Goal: Task Accomplishment & Management: Complete application form

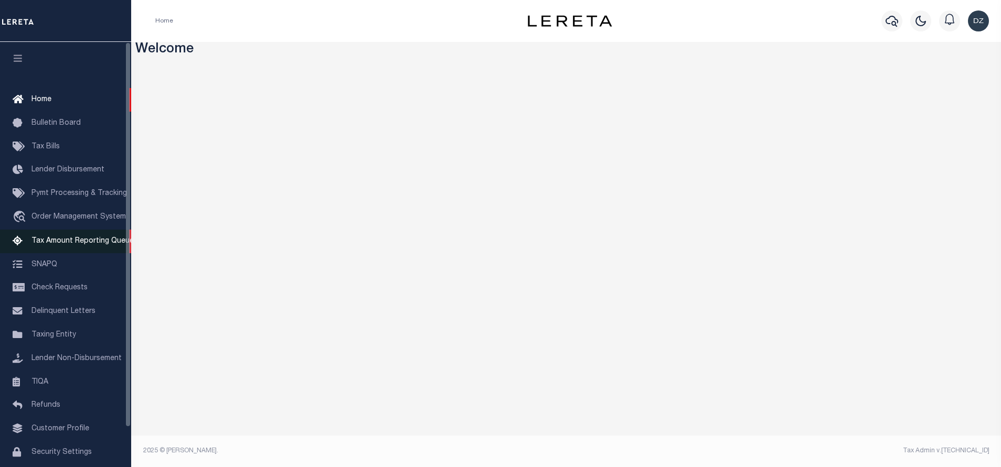
click at [63, 239] on link "Tax Amount Reporting Queue" at bounding box center [65, 242] width 131 height 24
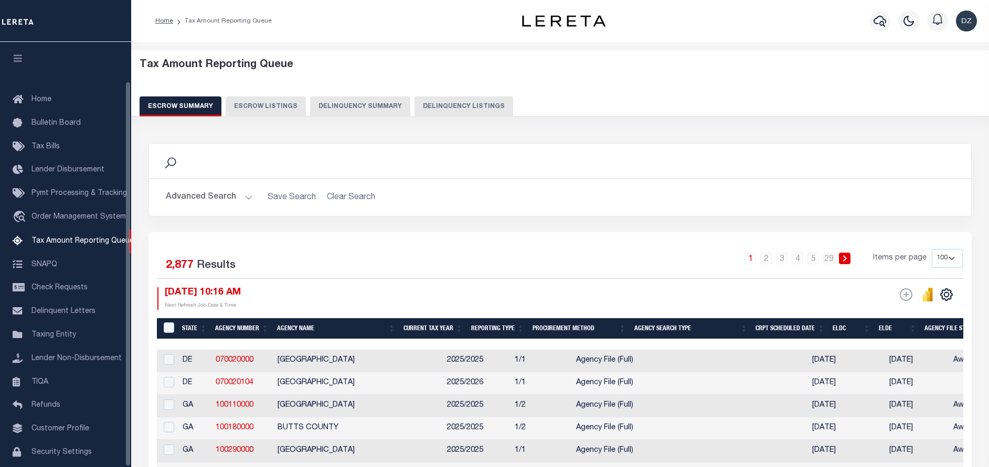
select select "100"
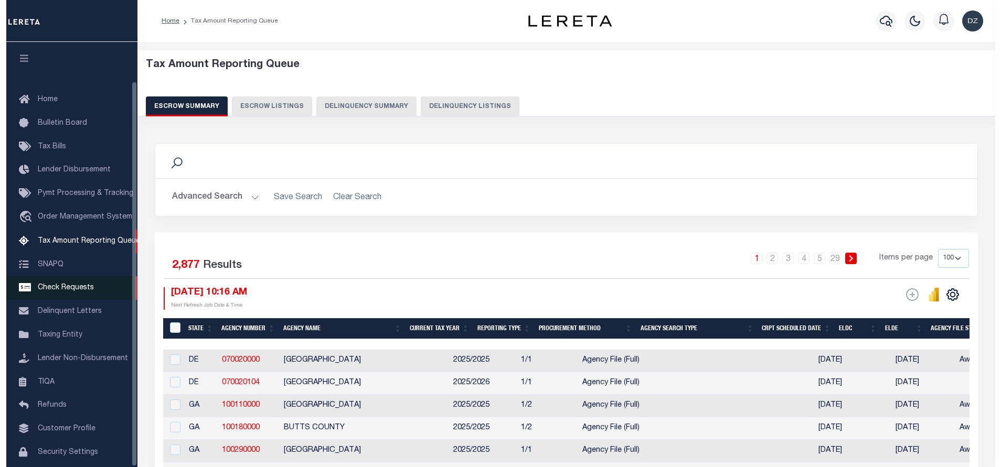
scroll to position [43, 0]
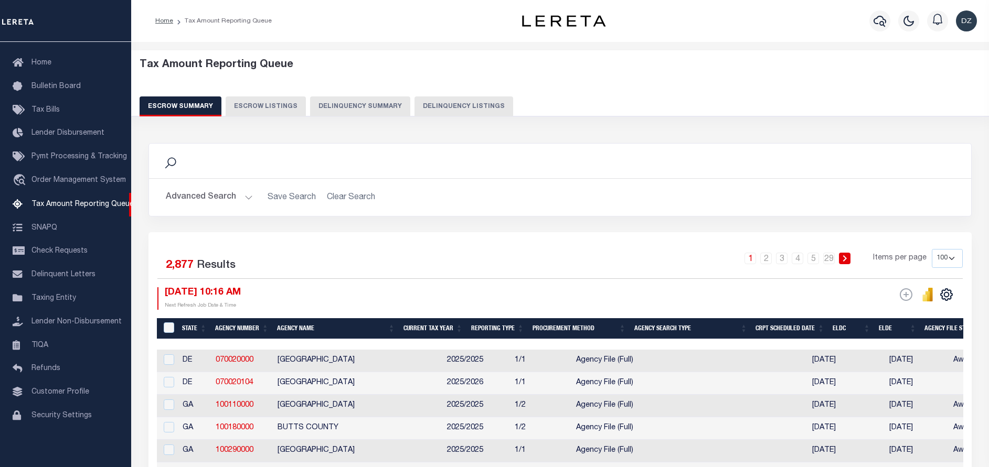
click at [450, 111] on button "Delinquency Listings" at bounding box center [463, 106] width 99 height 20
select select "100"
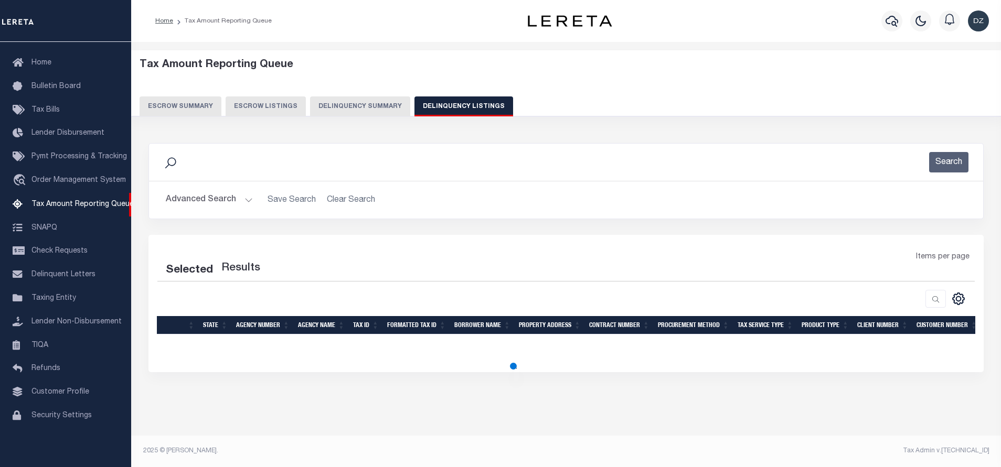
select select "100"
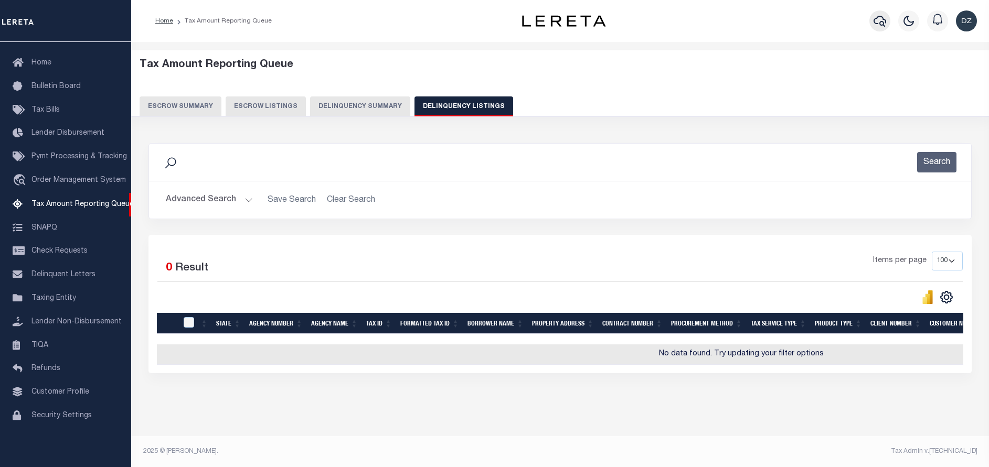
click at [877, 20] on icon "button" at bounding box center [879, 21] width 13 height 13
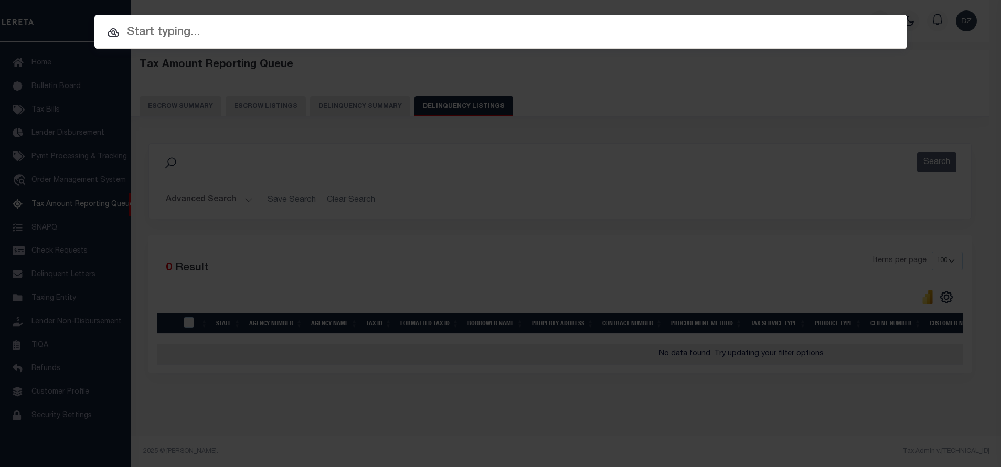
paste input "110022699"
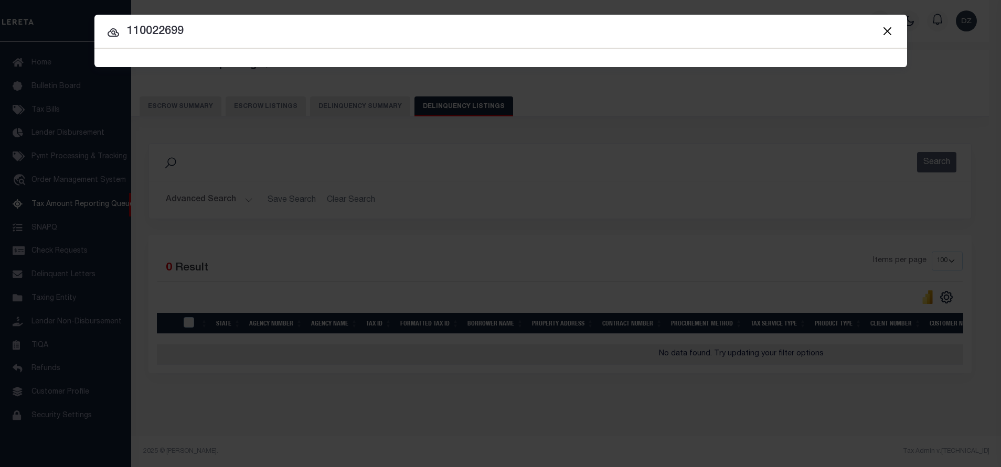
type input "110022699"
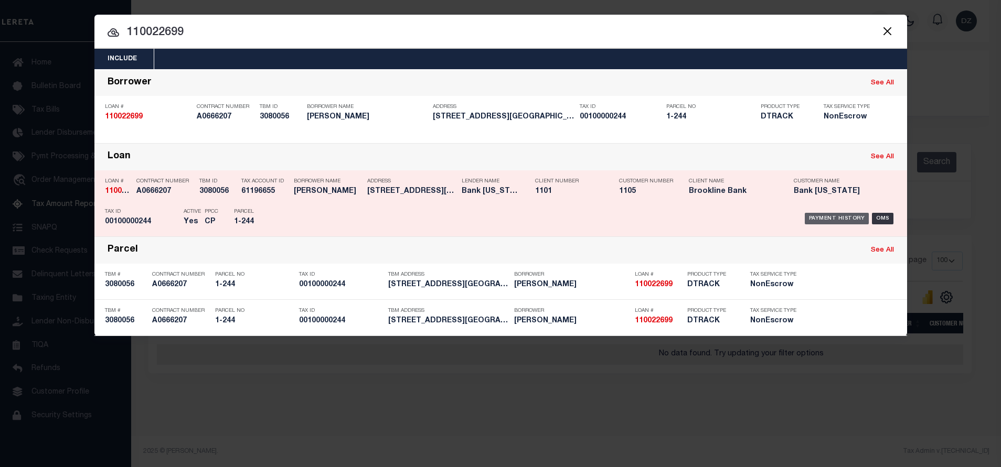
click at [850, 222] on div "Payment History" at bounding box center [836, 219] width 65 height 12
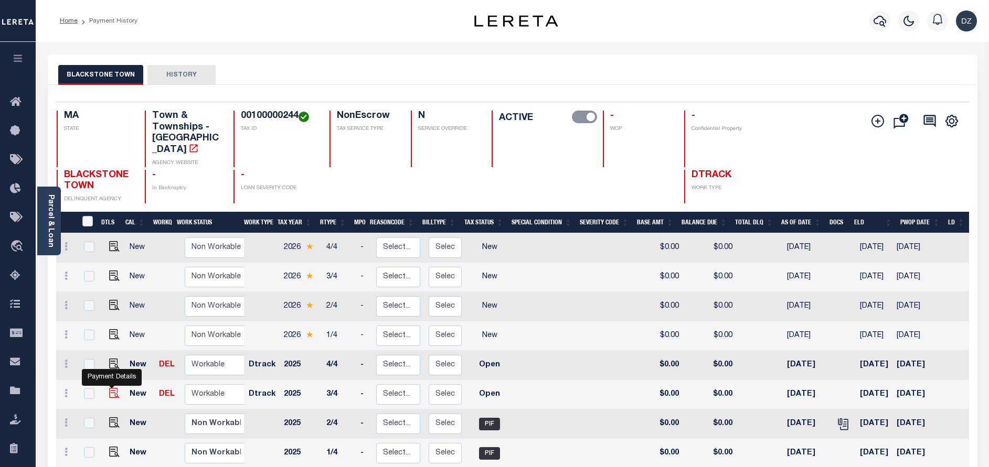
click at [113, 388] on img "" at bounding box center [114, 393] width 10 height 10
checkbox input "true"
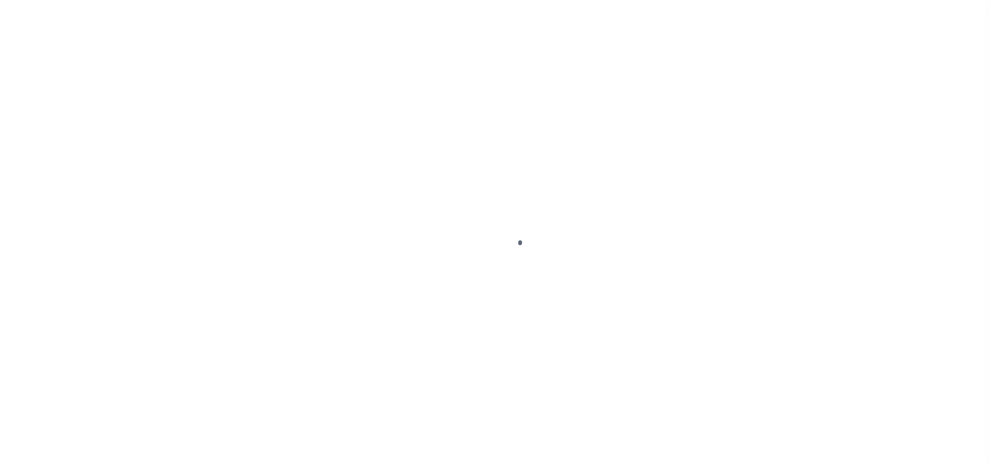
select select "OP2"
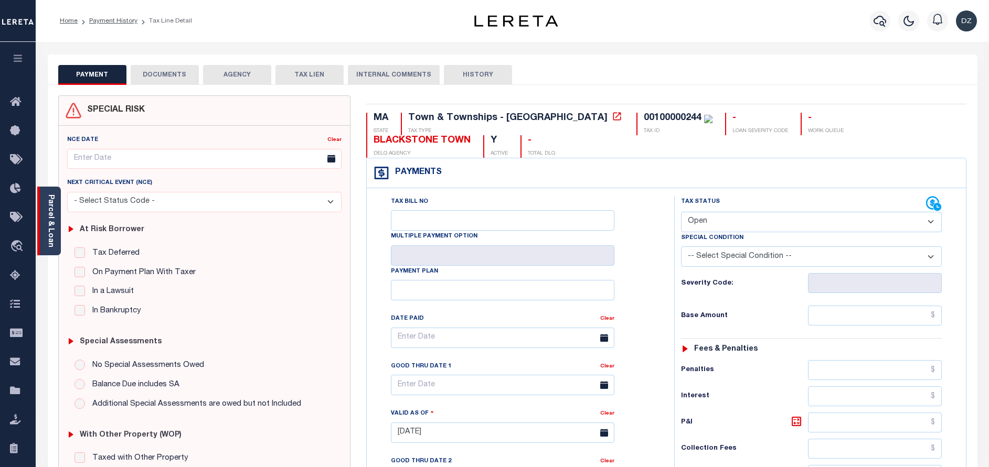
click at [55, 238] on div "Parcel & Loan" at bounding box center [49, 221] width 24 height 69
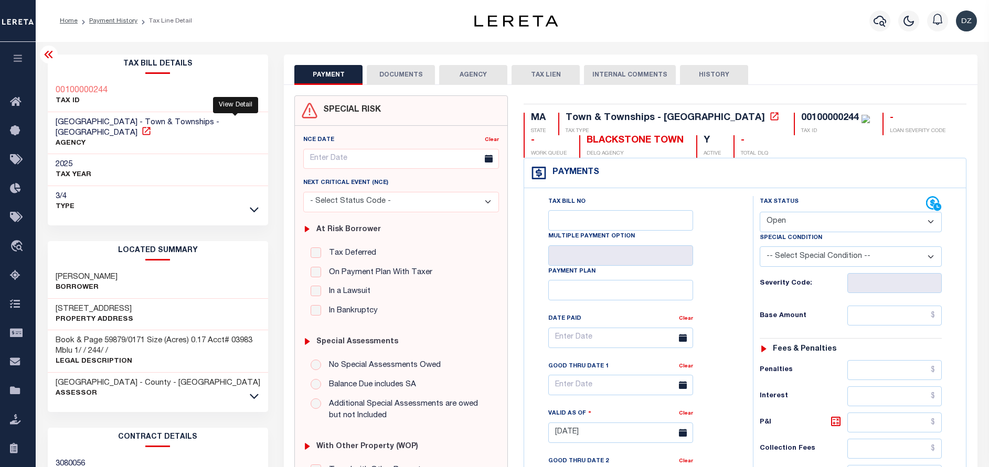
click at [152, 126] on icon at bounding box center [146, 131] width 10 height 10
click at [887, 25] on button "button" at bounding box center [879, 20] width 21 height 21
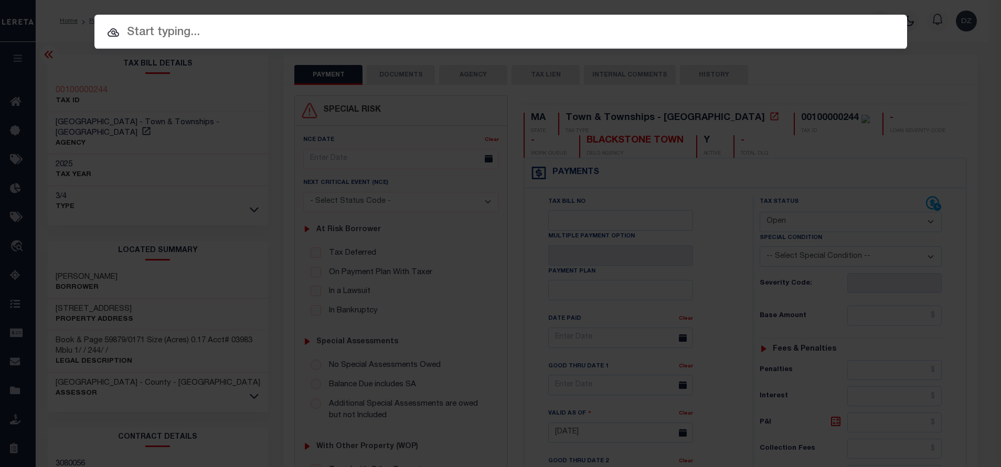
paste input "18607"
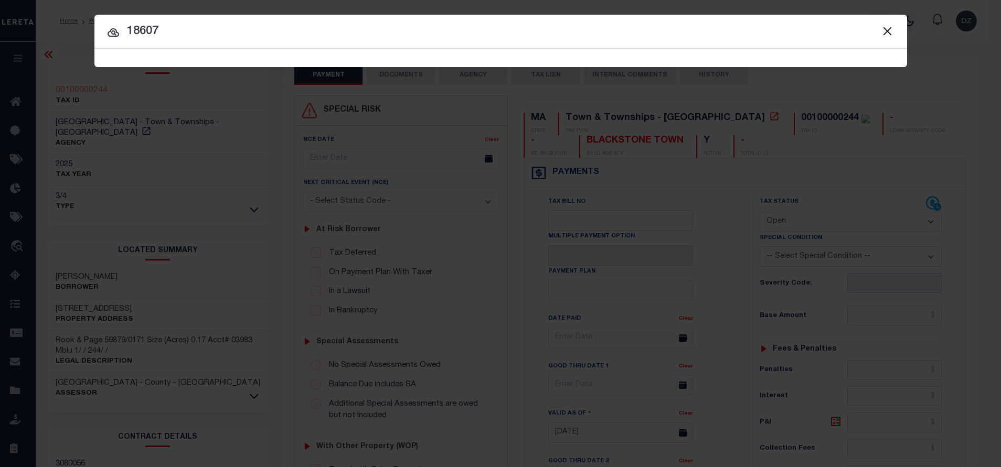
type input "18607"
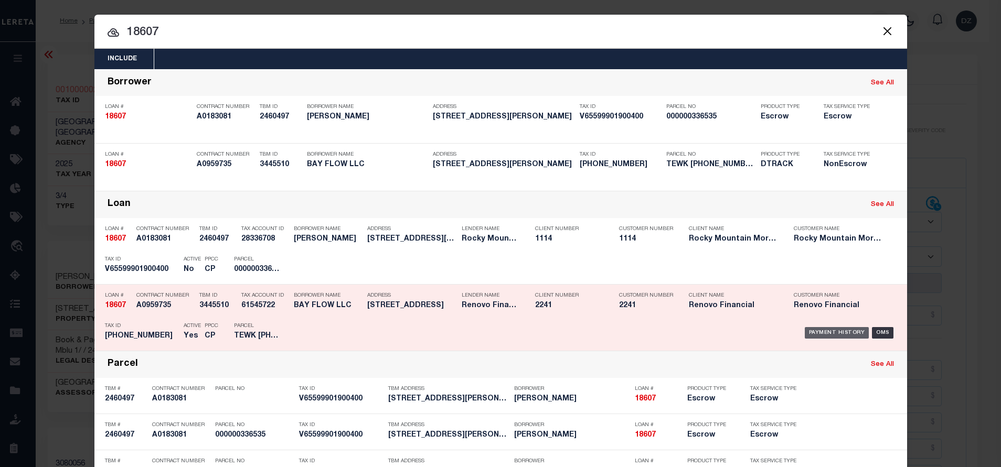
click at [836, 334] on div "Payment History" at bounding box center [836, 333] width 65 height 12
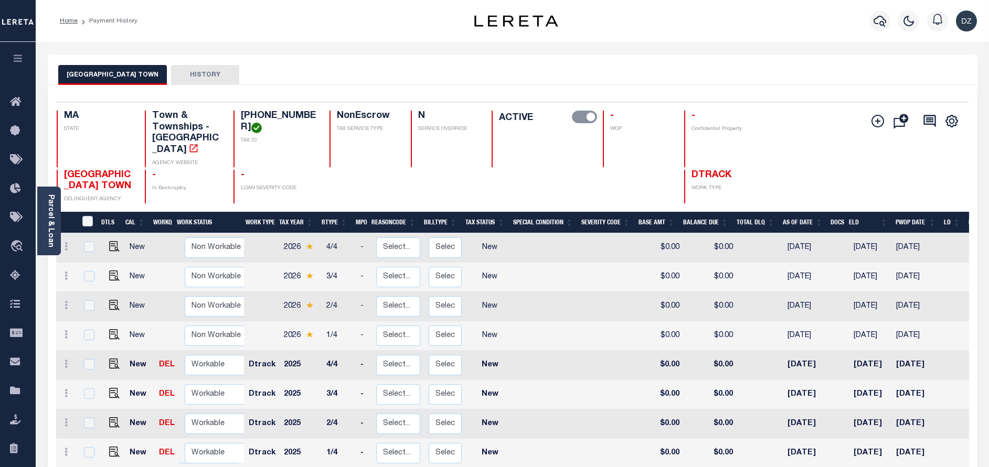
scroll to position [5, 0]
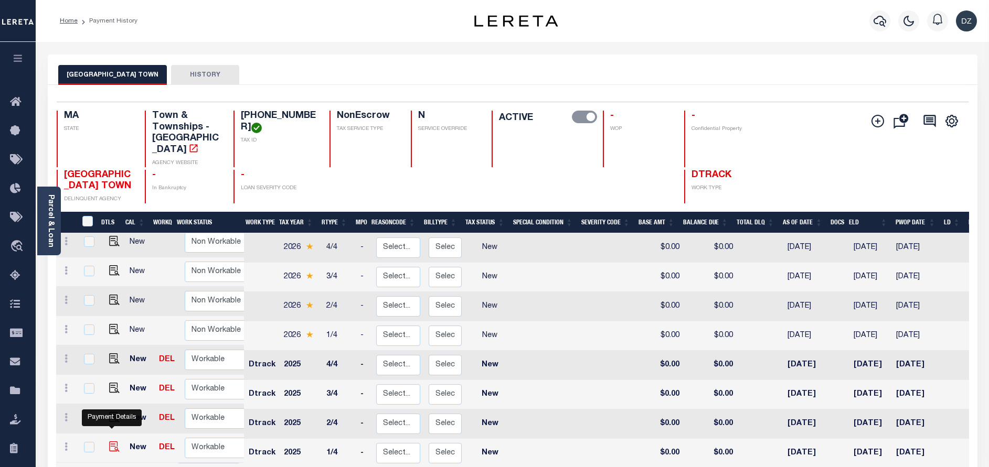
click at [110, 442] on img "" at bounding box center [114, 447] width 10 height 10
checkbox input "true"
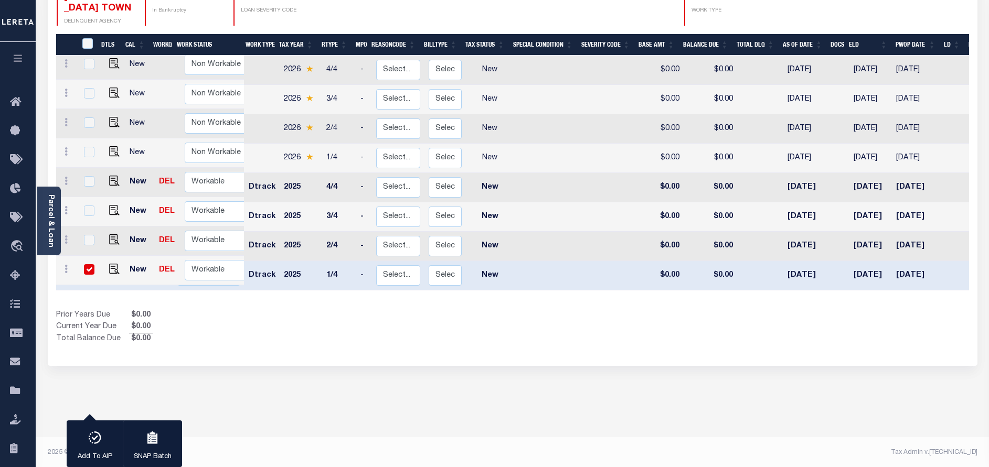
scroll to position [181, 0]
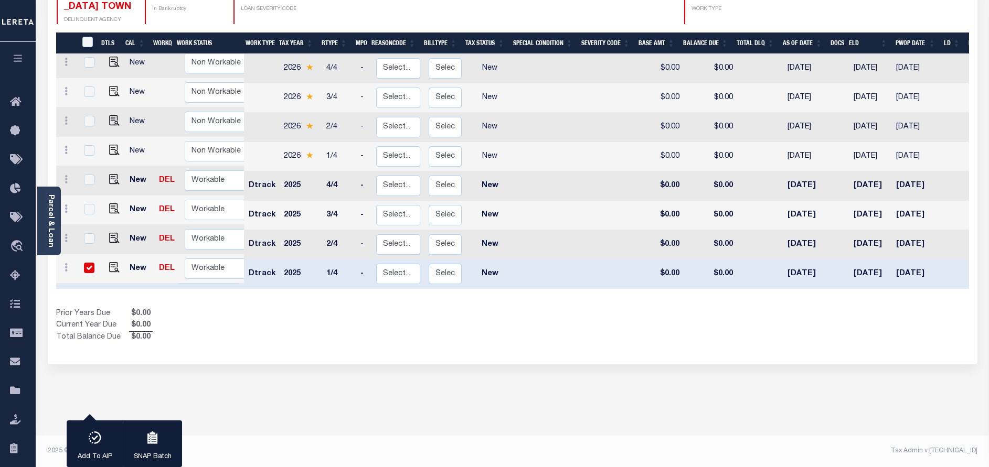
click at [182, 308] on div "Prior Years Due $0.00 Current Year Due $0.00 Total Balance Due $0.00" at bounding box center [284, 325] width 456 height 35
click at [92, 263] on input "checkbox" at bounding box center [89, 268] width 10 height 10
checkbox input "false"
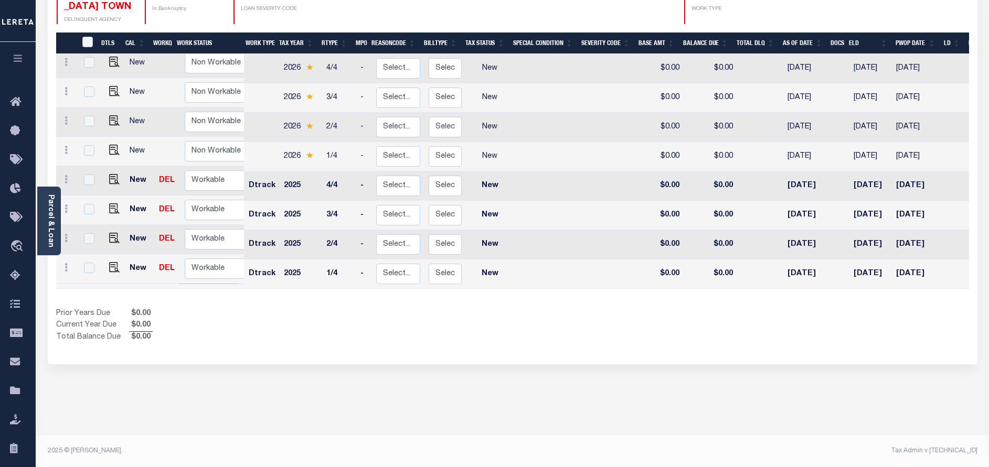
click at [411, 310] on div "Prior Years Due $0.00 Current Year Due $0.00 Total Balance Due $0.00" at bounding box center [284, 325] width 456 height 35
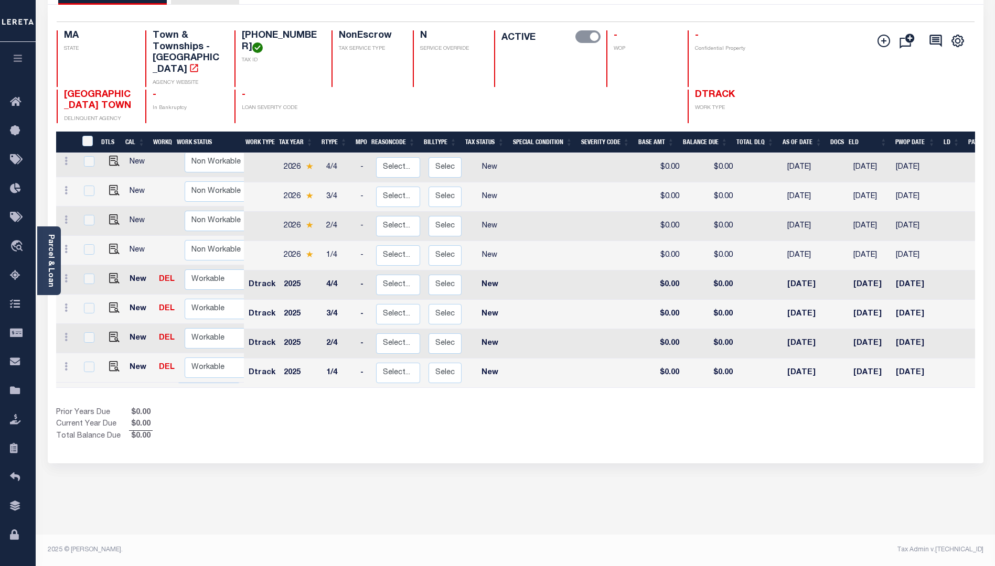
scroll to position [0, 0]
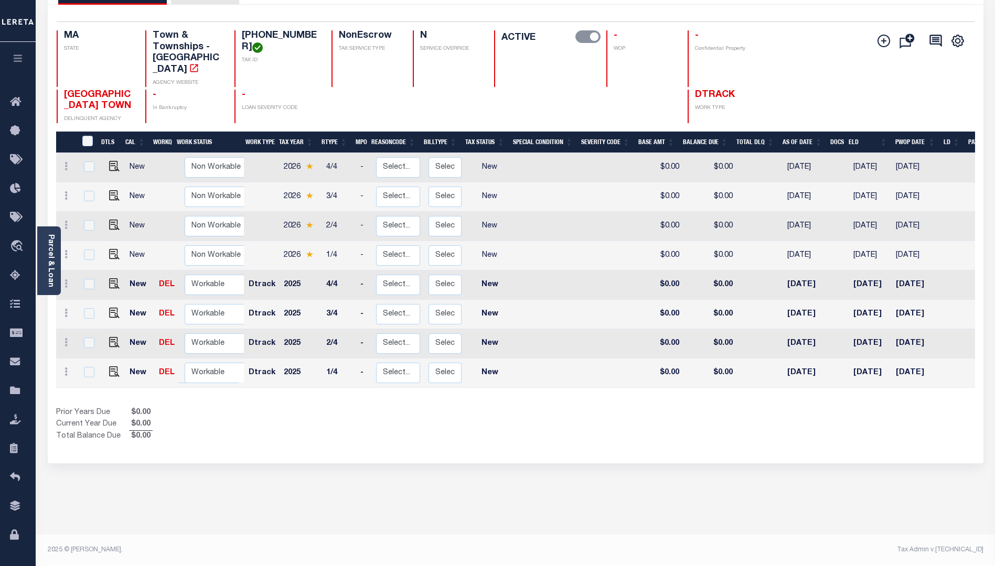
click at [599, 361] on td at bounding box center [610, 373] width 57 height 29
checkbox input "true"
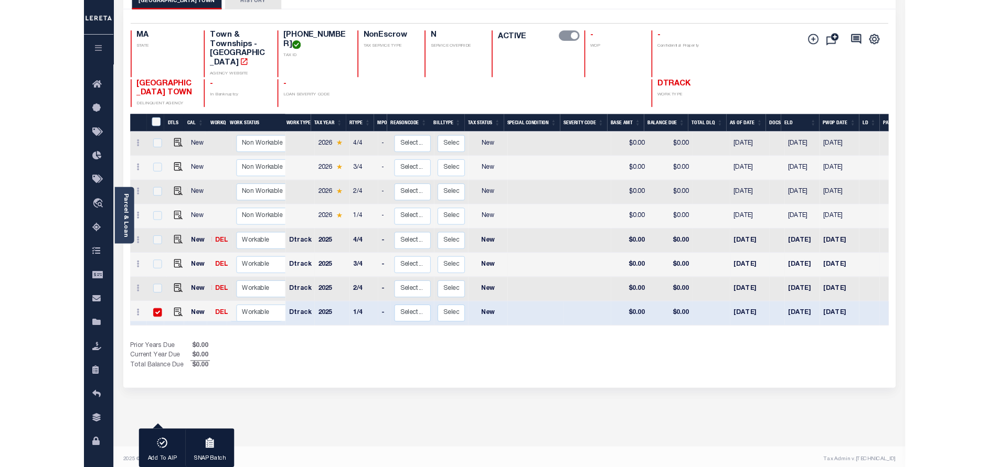
scroll to position [82, 0]
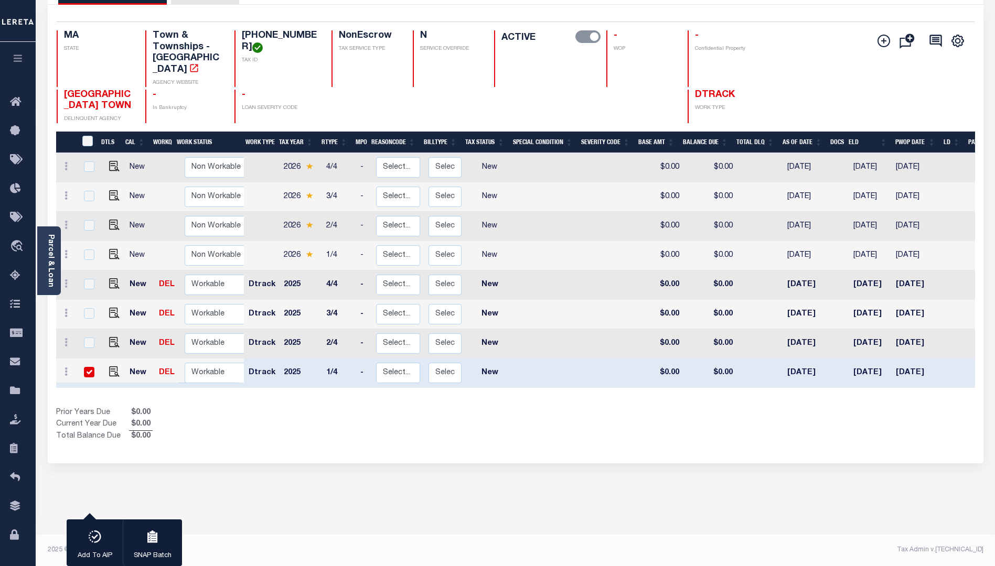
click at [82, 367] on div at bounding box center [88, 373] width 14 height 12
checkbox input "false"
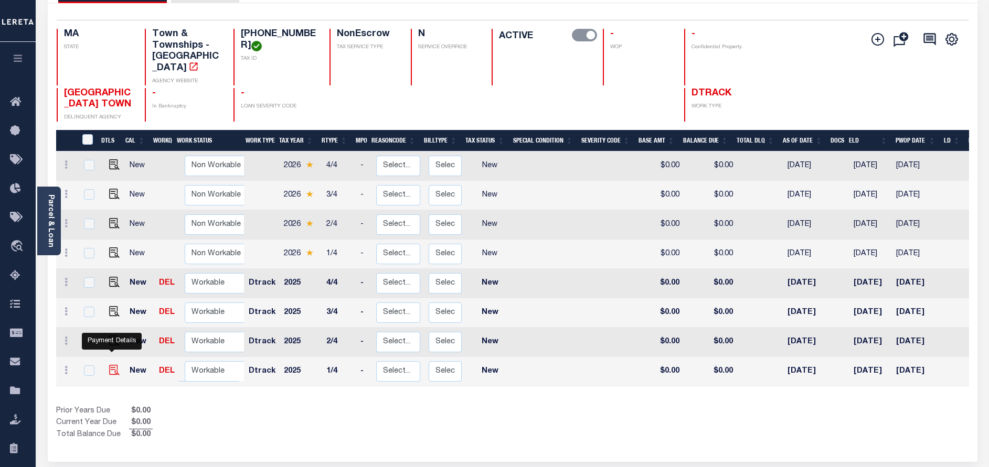
click at [113, 365] on img "" at bounding box center [114, 370] width 10 height 10
checkbox input "true"
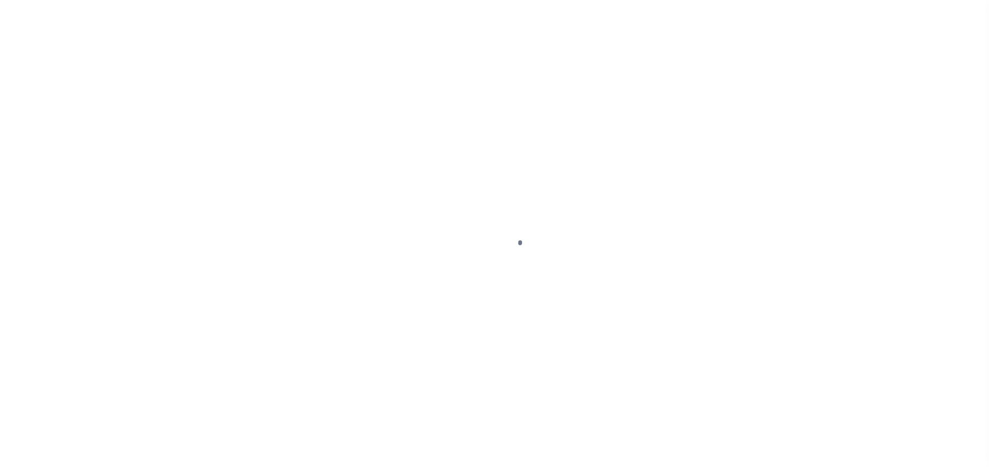
select select "NW2"
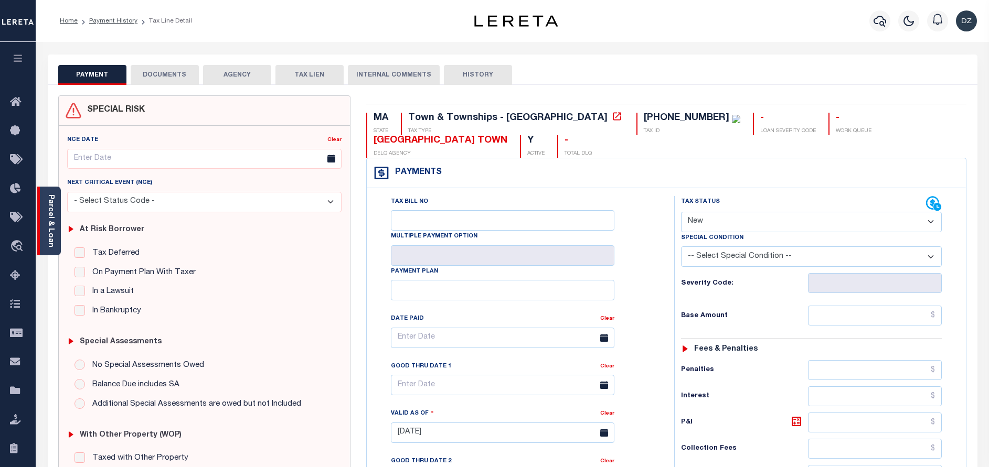
click at [48, 215] on link "Parcel & Loan" at bounding box center [50, 221] width 7 height 53
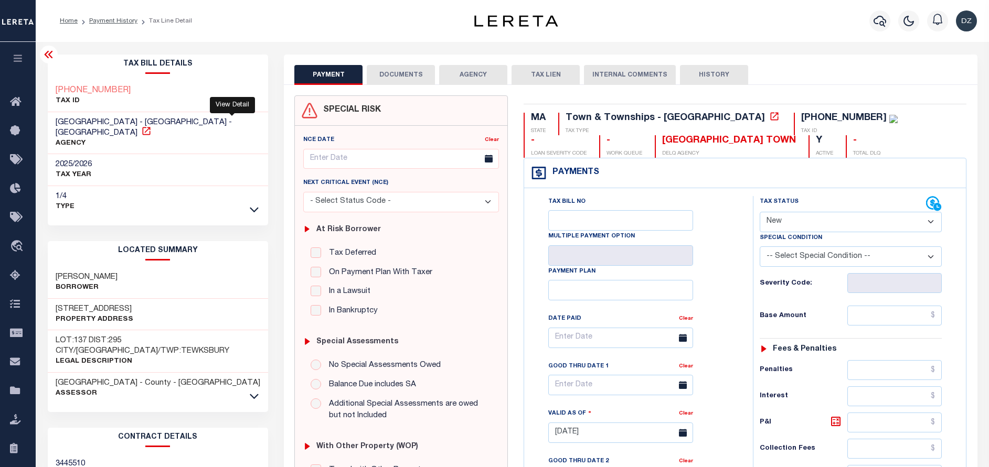
click at [152, 126] on icon at bounding box center [146, 131] width 10 height 10
drag, startPoint x: 592, startPoint y: 138, endPoint x: 531, endPoint y: 141, distance: 61.4
click at [662, 141] on div "[GEOGRAPHIC_DATA] TOWN" at bounding box center [729, 141] width 134 height 12
copy div "TEWKSBURY"
drag, startPoint x: 782, startPoint y: 115, endPoint x: 711, endPoint y: 112, distance: 71.4
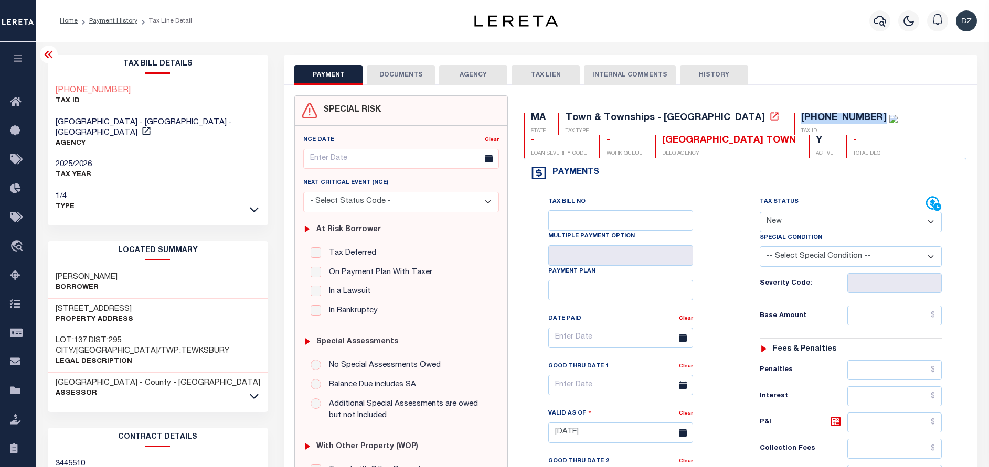
click at [711, 112] on div "MA STATE Town & Townships - MA TAX TYPE 0095-0137-0000 TAX ID - LOAN SEVERITY C…" at bounding box center [745, 431] width 458 height 673
copy div "[PHONE_NUMBER]"
click at [254, 394] on icon at bounding box center [254, 396] width 9 height 5
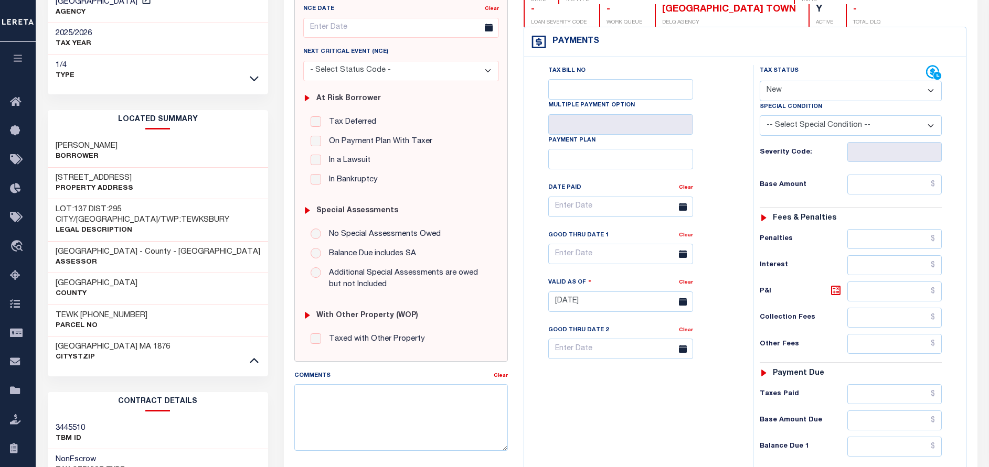
scroll to position [157, 0]
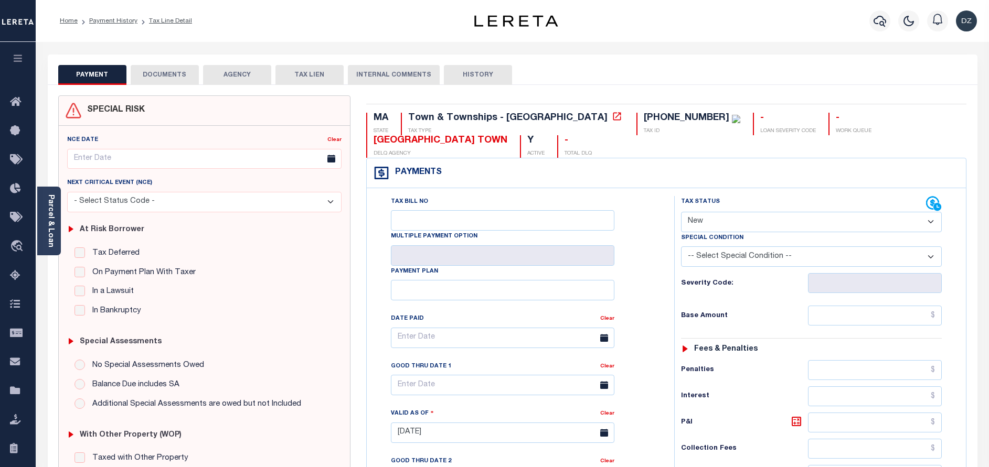
click at [703, 225] on select "- Select Status Code - Open Due/Unpaid Paid Incomplete No Tax Due Internal Refu…" at bounding box center [811, 222] width 261 height 20
select select "PYD"
click at [681, 212] on select "- Select Status Code - Open Due/Unpaid Paid Incomplete No Tax Due Internal Refu…" at bounding box center [811, 222] width 261 height 20
type input "[DATE]"
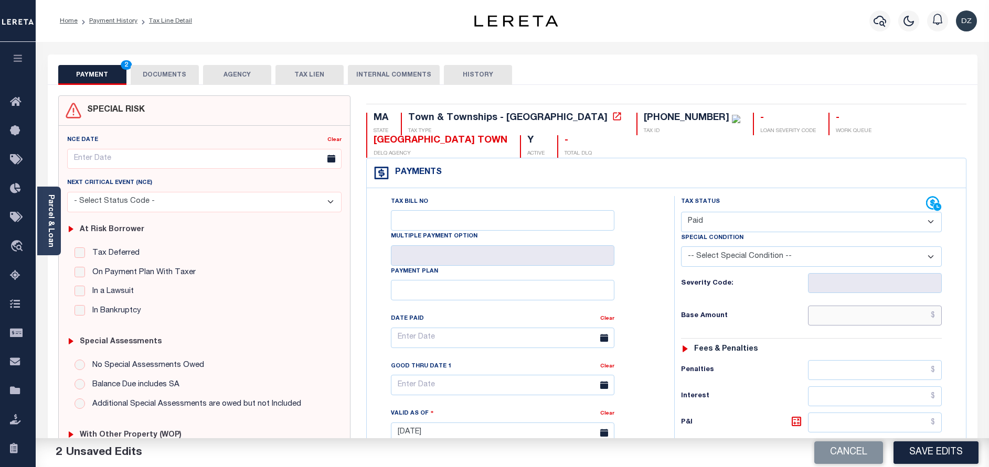
click at [864, 321] on input "text" at bounding box center [875, 316] width 134 height 20
type input "$0.00"
click at [156, 72] on button "DOCUMENTS" at bounding box center [165, 75] width 68 height 20
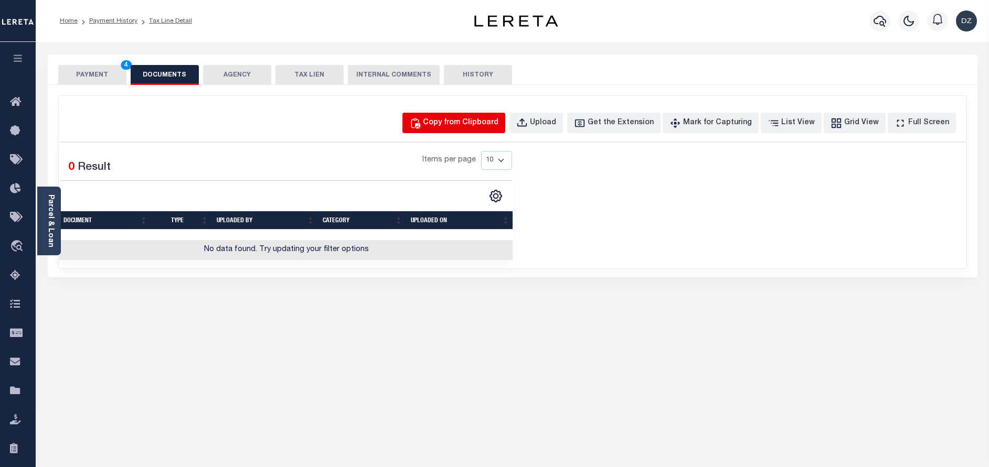
click at [455, 120] on div "Copy from Clipboard" at bounding box center [461, 123] width 76 height 12
select select "POP"
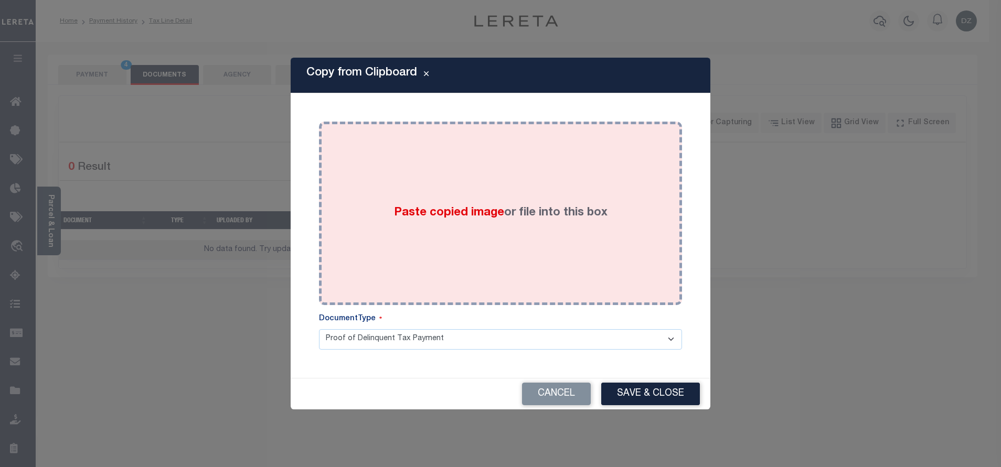
click at [447, 197] on div "Paste copied image or file into this box" at bounding box center [500, 214] width 347 height 168
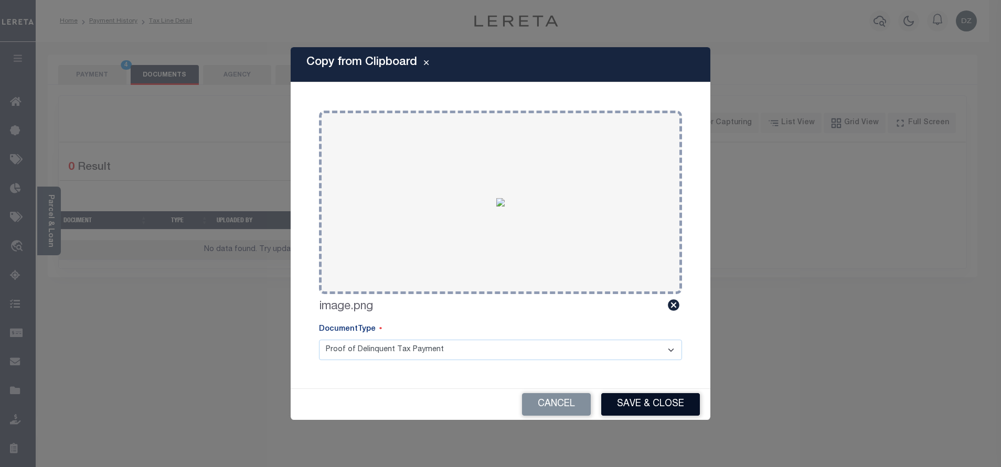
click at [689, 396] on button "Save & Close" at bounding box center [650, 404] width 99 height 23
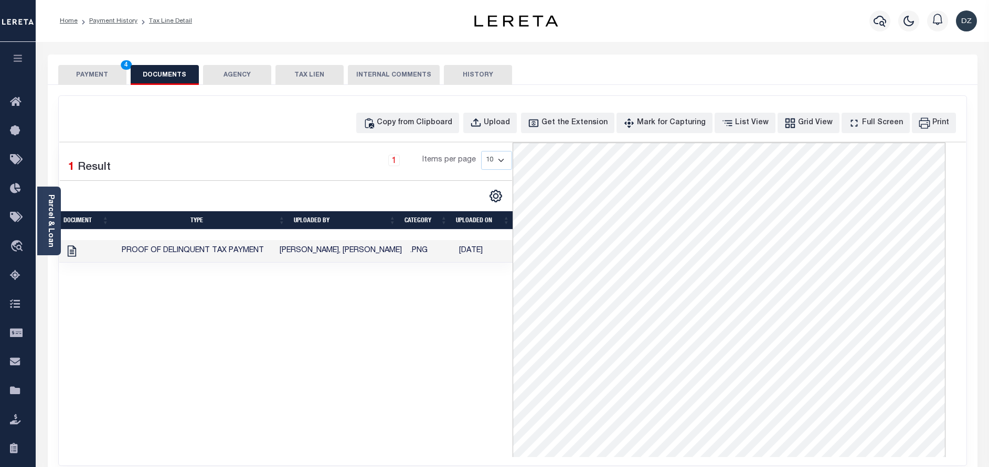
click at [132, 72] on button "DOCUMENTS" at bounding box center [165, 75] width 68 height 20
click at [98, 77] on button "PAYMENT 4" at bounding box center [92, 75] width 68 height 20
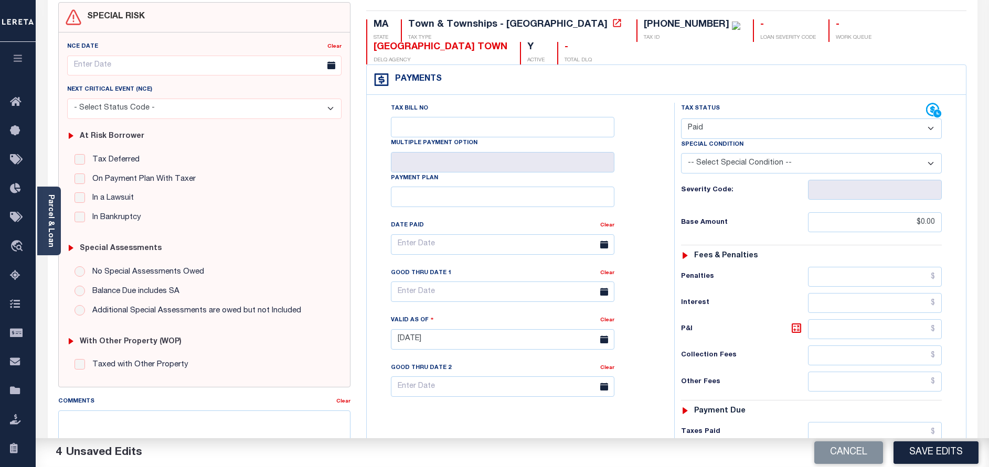
scroll to position [157, 0]
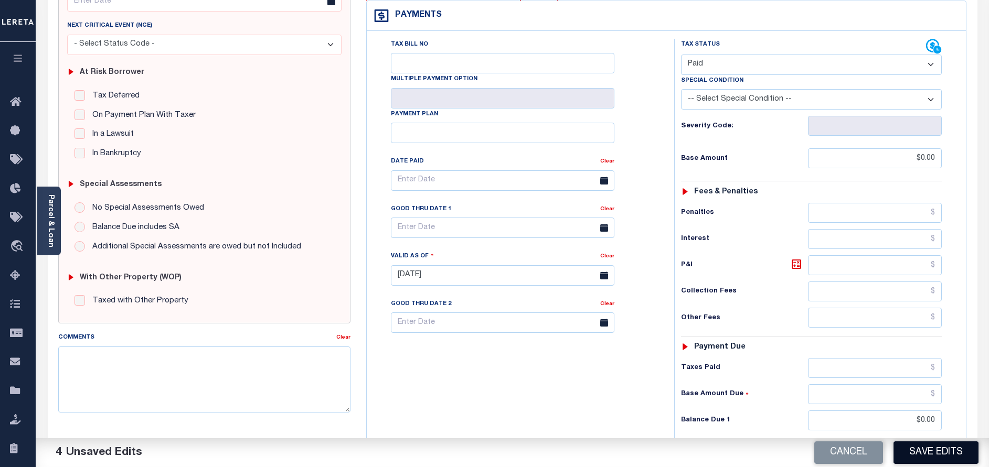
click at [919, 448] on button "Save Edits" at bounding box center [935, 453] width 85 height 23
checkbox input "false"
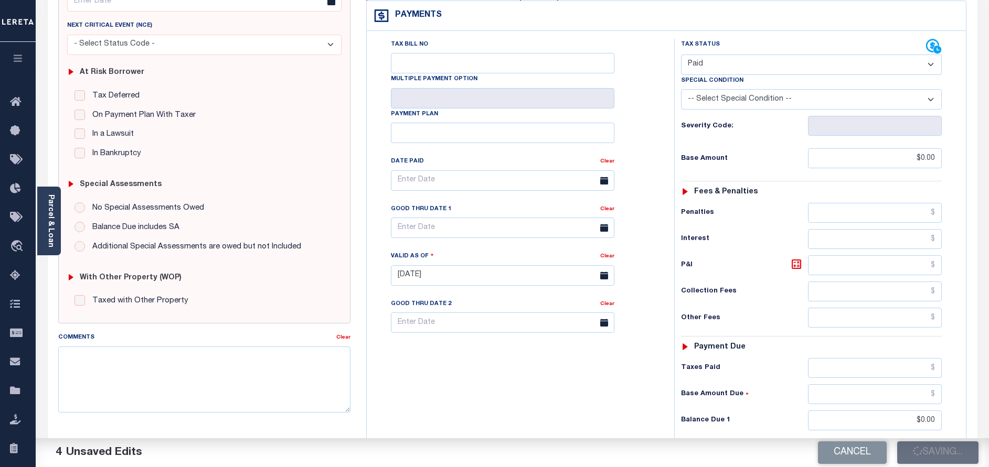
type input "$0"
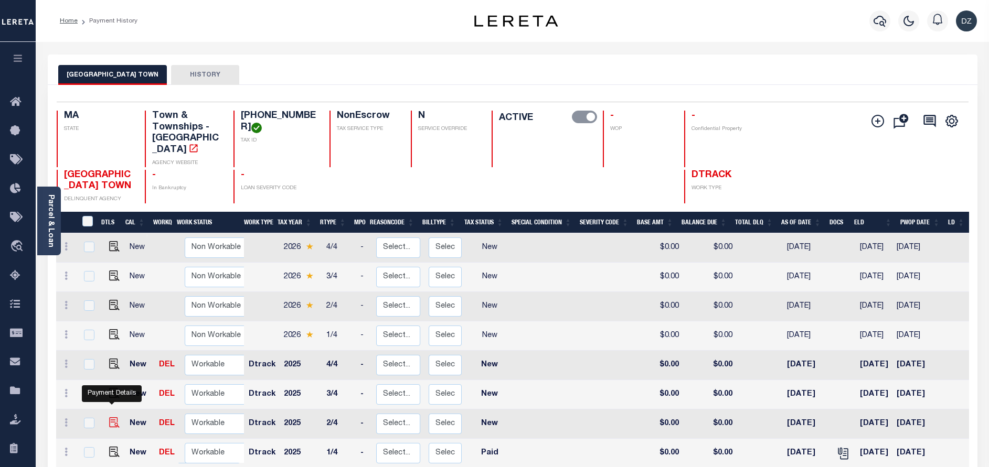
click at [112, 417] on img "" at bounding box center [114, 422] width 10 height 10
checkbox input "true"
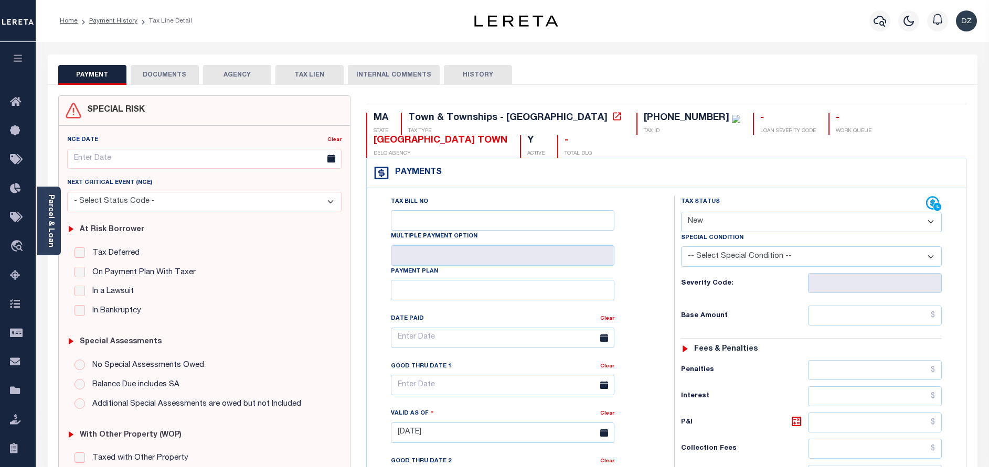
click at [713, 226] on select "- Select Status Code - Open Due/Unpaid Paid Incomplete No Tax Due Internal Refu…" at bounding box center [811, 222] width 261 height 20
select select "PYD"
click at [681, 212] on select "- Select Status Code - Open Due/Unpaid Paid Incomplete No Tax Due Internal Refu…" at bounding box center [811, 222] width 261 height 20
type input "[DATE]"
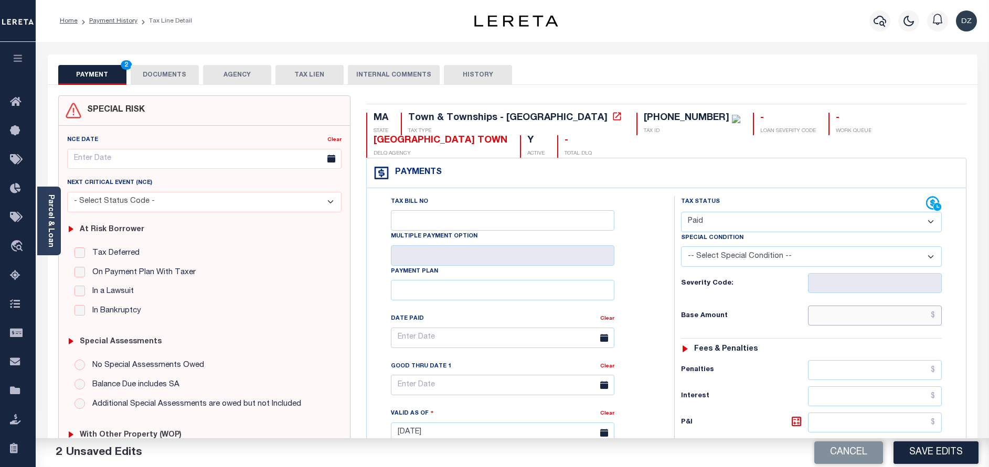
click at [911, 315] on input "text" at bounding box center [875, 316] width 134 height 20
type input "$0.00"
drag, startPoint x: 168, startPoint y: 75, endPoint x: 276, endPoint y: 125, distance: 119.0
click at [167, 75] on button "DOCUMENTS" at bounding box center [165, 75] width 68 height 20
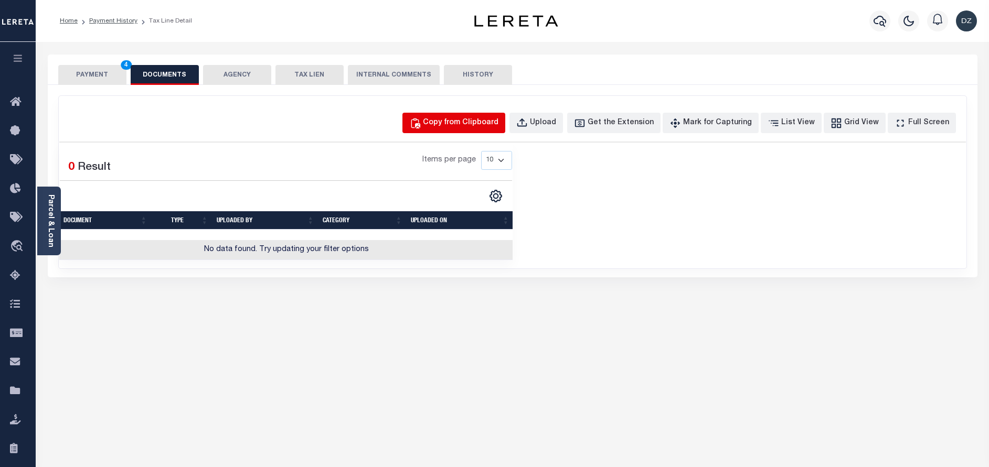
click at [484, 119] on div "Copy from Clipboard" at bounding box center [461, 123] width 76 height 12
select select "POP"
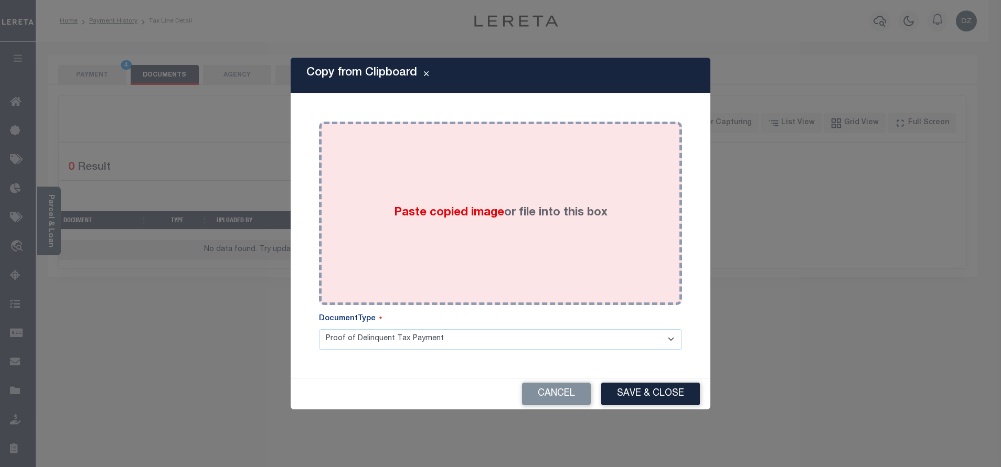
click at [533, 197] on div "Paste copied image or file into this box" at bounding box center [500, 214] width 347 height 168
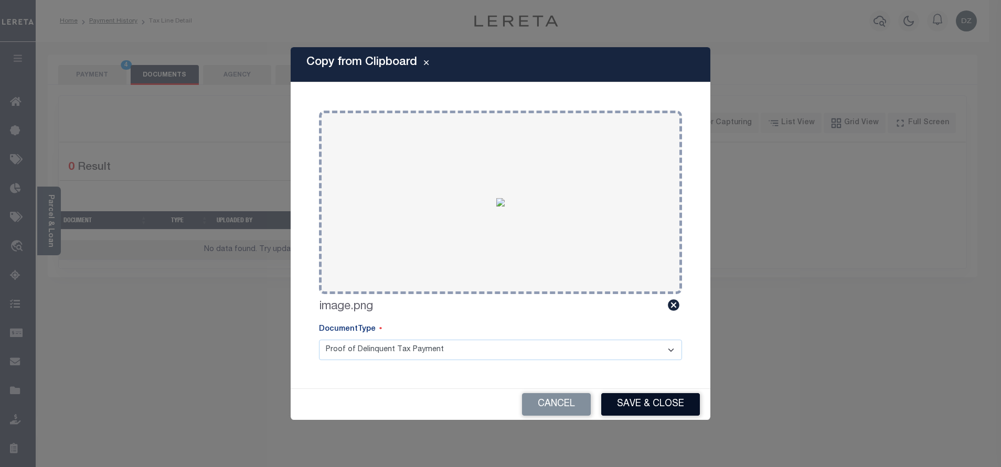
click at [627, 406] on button "Save & Close" at bounding box center [650, 404] width 99 height 23
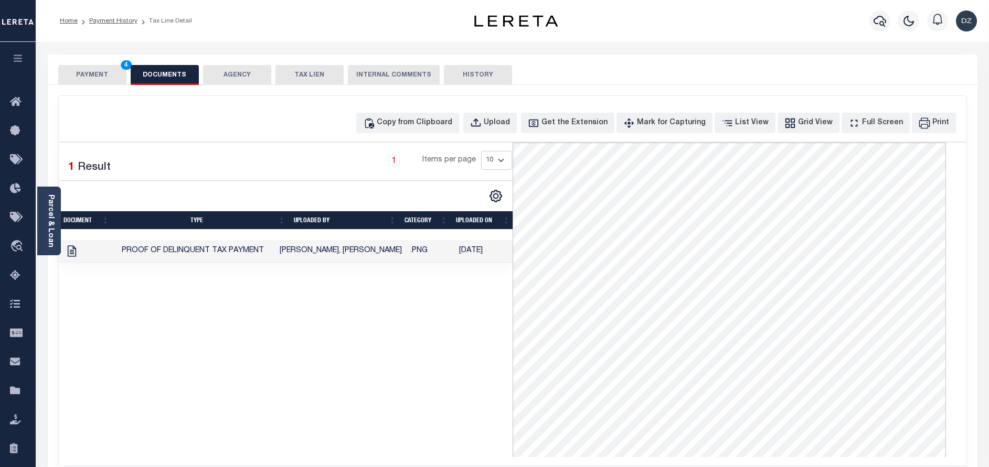
click at [94, 83] on button "PAYMENT 4" at bounding box center [92, 75] width 68 height 20
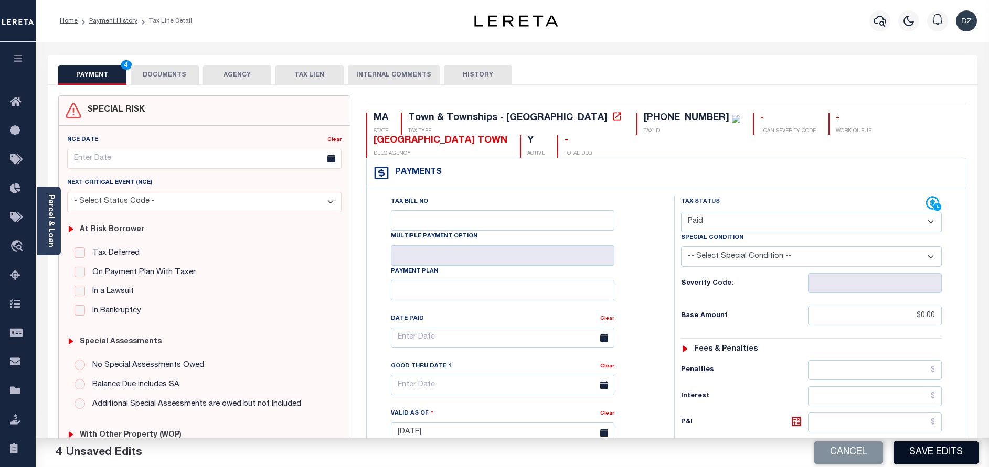
click at [915, 449] on button "Save Edits" at bounding box center [935, 453] width 85 height 23
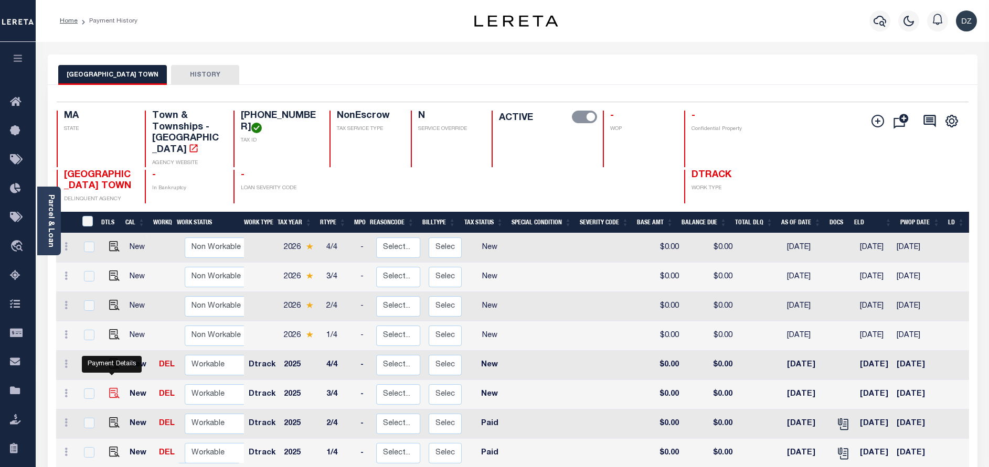
click at [109, 388] on img "" at bounding box center [114, 393] width 10 height 10
checkbox input "true"
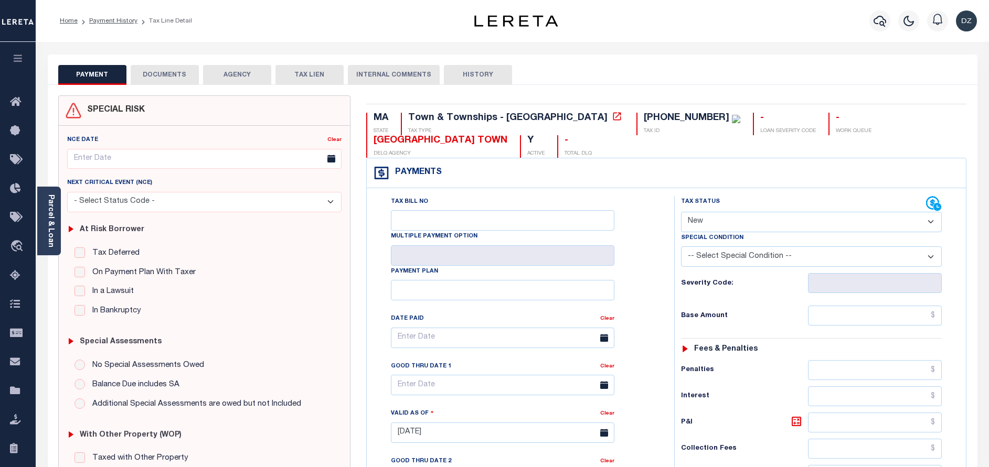
click at [732, 221] on select "- Select Status Code - Open Due/Unpaid Paid Incomplete No Tax Due Internal Refu…" at bounding box center [811, 222] width 261 height 20
select select "PYD"
click at [681, 212] on select "- Select Status Code - Open Due/Unpaid Paid Incomplete No Tax Due Internal Refu…" at bounding box center [811, 222] width 261 height 20
type input "[DATE]"
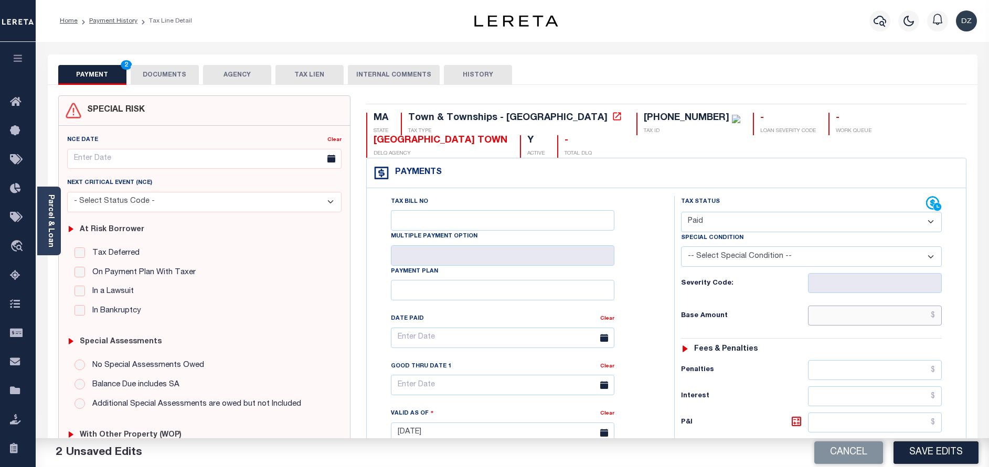
click at [877, 310] on input "text" at bounding box center [875, 316] width 134 height 20
paste input "1,363.32"
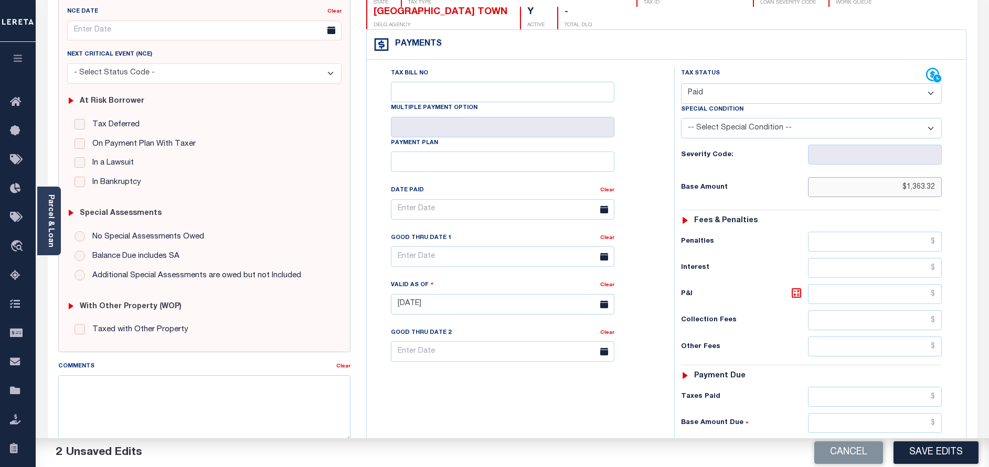
scroll to position [157, 0]
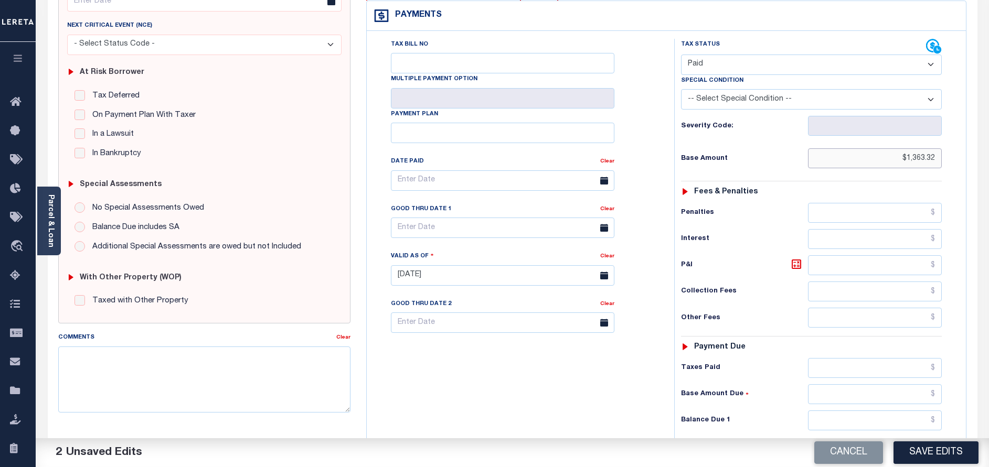
type input "$1,363.32"
click at [876, 416] on input "text" at bounding box center [875, 421] width 134 height 20
type input "$0.00"
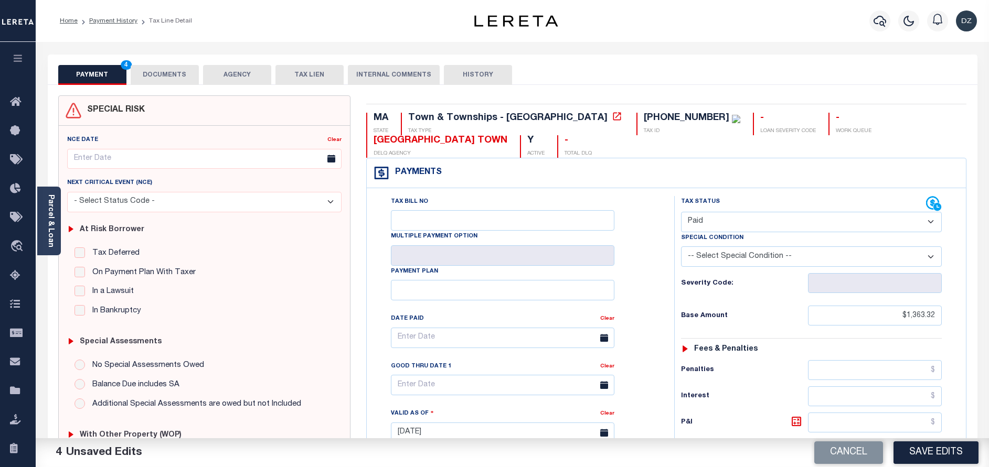
click at [190, 77] on button "DOCUMENTS" at bounding box center [165, 75] width 68 height 20
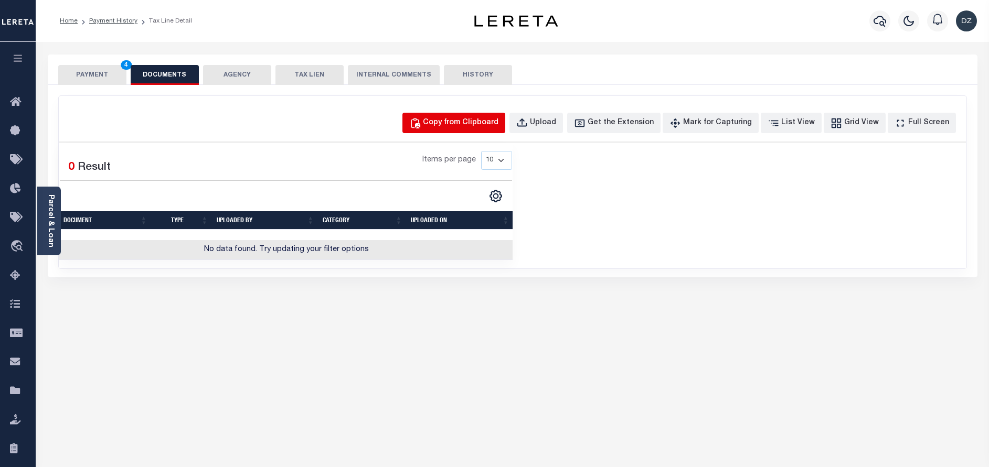
click at [479, 120] on div "Copy from Clipboard" at bounding box center [461, 123] width 76 height 12
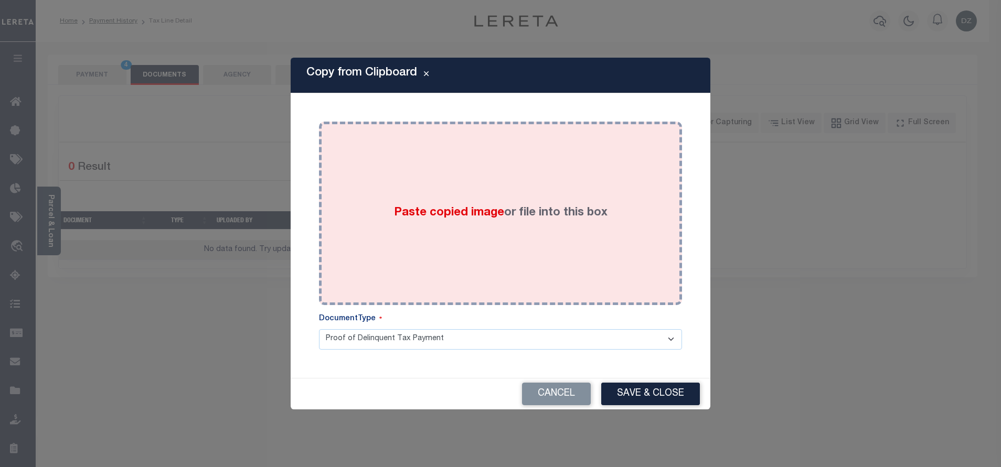
click at [460, 202] on div "Paste copied image or file into this box" at bounding box center [500, 214] width 347 height 168
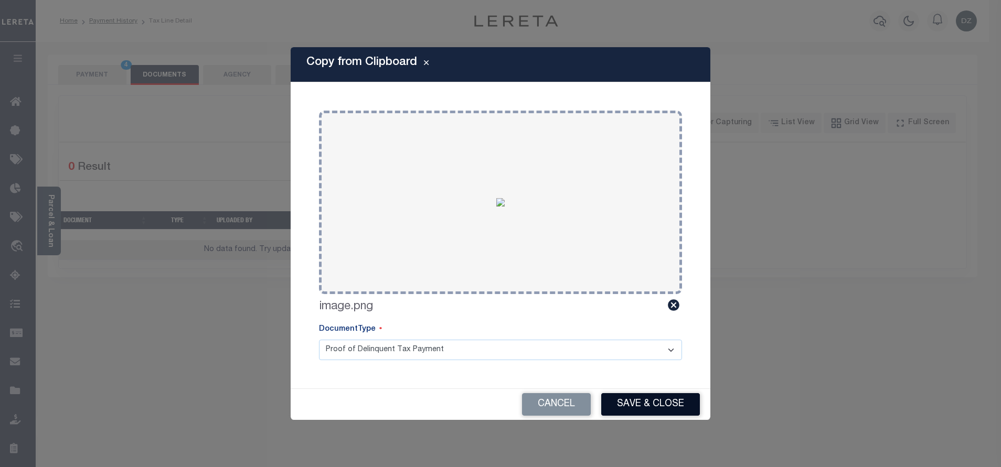
click at [657, 405] on button "Save & Close" at bounding box center [650, 404] width 99 height 23
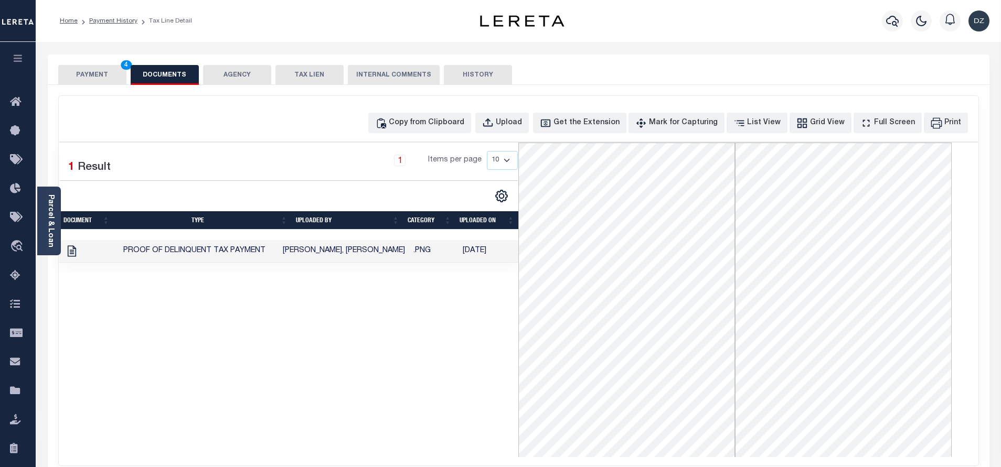
click at [108, 73] on button "PAYMENT 4" at bounding box center [92, 75] width 68 height 20
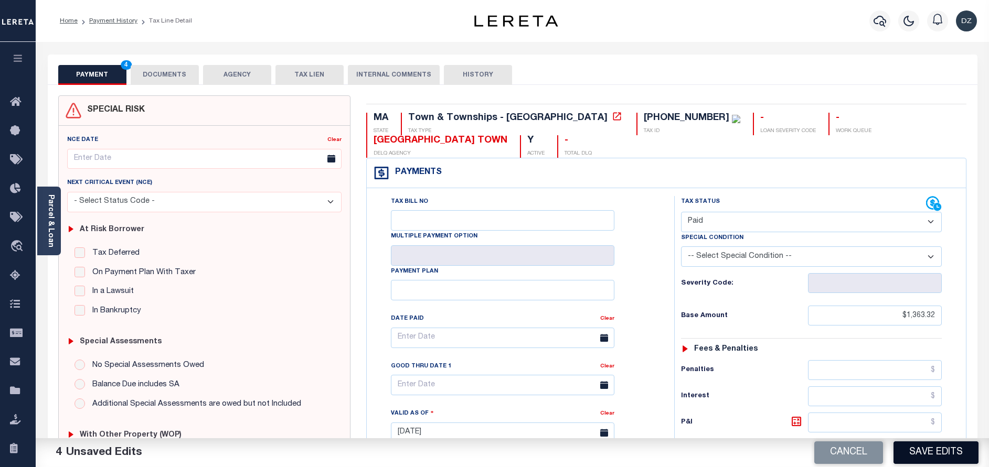
click at [940, 456] on button "Save Edits" at bounding box center [935, 453] width 85 height 23
checkbox input "false"
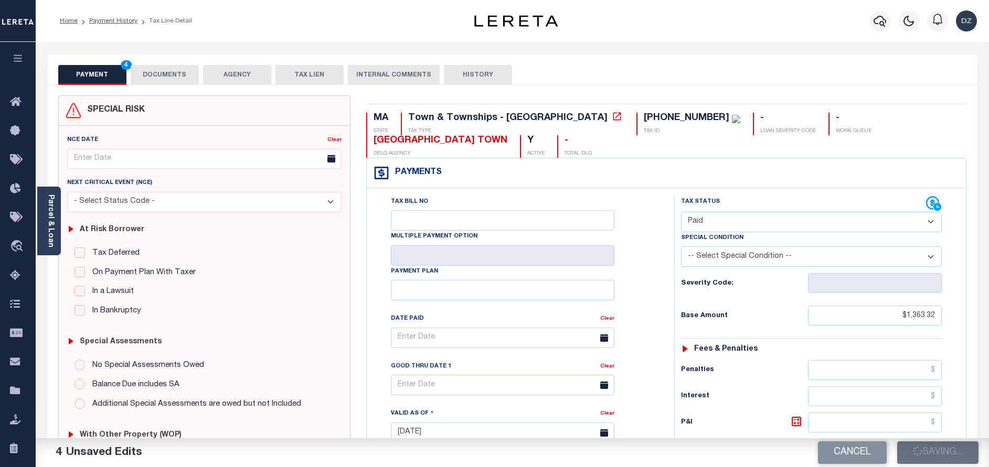
type input "$1,363.32"
type input "$0"
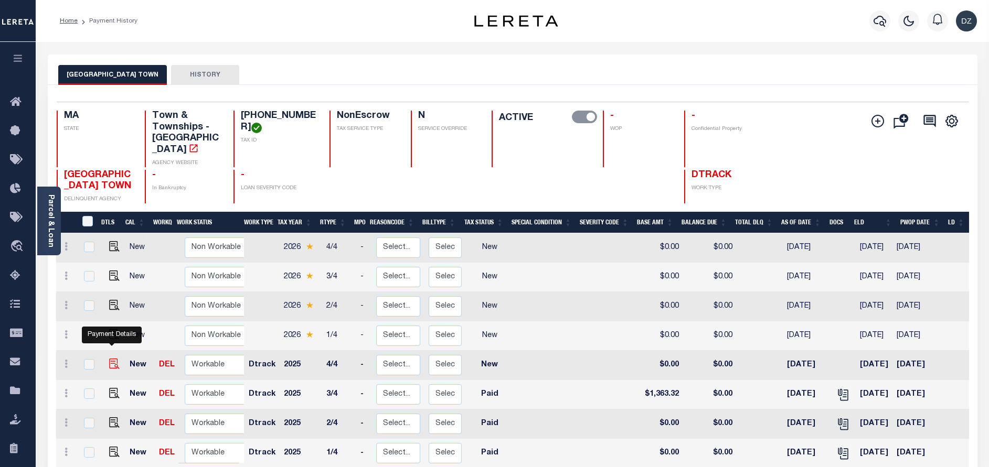
click at [111, 359] on img "" at bounding box center [114, 364] width 10 height 10
checkbox input "true"
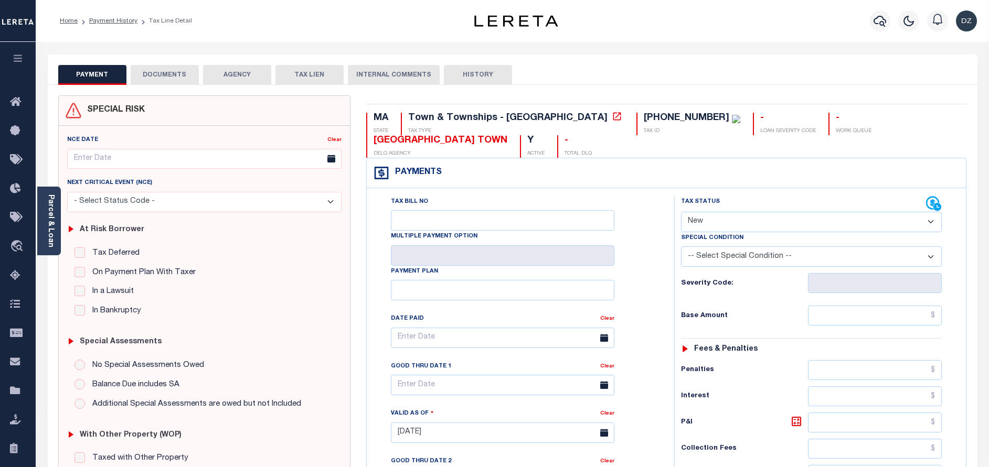
click at [736, 217] on select "- Select Status Code - Open Due/Unpaid Paid Incomplete No Tax Due Internal Refu…" at bounding box center [811, 222] width 261 height 20
select select "PYD"
click at [681, 212] on select "- Select Status Code - Open Due/Unpaid Paid Incomplete No Tax Due Internal Refu…" at bounding box center [811, 222] width 261 height 20
type input "[DATE]"
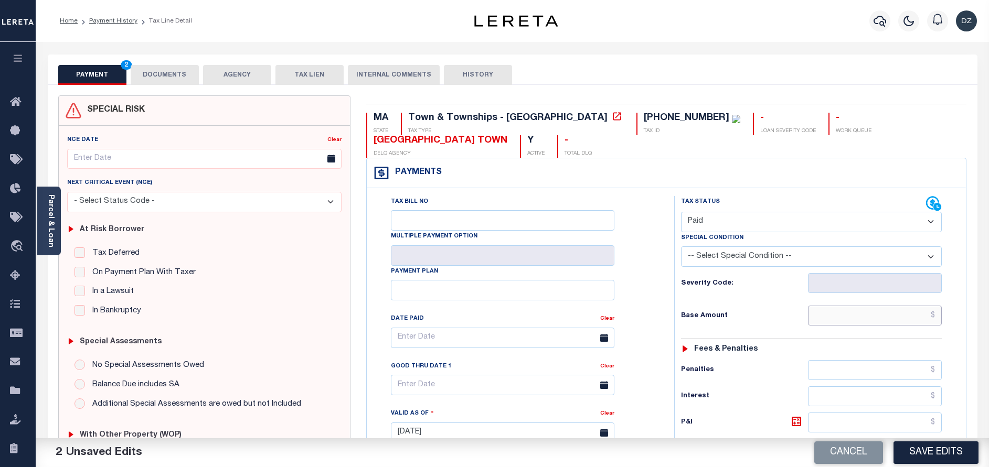
click at [873, 313] on input "text" at bounding box center [875, 316] width 134 height 20
paste input "1,363.31"
type input "$1,363.31"
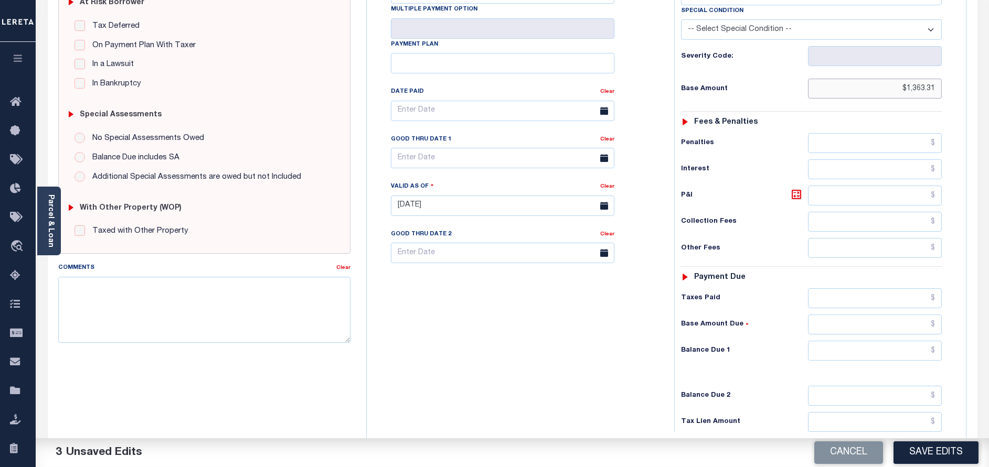
scroll to position [236, 0]
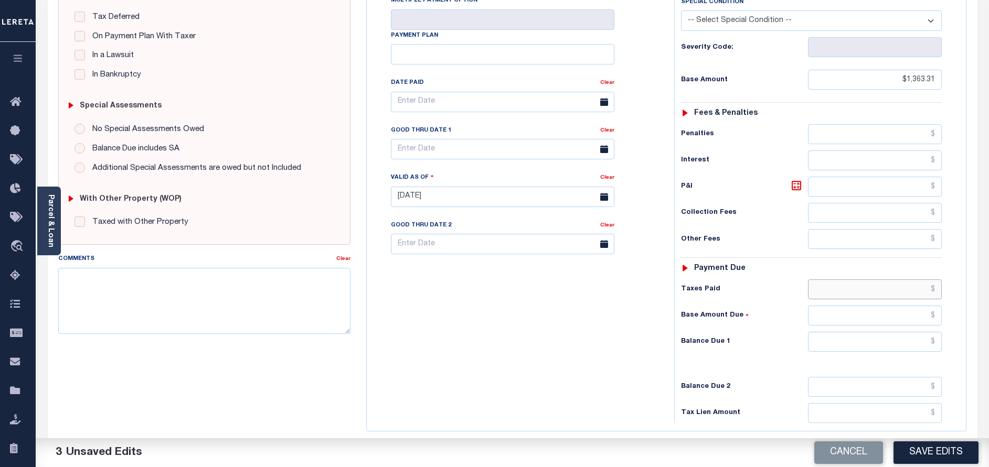
click at [893, 292] on input "text" at bounding box center [875, 290] width 134 height 20
paste input "1,362.76"
type input "$1,362.76"
click at [911, 344] on input "text" at bounding box center [875, 342] width 134 height 20
paste input "0.55"
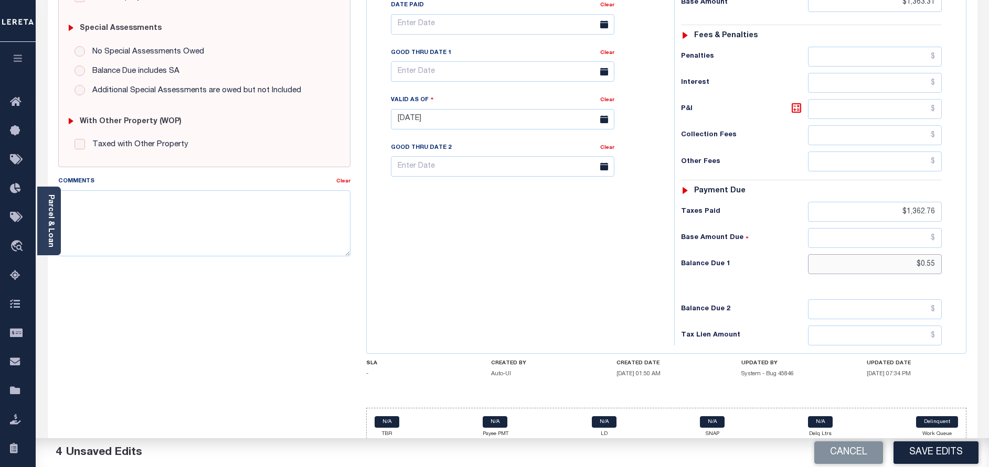
scroll to position [327, 0]
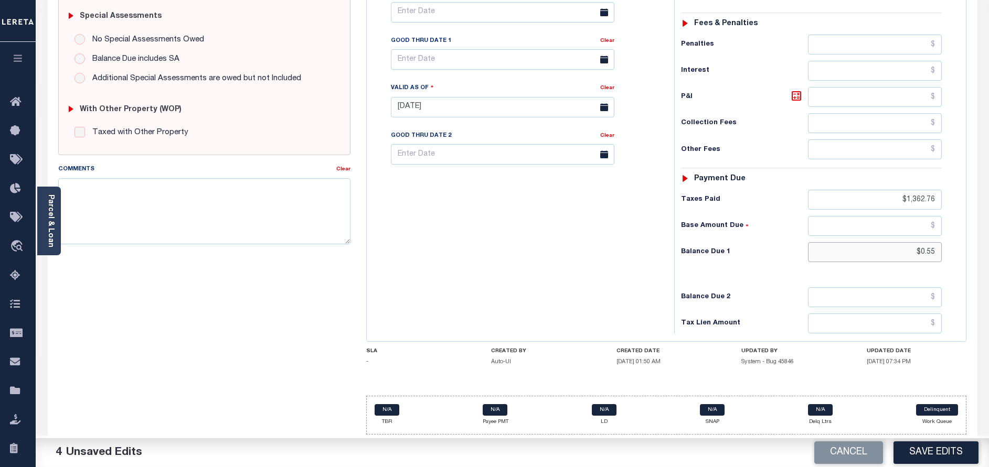
type input "$0.55"
click at [434, 61] on input "text" at bounding box center [502, 59] width 223 height 20
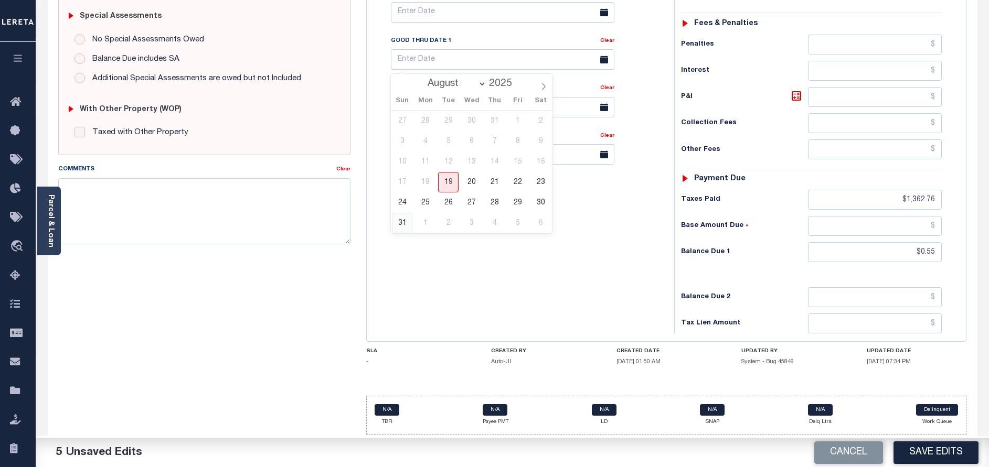
click at [401, 223] on span "31" at bounding box center [402, 223] width 20 height 20
type input "08/31/2025"
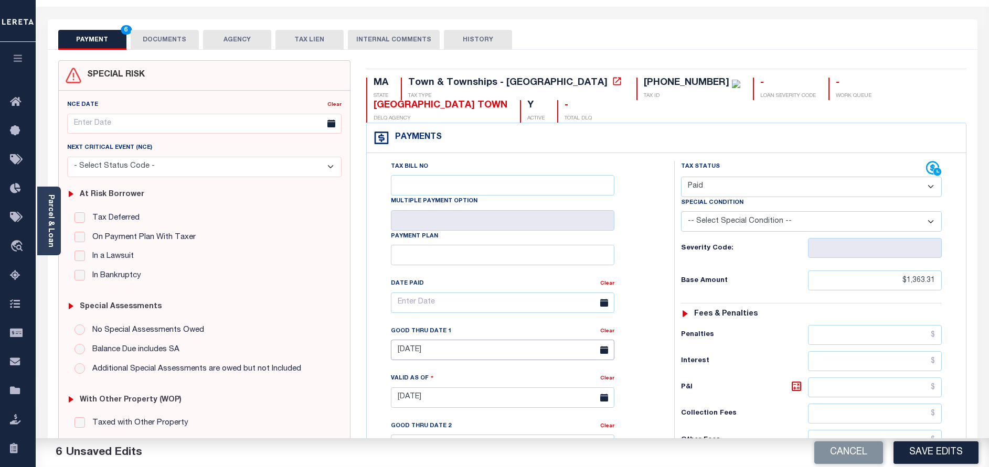
scroll to position [0, 0]
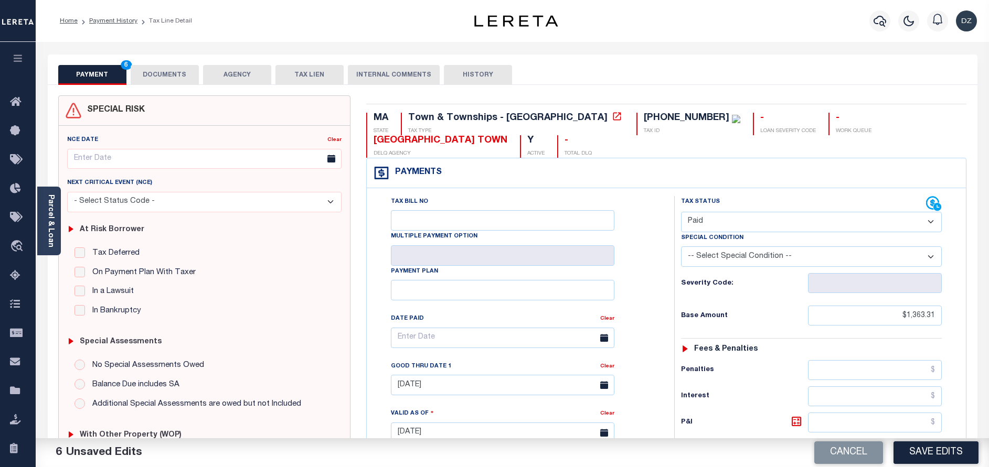
click at [154, 71] on button "DOCUMENTS" at bounding box center [165, 75] width 68 height 20
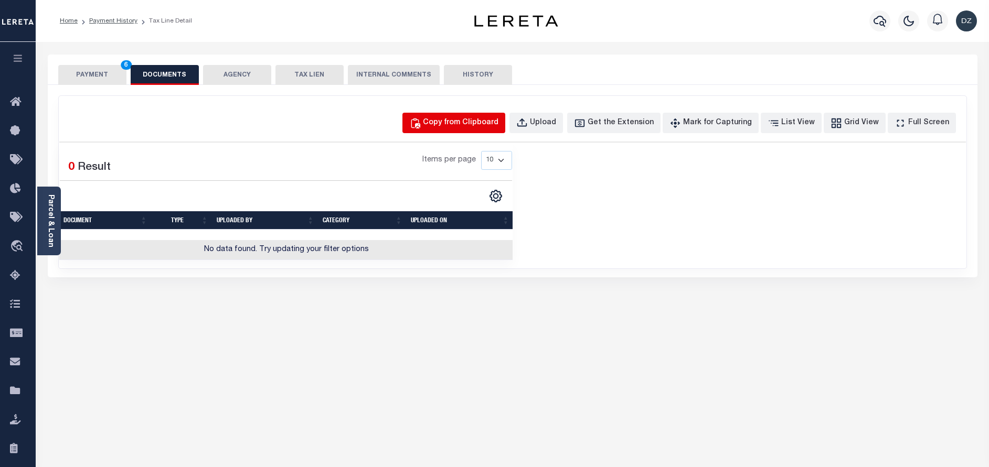
click at [493, 115] on button "Copy from Clipboard" at bounding box center [453, 123] width 103 height 20
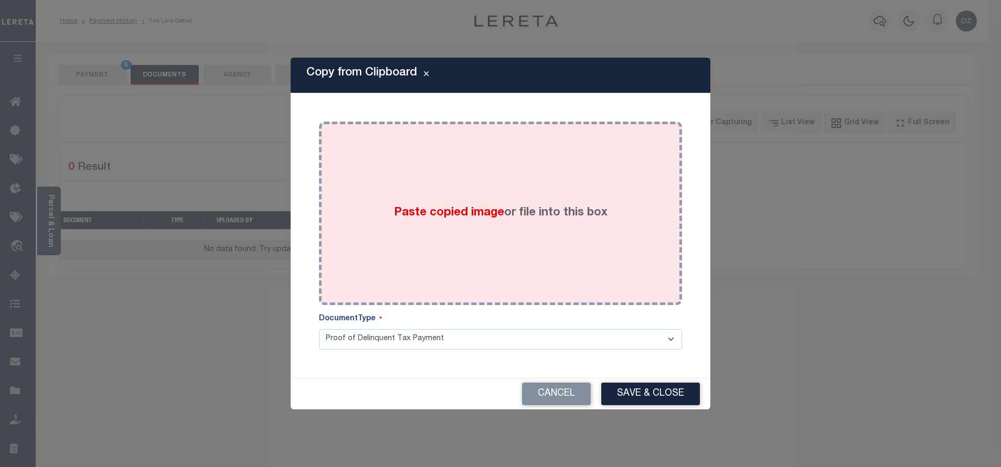
click at [505, 170] on div "Paste copied image or file into this box" at bounding box center [500, 214] width 347 height 168
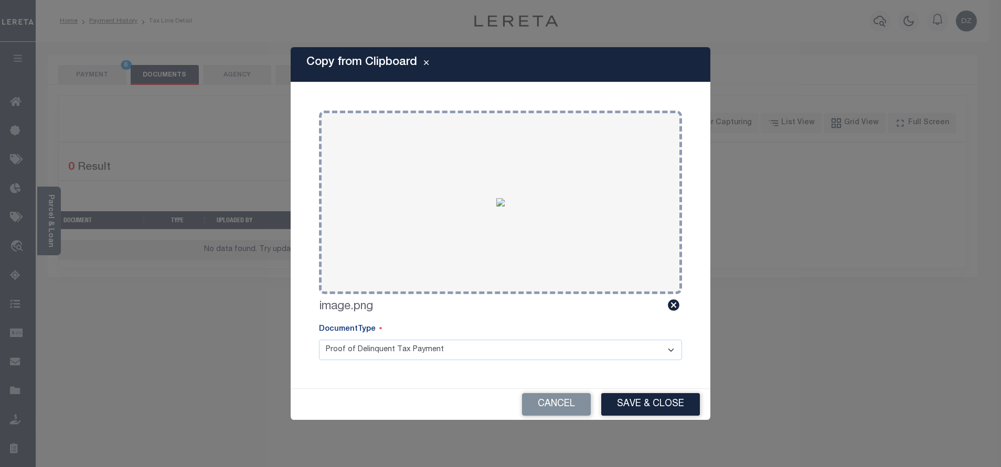
click at [645, 407] on button "Save & Close" at bounding box center [650, 404] width 99 height 23
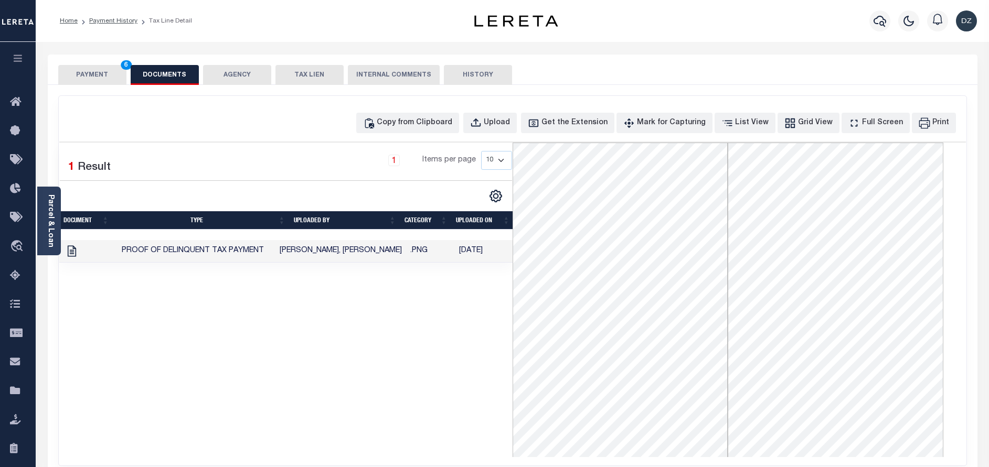
click at [99, 81] on button "PAYMENT 6" at bounding box center [92, 75] width 68 height 20
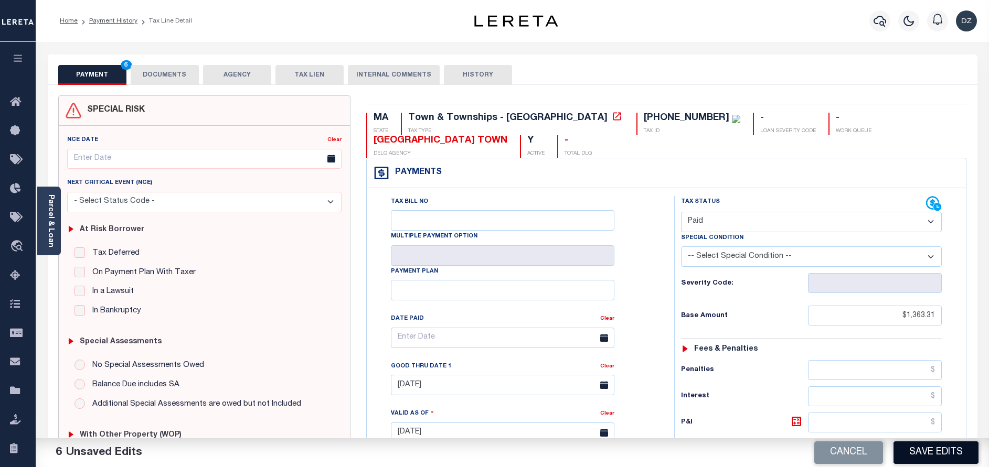
click at [939, 450] on button "Save Edits" at bounding box center [935, 453] width 85 height 23
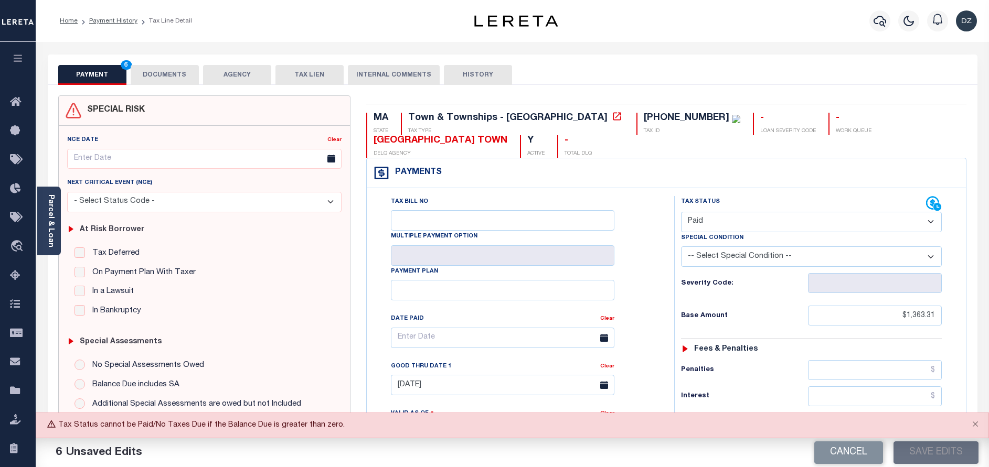
click at [753, 217] on select "- Select Status Code - Open Due/Unpaid Paid Incomplete No Tax Due Internal Refu…" at bounding box center [811, 222] width 261 height 20
select select "DUE"
click at [681, 212] on select "- Select Status Code - Open Due/Unpaid Paid Incomplete No Tax Due Internal Refu…" at bounding box center [811, 222] width 261 height 20
click at [836, 251] on select "-- Select Special Condition -- 3RD PARTY TAX LIEN AGENCY TAX LIEN (A.K.A Inside…" at bounding box center [811, 256] width 261 height 20
select select "15"
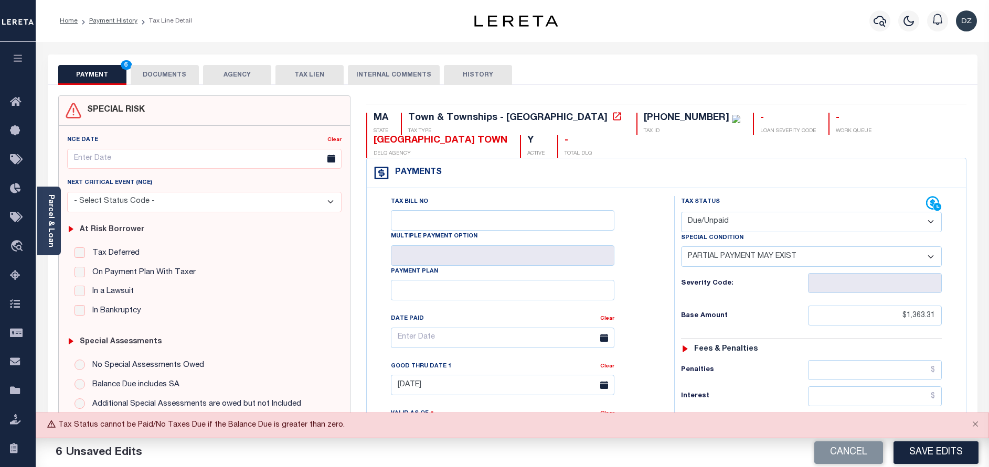
click at [681, 248] on select "-- Select Special Condition -- 3RD PARTY TAX LIEN AGENCY TAX LIEN (A.K.A Inside…" at bounding box center [811, 256] width 261 height 20
click at [947, 459] on button "Save Edits" at bounding box center [935, 453] width 85 height 23
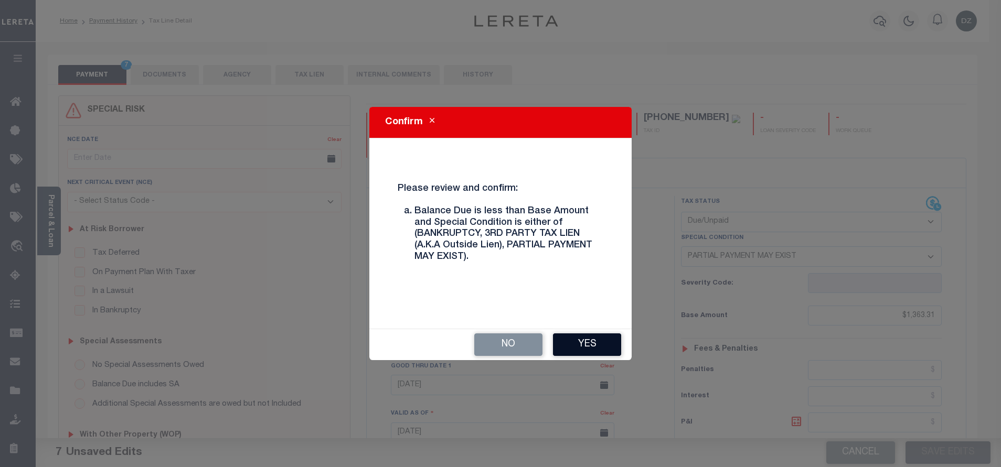
click at [586, 351] on button "Yes" at bounding box center [587, 345] width 68 height 23
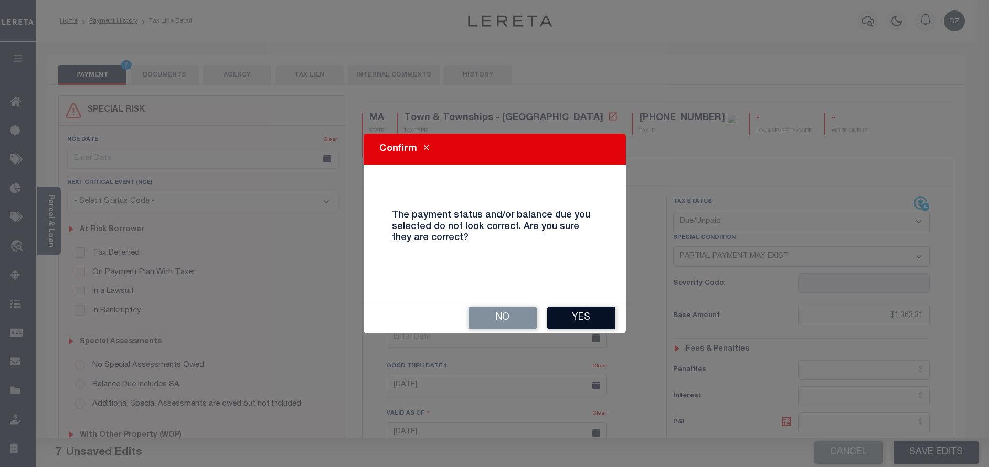
click at [584, 316] on button "Yes" at bounding box center [581, 318] width 68 height 23
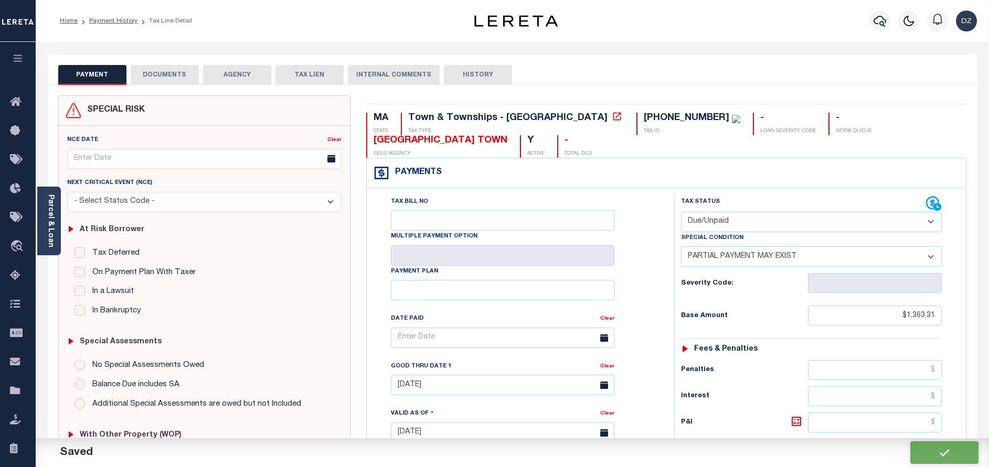
checkbox input "false"
type input "$1,363.31"
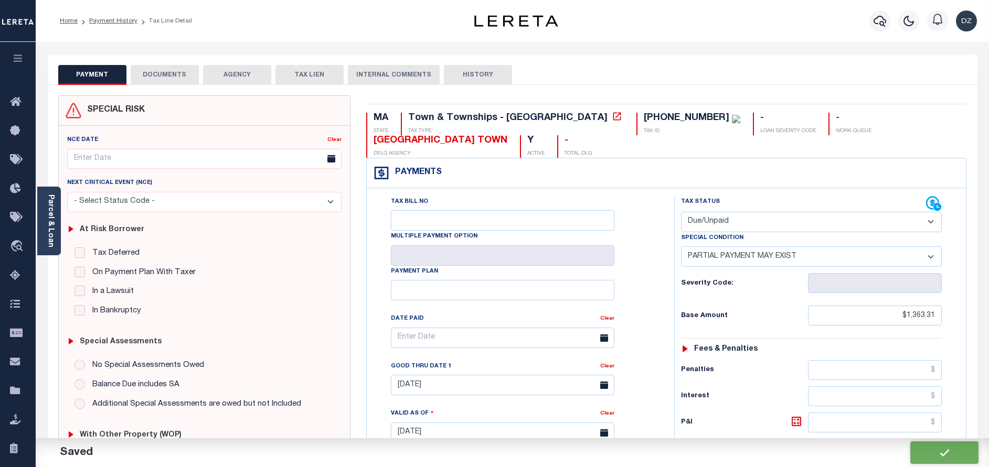
type input "$1,362.76"
type input "$0.55"
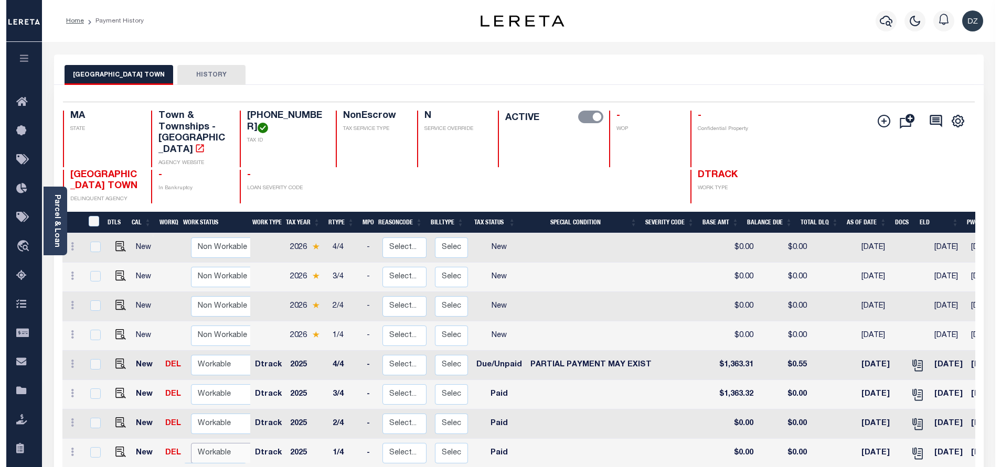
scroll to position [1, 0]
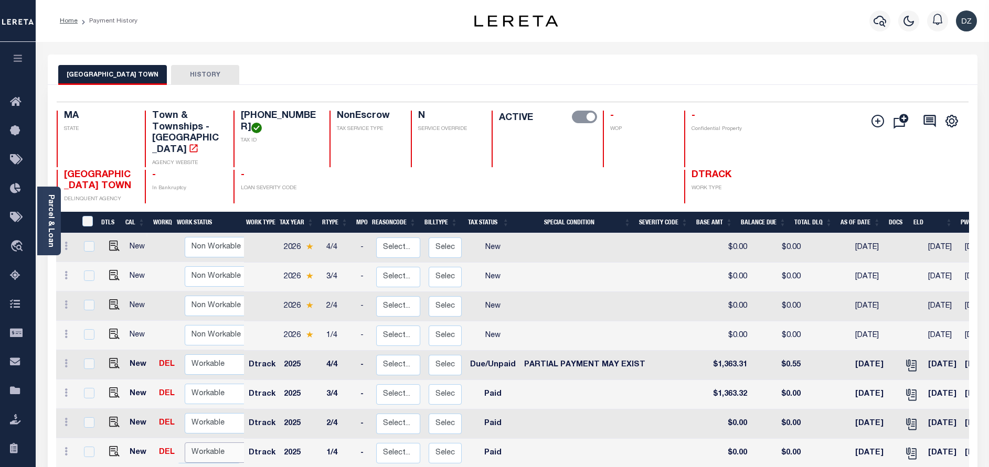
click at [207, 443] on select "Non Workable Workable" at bounding box center [216, 453] width 63 height 20
checkbox input "true"
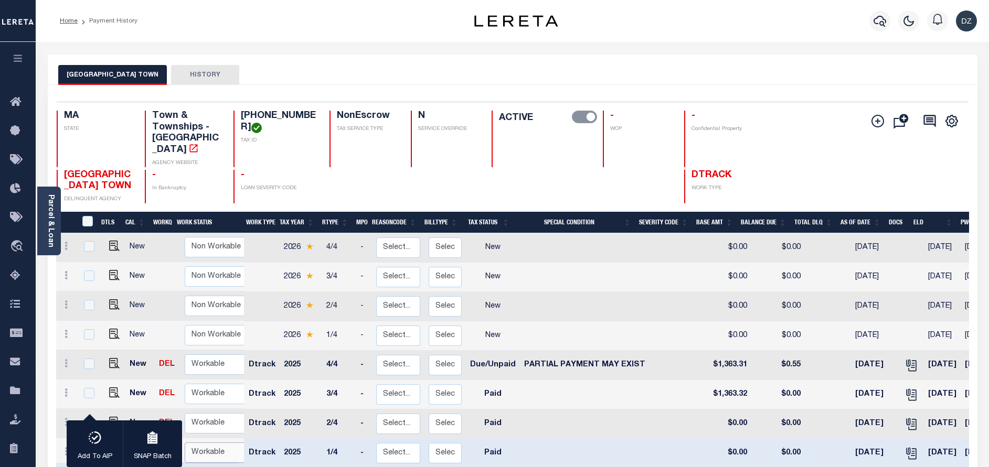
select select "true"
click at [185, 443] on select "Non Workable Workable" at bounding box center [216, 453] width 63 height 20
checkbox input "false"
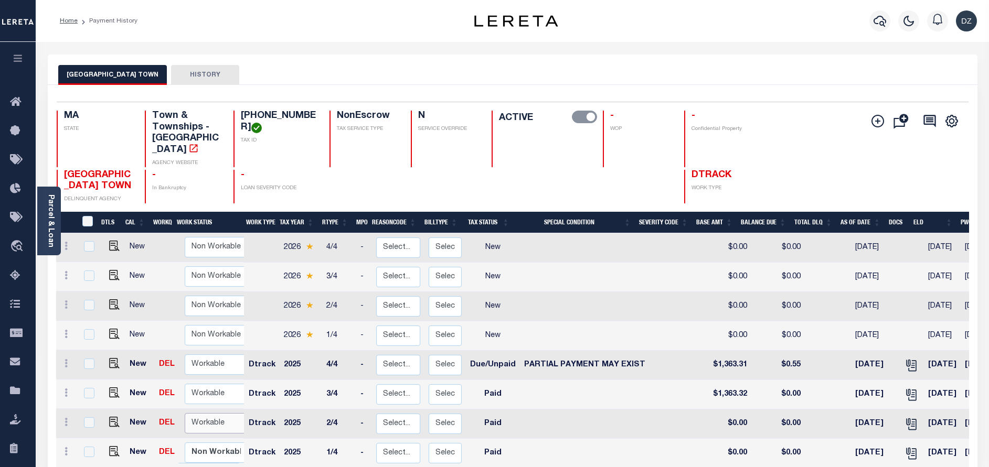
click at [199, 416] on select "Non Workable Workable" at bounding box center [216, 423] width 63 height 20
checkbox input "true"
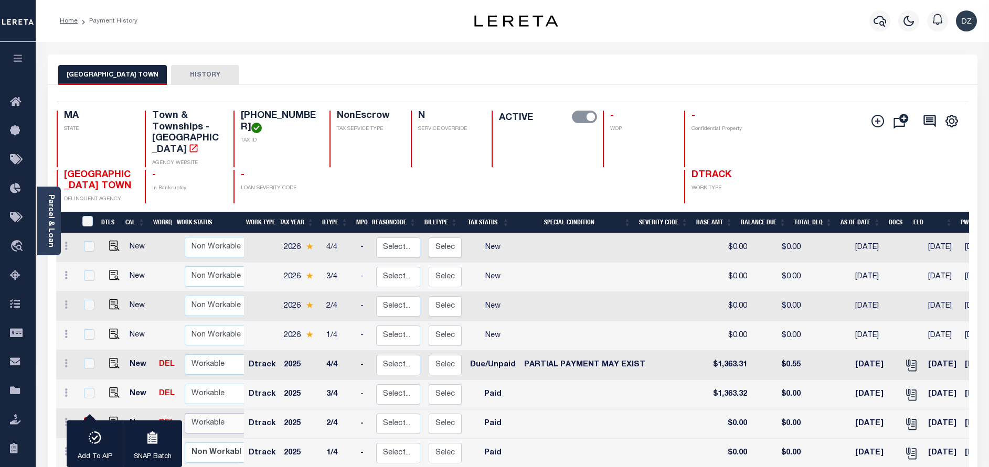
select select "true"
click at [185, 413] on select "Non Workable Workable" at bounding box center [216, 423] width 63 height 20
checkbox input "false"
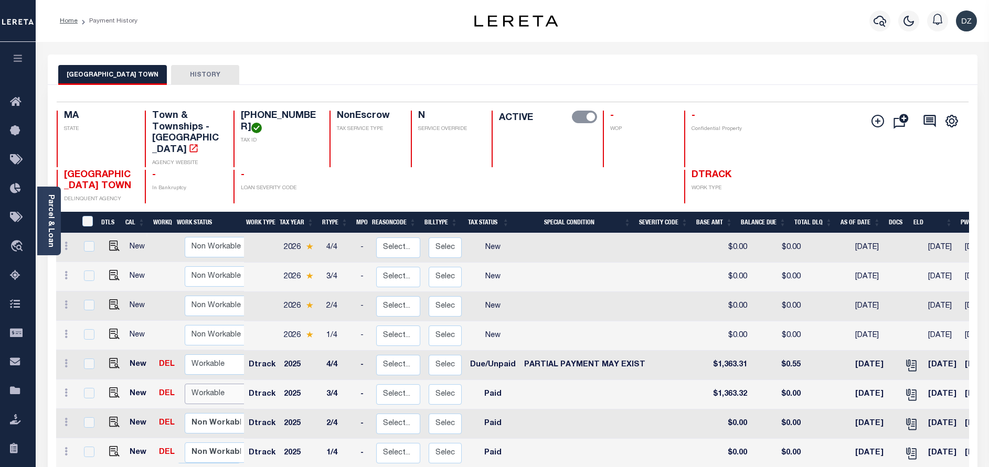
drag, startPoint x: 188, startPoint y: 409, endPoint x: 207, endPoint y: 388, distance: 28.6
click at [207, 388] on select "Non Workable Workable" at bounding box center [216, 394] width 63 height 20
checkbox input "true"
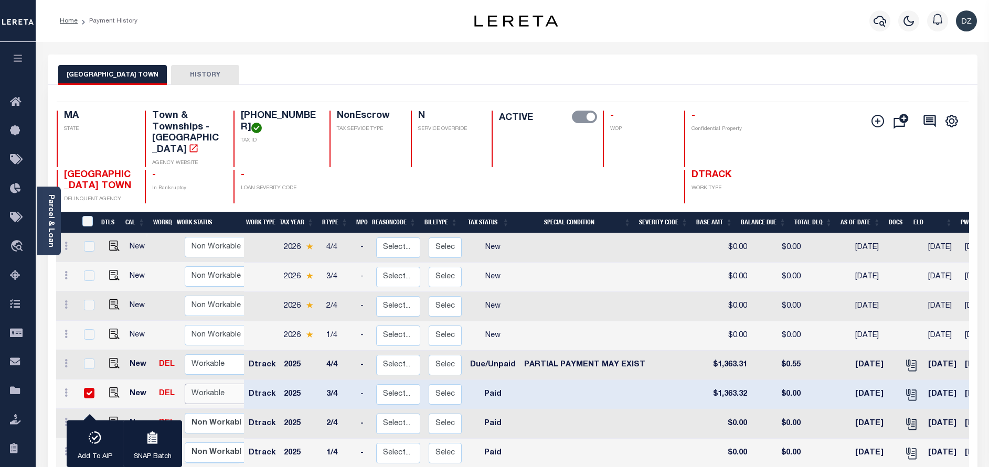
select select "true"
click at [185, 384] on select "Non Workable Workable" at bounding box center [216, 394] width 63 height 20
checkbox input "false"
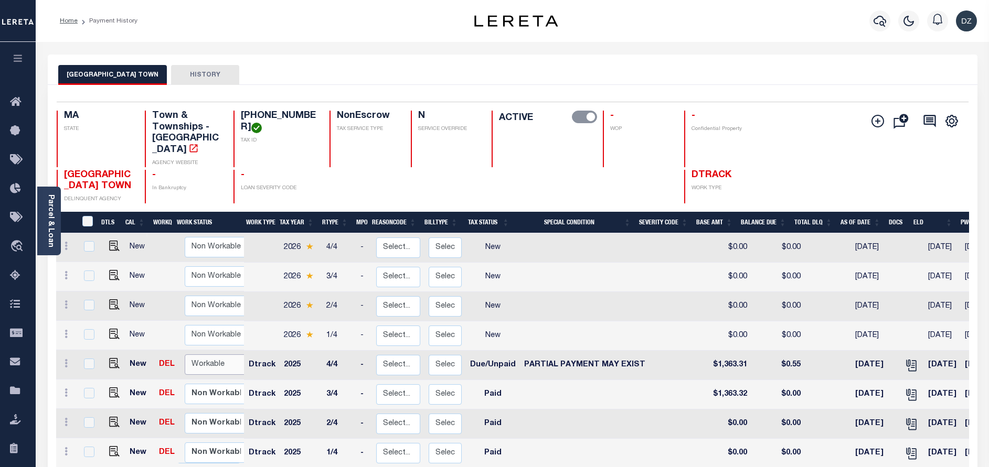
drag, startPoint x: 212, startPoint y: 355, endPoint x: 211, endPoint y: 361, distance: 6.9
click at [212, 355] on select "Non Workable Workable" at bounding box center [216, 365] width 63 height 20
checkbox input "true"
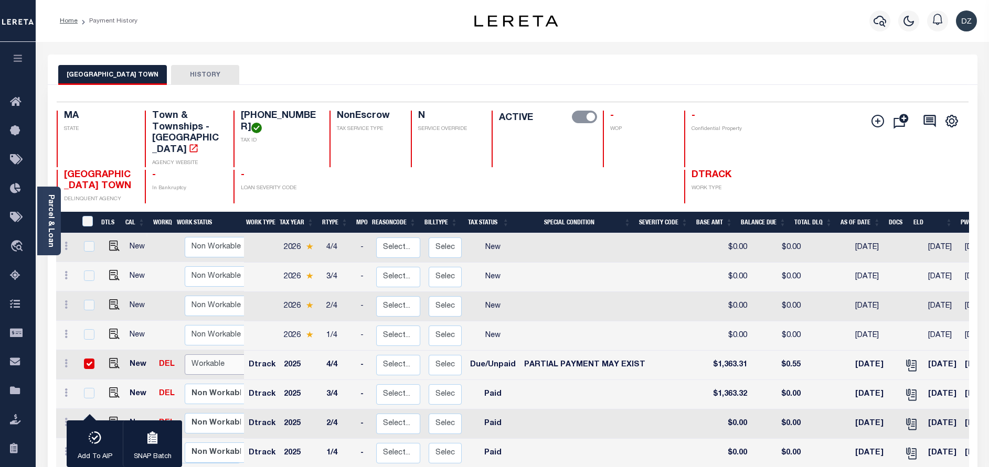
select select "true"
click at [185, 355] on select "Non Workable Workable" at bounding box center [216, 365] width 63 height 20
checkbox input "false"
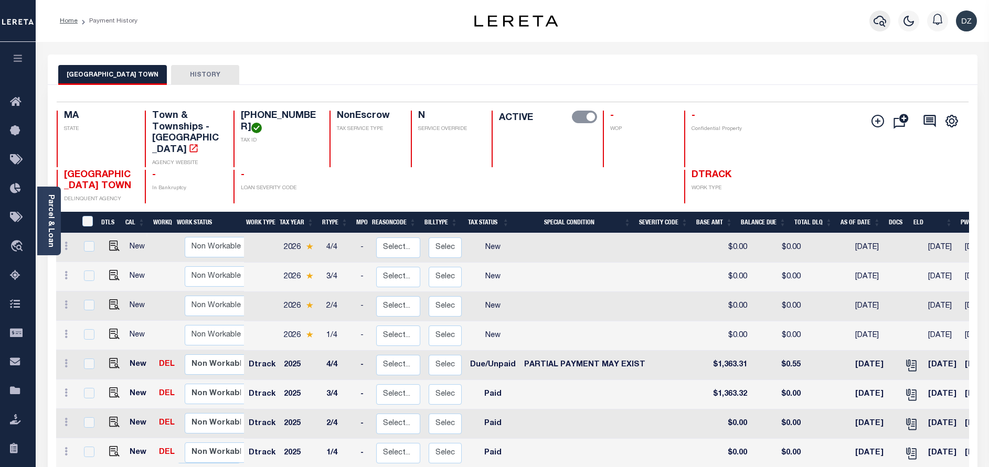
click at [874, 18] on icon "button" at bounding box center [879, 21] width 13 height 13
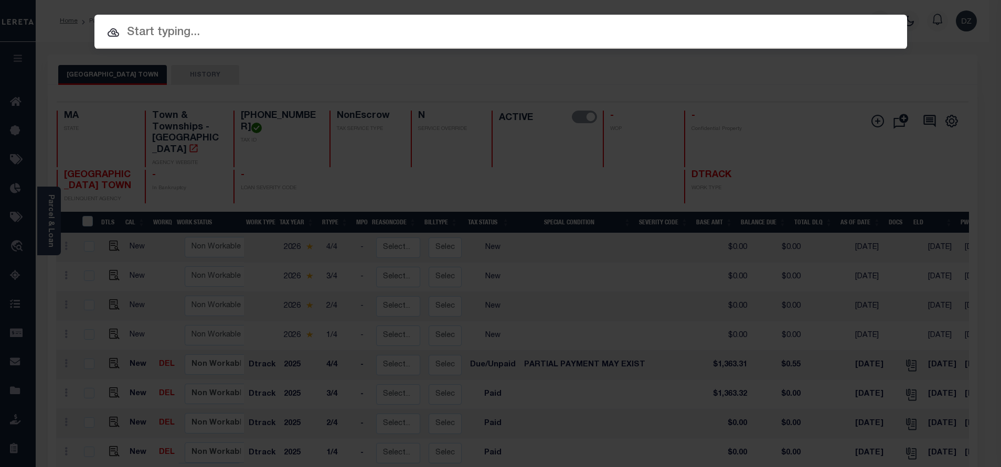
paste input "18965"
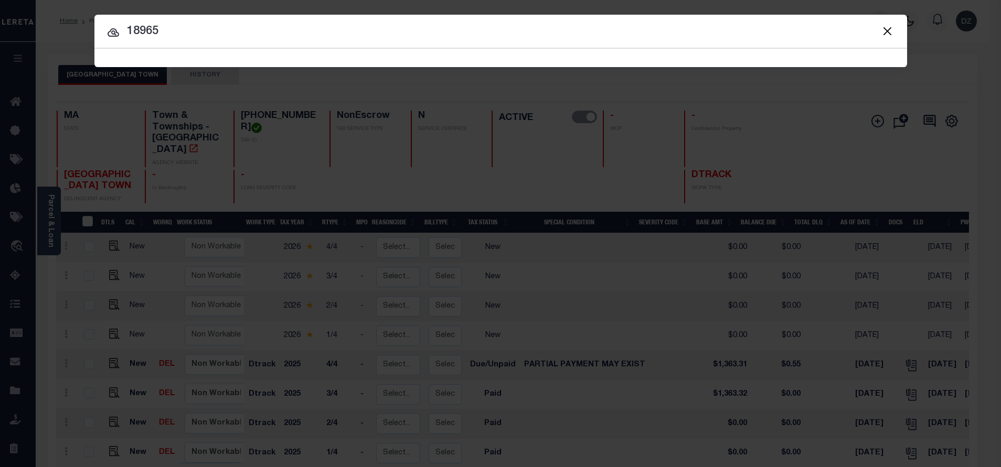
type input "18965"
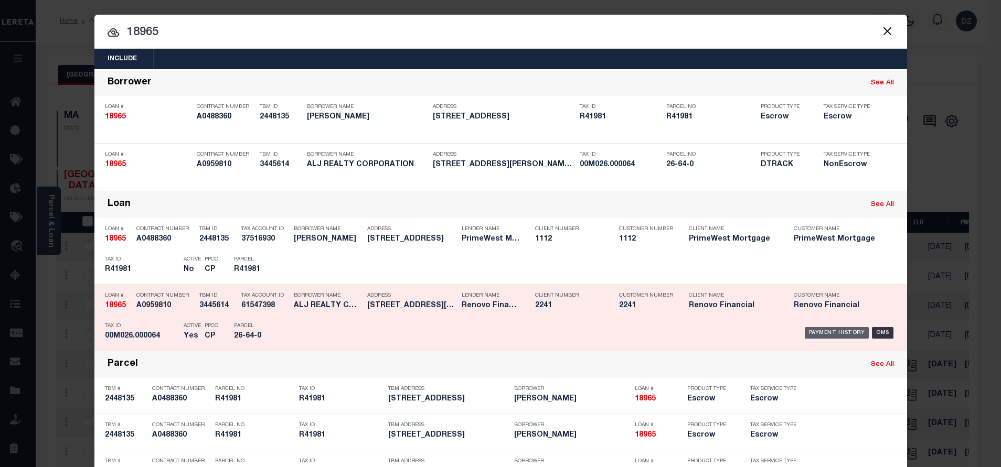
click at [841, 335] on div "Payment History" at bounding box center [836, 333] width 65 height 12
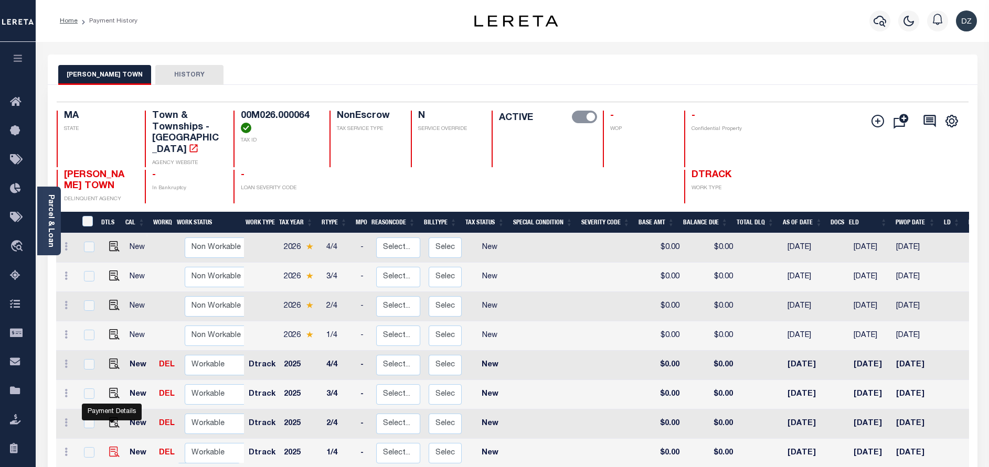
click at [109, 447] on img "" at bounding box center [114, 452] width 10 height 10
checkbox input "true"
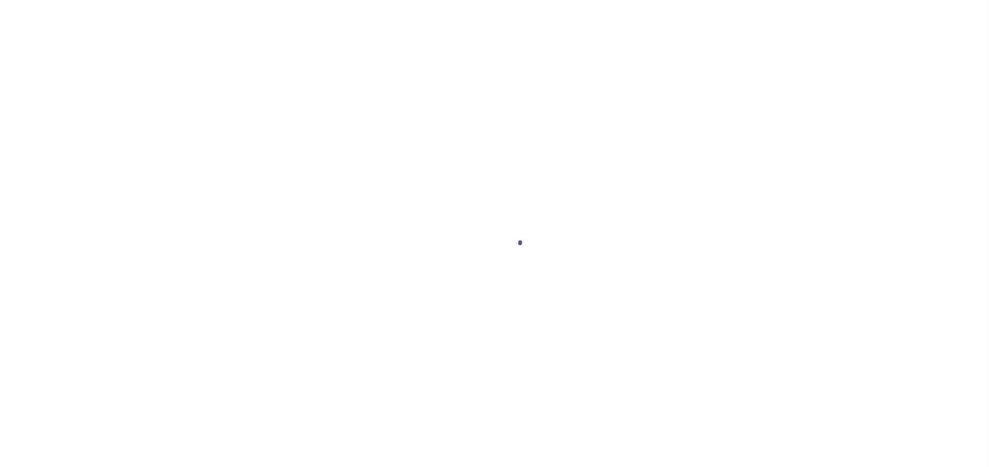
select select "NW2"
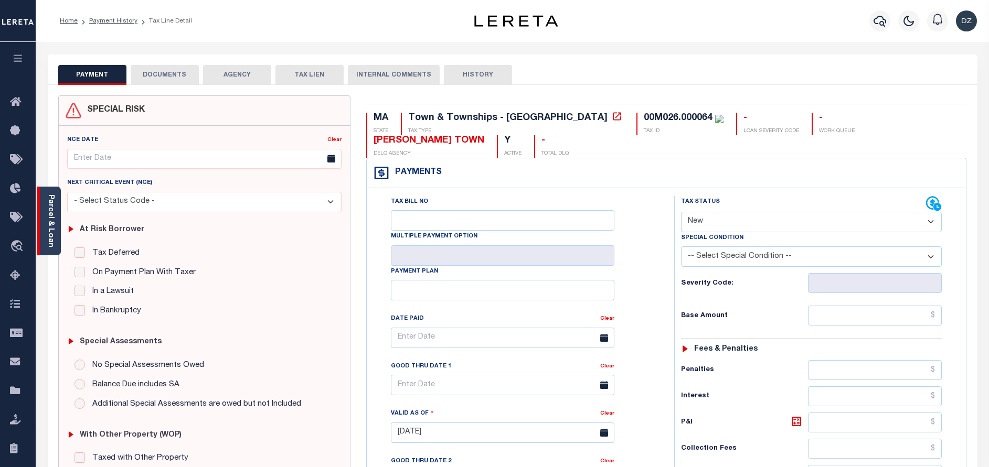
click at [56, 219] on div "Parcel & Loan" at bounding box center [49, 221] width 24 height 69
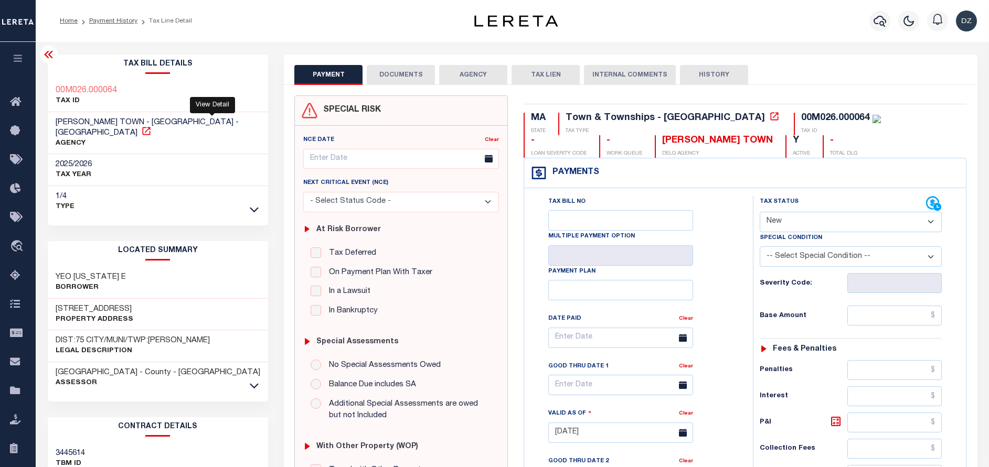
click at [152, 126] on icon at bounding box center [146, 131] width 10 height 10
drag, startPoint x: 119, startPoint y: 266, endPoint x: 51, endPoint y: 259, distance: 68.1
click at [51, 267] on div "YEO VIRGINIA E Borrower" at bounding box center [158, 283] width 221 height 32
copy h3 "YEO VIRGINIA E"
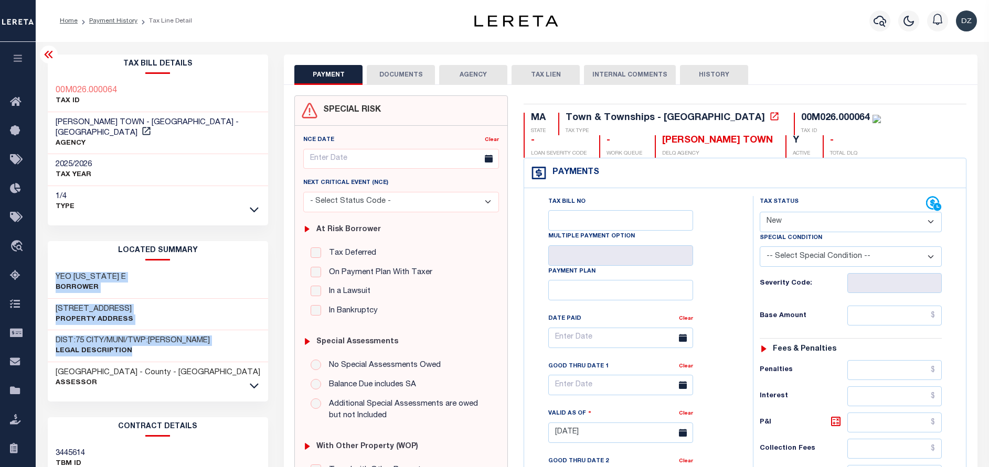
drag, startPoint x: 137, startPoint y: 340, endPoint x: 53, endPoint y: 262, distance: 113.9
click at [53, 267] on div "YEO VIRGINIA E Borrower 74 MERCHANT AVENUE WD Property Address DIST:75 CITY/MUN…" at bounding box center [158, 330] width 221 height 126
copy div "YEO VIRGINIA E Borrower 74 MERCHANT AVENUE WD Property Address DIST:75 CITY/MUN…"
click at [878, 19] on icon "button" at bounding box center [879, 21] width 13 height 13
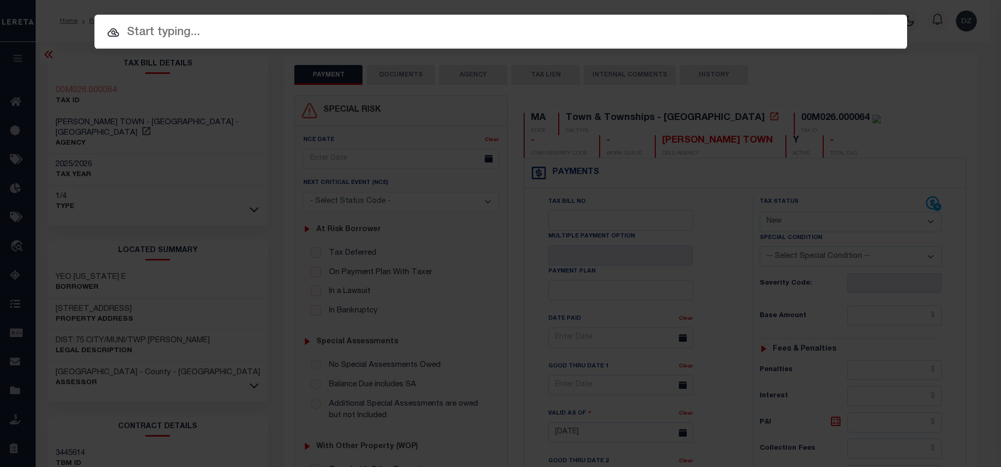
paste input "00100000244"
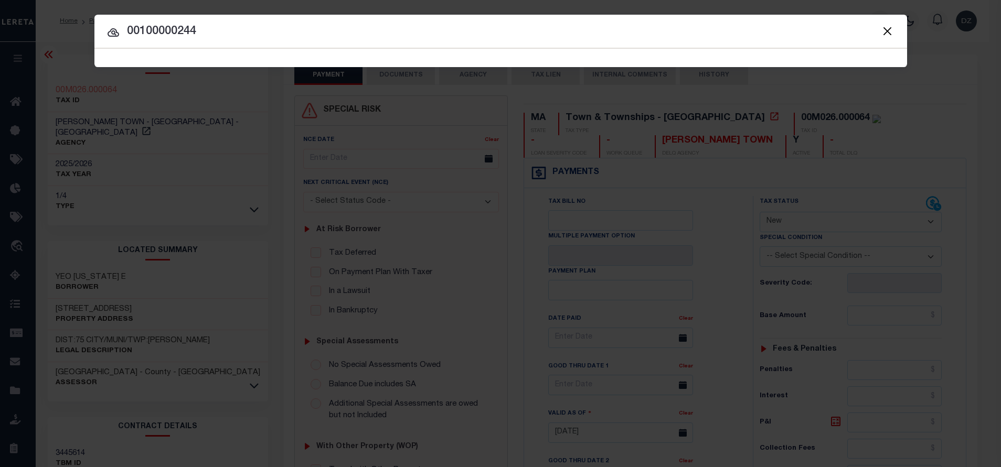
type input "00100000244"
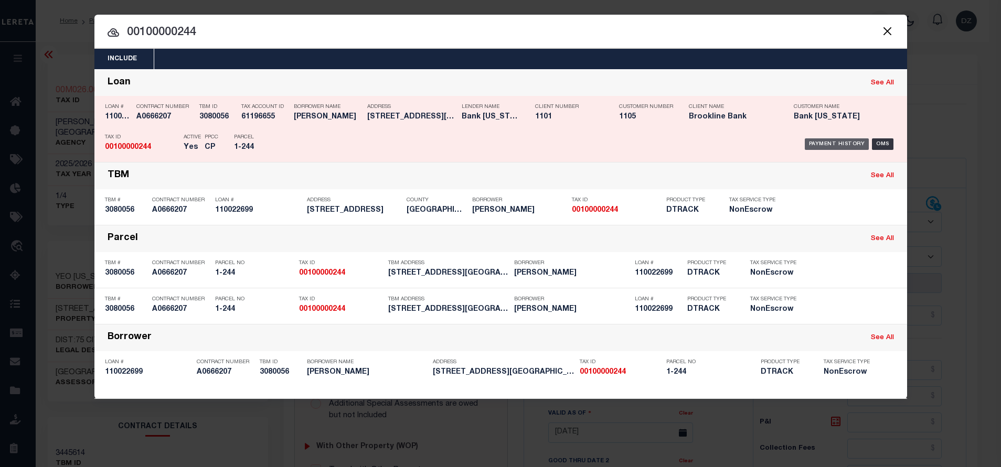
click at [836, 142] on div "Payment History" at bounding box center [836, 144] width 65 height 12
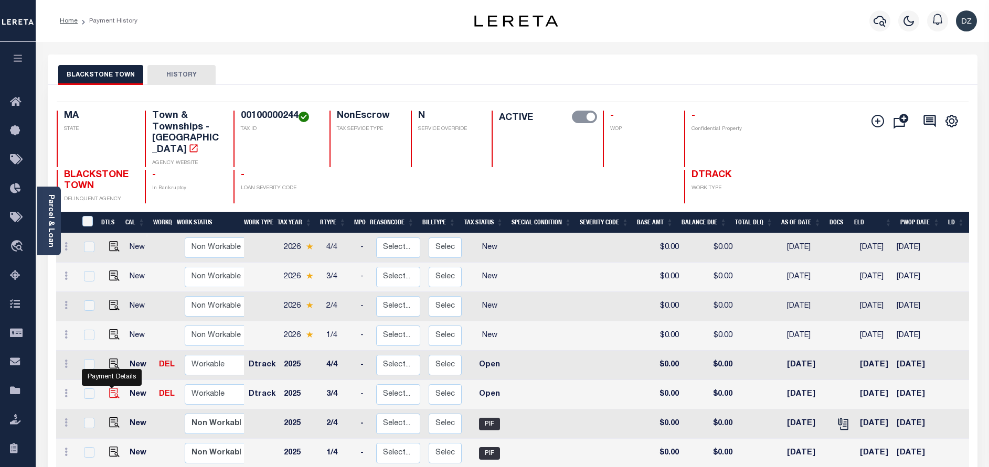
click at [112, 388] on img "" at bounding box center [114, 393] width 10 height 10
checkbox input "true"
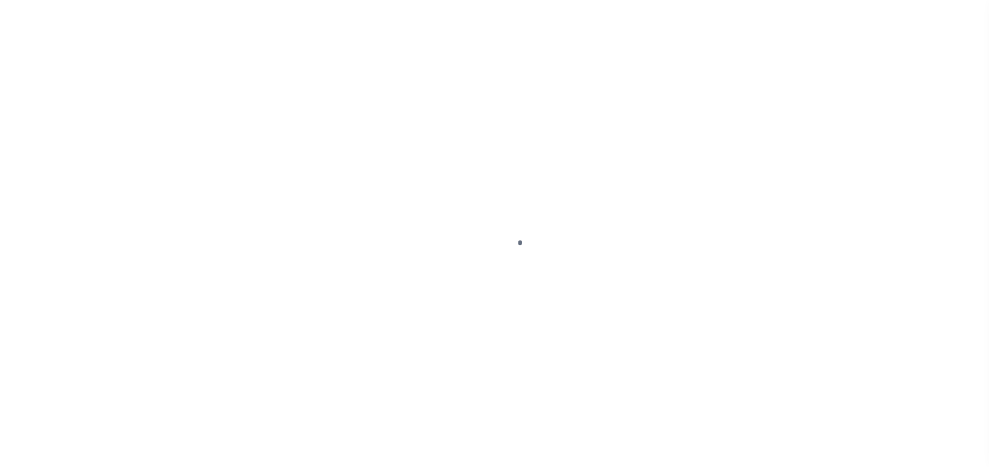
select select "OP2"
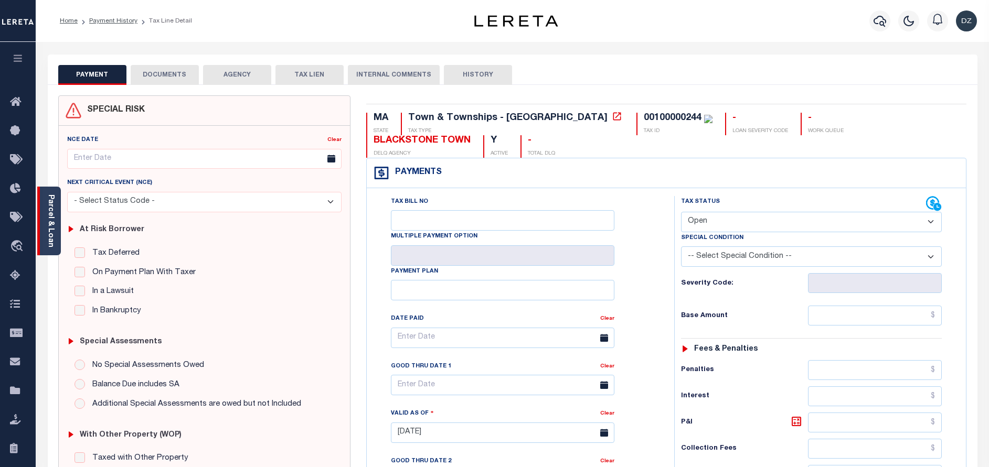
click at [58, 223] on div "Parcel & Loan" at bounding box center [49, 221] width 24 height 69
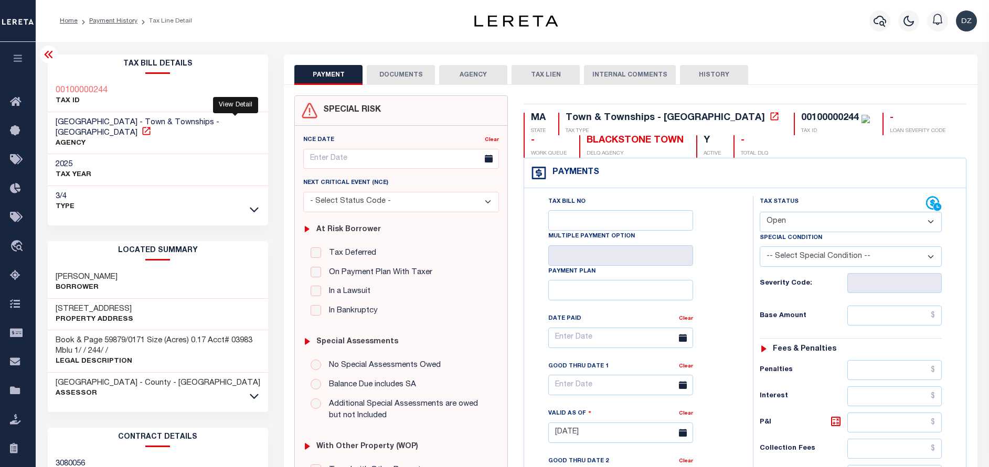
click at [152, 126] on icon at bounding box center [146, 131] width 10 height 10
click at [150, 127] on icon at bounding box center [146, 131] width 8 height 8
drag, startPoint x: 771, startPoint y: 122, endPoint x: 699, endPoint y: 120, distance: 72.4
click at [699, 120] on div "MA STATE Town & Townships - MA TAX TYPE 00100000244 TAX ID - LOAN SEVERITY CODE…" at bounding box center [744, 135] width 443 height 45
copy div "00100000244"
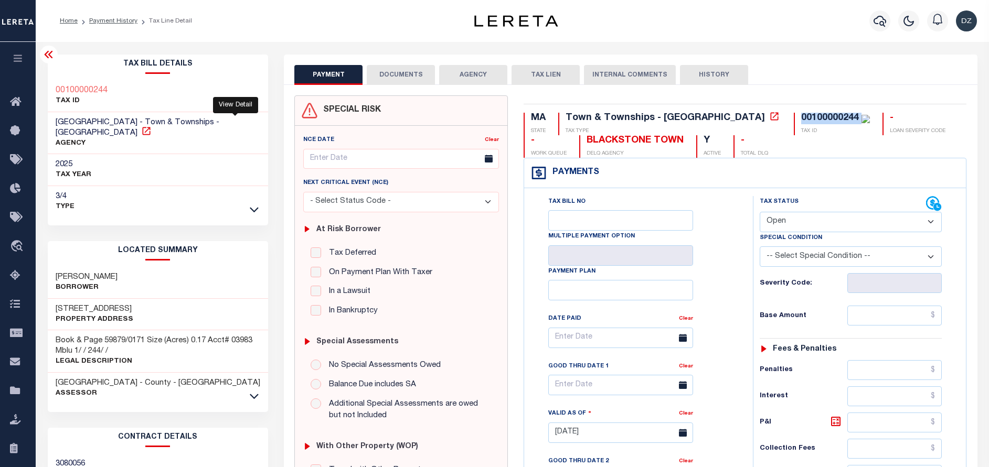
click at [150, 127] on icon at bounding box center [146, 131] width 8 height 8
copy div "00100000244"
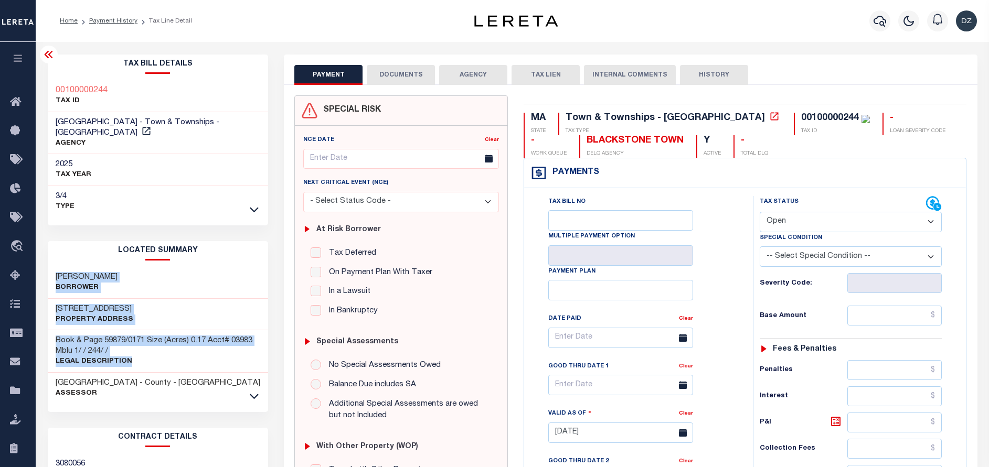
drag, startPoint x: 131, startPoint y: 348, endPoint x: 51, endPoint y: 264, distance: 115.0
click at [51, 267] on div "BONOLLO STEVEN R Borrower 20 MONTCALM AVENUE Property Address Book & Page 59879…" at bounding box center [158, 335] width 221 height 137
copy div "BONOLLO STEVEN R Borrower 20 MONTCALM AVENUE Property Address Book & Page 59879…"
click at [874, 21] on icon "button" at bounding box center [879, 21] width 13 height 11
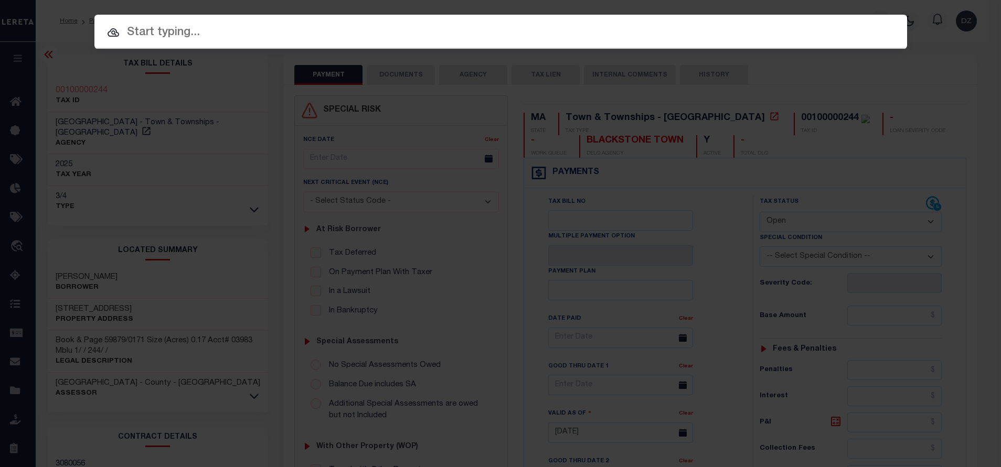
paste input "720005279"
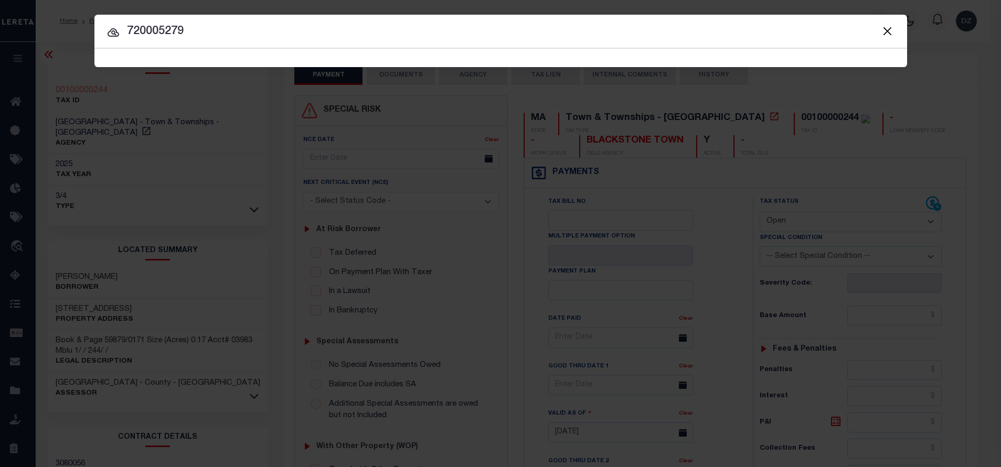
type input "720005279"
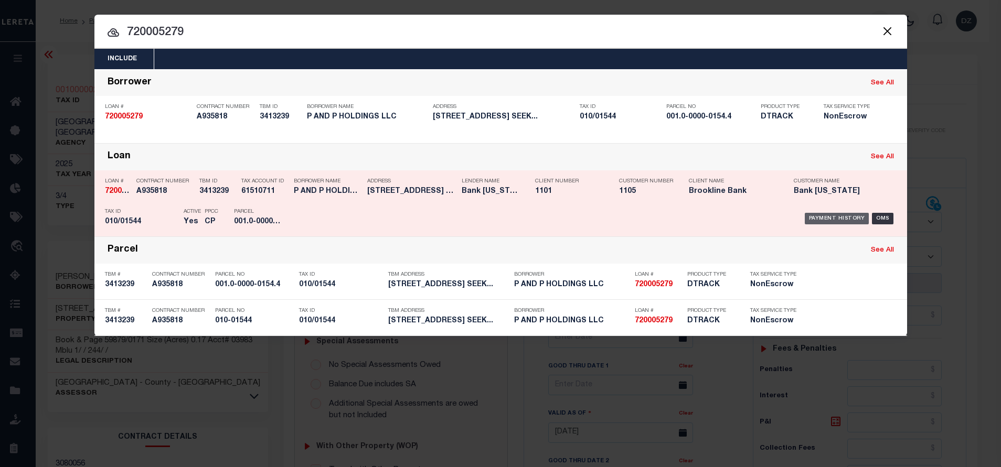
click at [821, 220] on div "Payment History" at bounding box center [836, 219] width 65 height 12
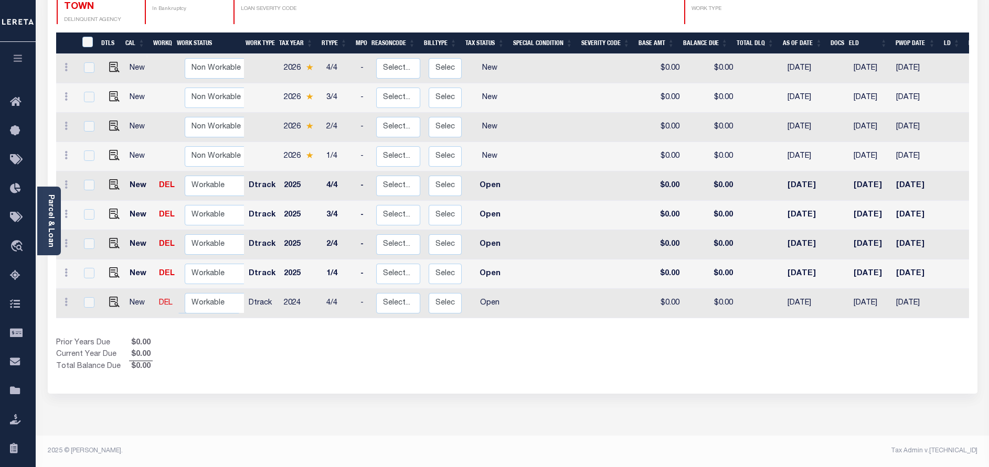
scroll to position [181, 0]
click at [110, 297] on img "" at bounding box center [114, 302] width 10 height 10
checkbox input "true"
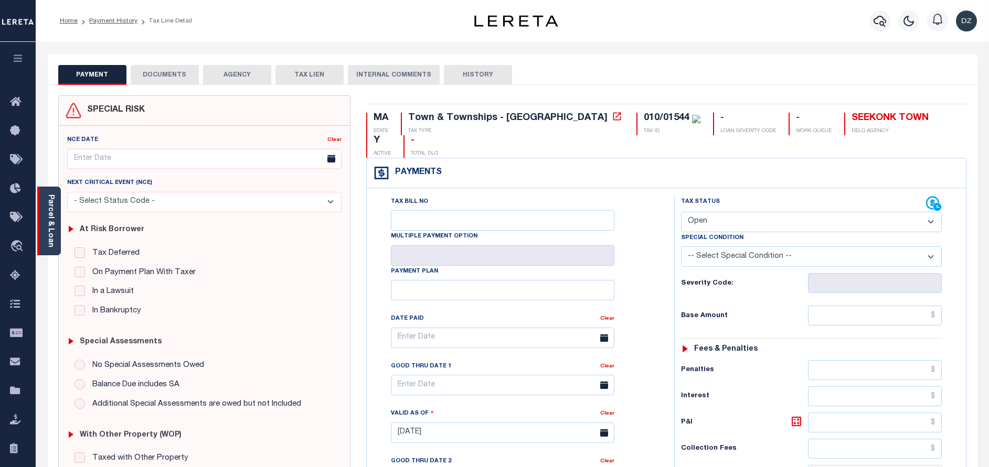
click at [50, 215] on link "Parcel & Loan" at bounding box center [50, 221] width 7 height 53
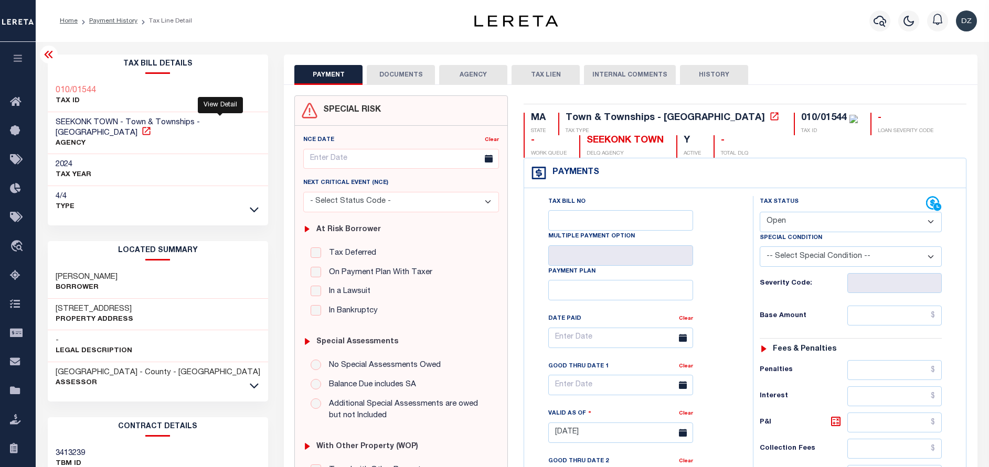
click at [152, 126] on icon at bounding box center [146, 131] width 10 height 10
drag, startPoint x: 609, startPoint y: 137, endPoint x: 532, endPoint y: 139, distance: 77.1
click at [532, 139] on div "MA STATE Town & Townships - MA TAX TYPE 010/01544 TAX ID - LOAN SEVERITY CODE -…" at bounding box center [744, 135] width 443 height 45
click at [612, 145] on div "MA STATE Town & Townships - MA TAX TYPE 010/01544 TAX ID - LOAN SEVERITY CODE -…" at bounding box center [744, 135] width 443 height 45
drag, startPoint x: 608, startPoint y: 143, endPoint x: 526, endPoint y: 141, distance: 82.4
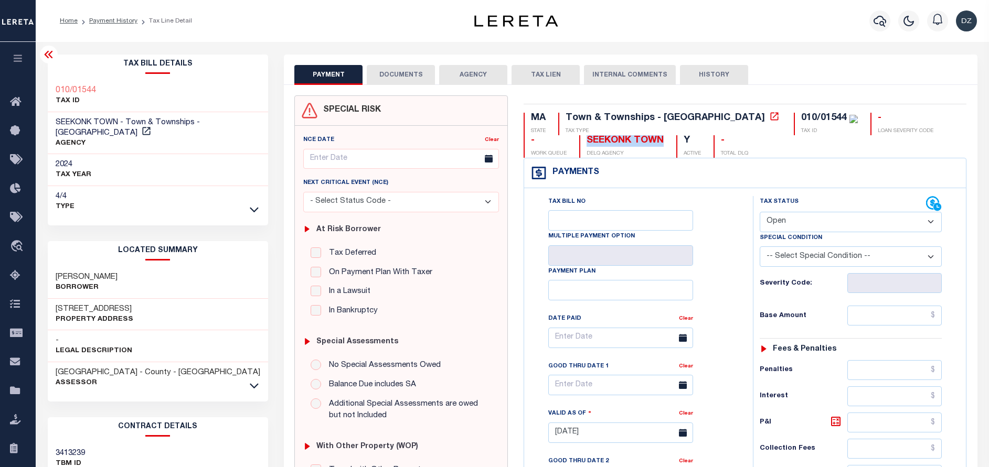
click at [579, 141] on div "SEEKONK TOWN DELQ AGENCY" at bounding box center [621, 146] width 84 height 23
copy div "SEEKONK TOWN"
click at [765, 223] on select "- Select Status Code - Open Due/Unpaid Paid Incomplete No Tax Due Internal Refu…" at bounding box center [850, 222] width 182 height 20
select select "PYD"
click at [759, 212] on select "- Select Status Code - Open Due/Unpaid Paid Incomplete No Tax Due Internal Refu…" at bounding box center [850, 222] width 182 height 20
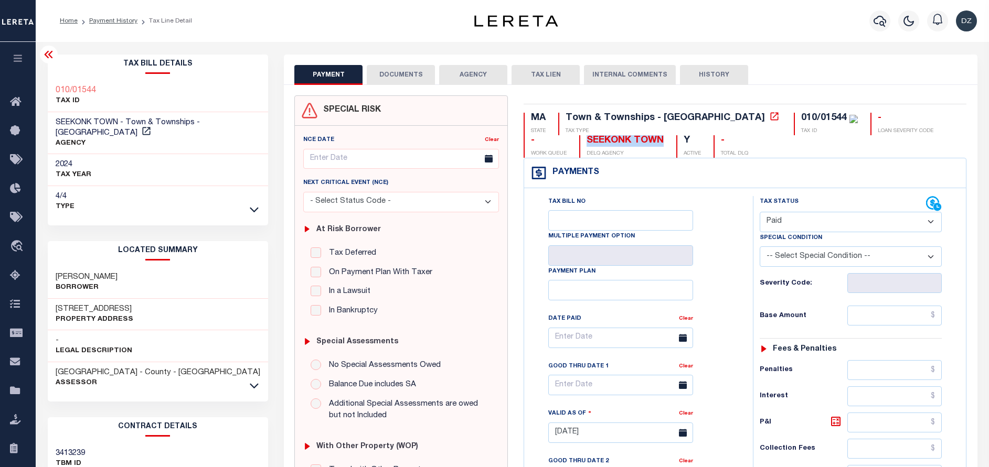
type input "[DATE]"
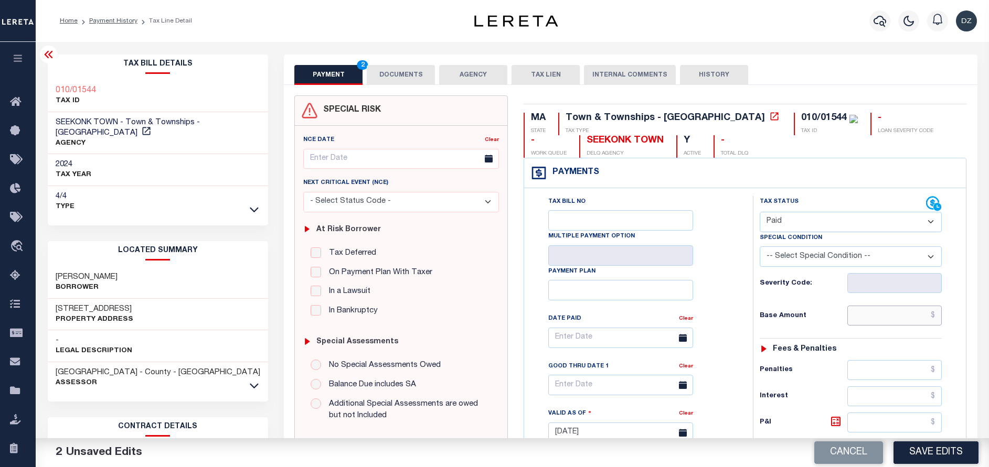
click at [902, 320] on input "text" at bounding box center [894, 316] width 94 height 20
type input "$0.00"
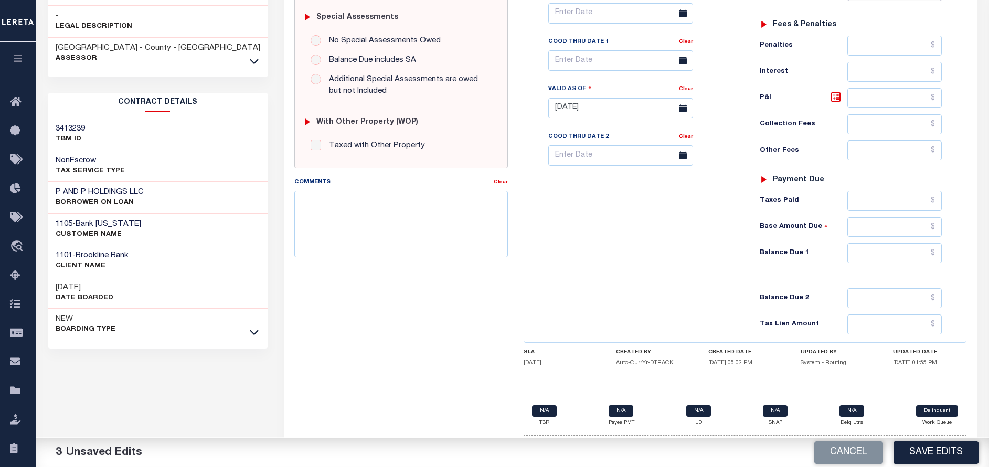
scroll to position [327, 0]
click at [876, 248] on input "text" at bounding box center [894, 252] width 94 height 20
type input "$0.00"
click at [410, 222] on textarea "Comments" at bounding box center [400, 223] width 213 height 66
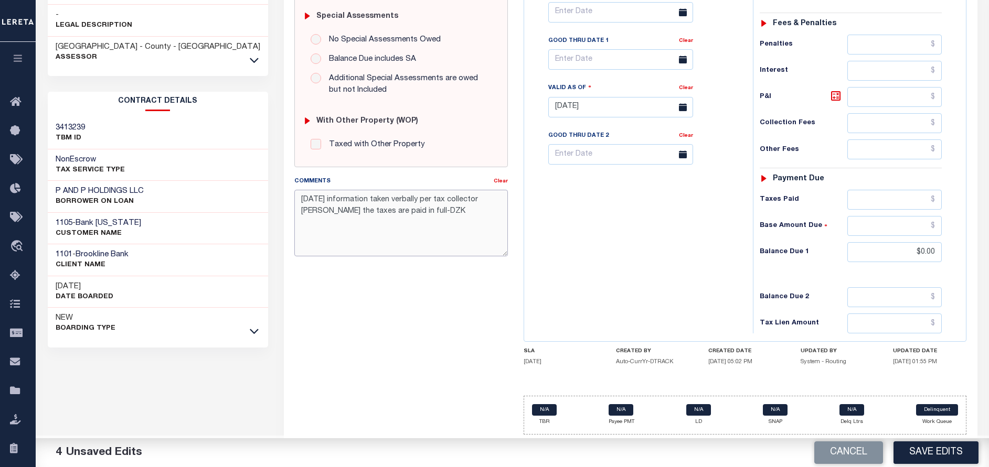
drag, startPoint x: 438, startPoint y: 212, endPoint x: 301, endPoint y: 197, distance: 138.8
click at [301, 197] on textarea "[DATE] information taken verbally per tax collector [PERSON_NAME] the taxes are…" at bounding box center [400, 223] width 213 height 66
type textarea "[DATE] information taken verbally per tax collector [PERSON_NAME] the taxes are…"
click at [944, 455] on button "Save Edits" at bounding box center [935, 453] width 85 height 23
checkbox input "false"
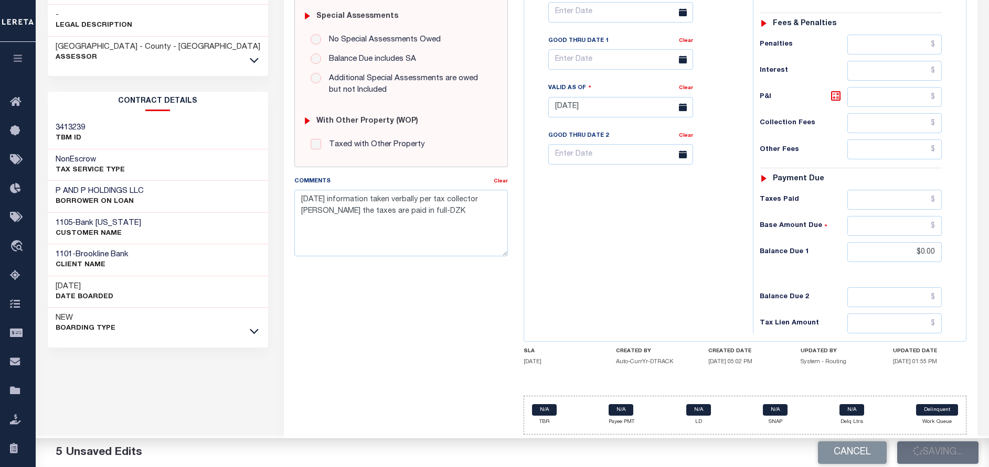
checkbox input "false"
type input "$0"
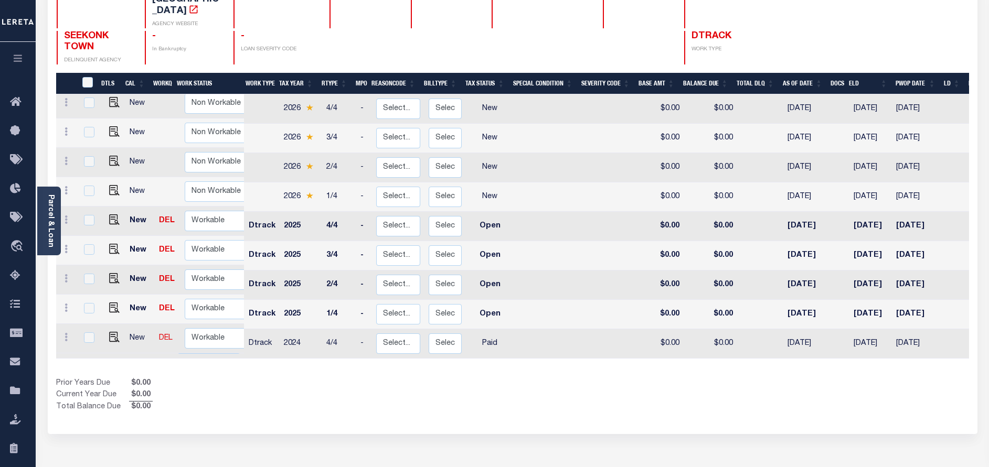
scroll to position [157, 0]
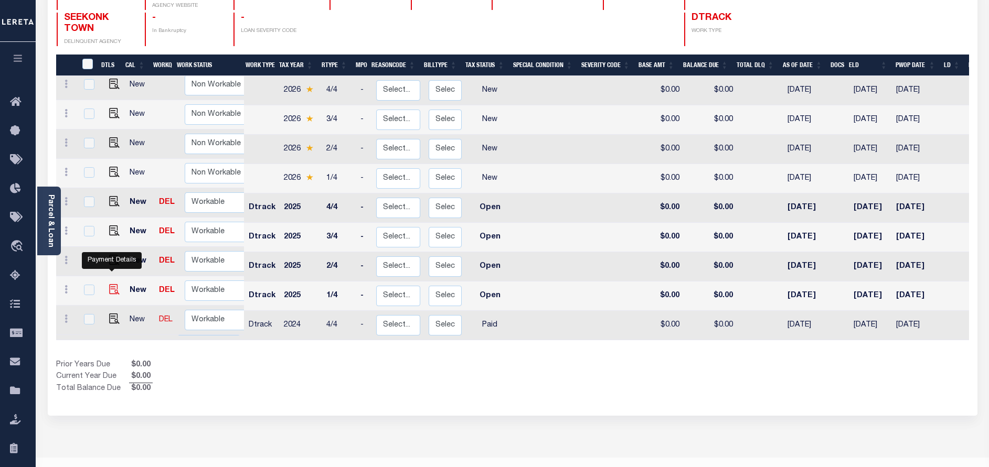
click at [112, 284] on img "" at bounding box center [114, 289] width 10 height 10
checkbox input "true"
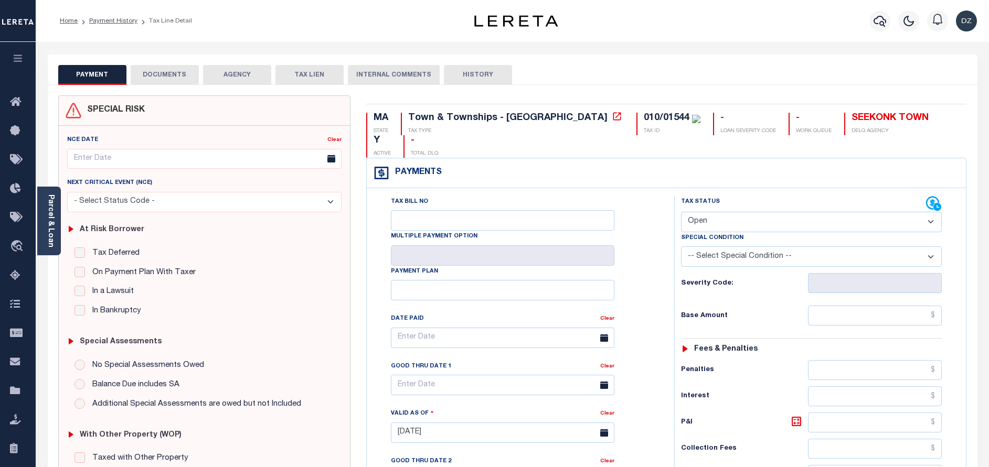
click at [721, 212] on select "- Select Status Code - Open Due/Unpaid Paid Incomplete No Tax Due Internal Refu…" at bounding box center [811, 222] width 261 height 20
select select "PYD"
click at [681, 212] on select "- Select Status Code - Open Due/Unpaid Paid Incomplete No Tax Due Internal Refu…" at bounding box center [811, 222] width 261 height 20
type input "[DATE]"
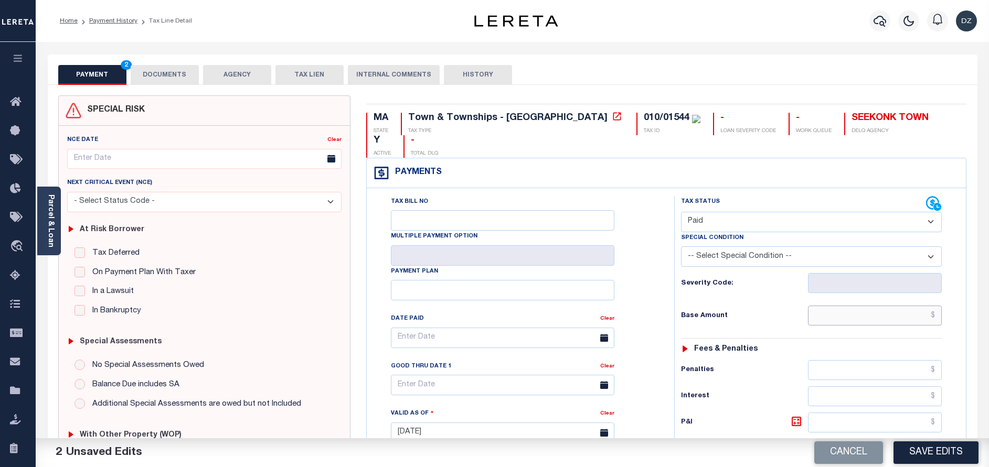
click at [864, 306] on input "text" at bounding box center [875, 316] width 134 height 20
type input "$0.00"
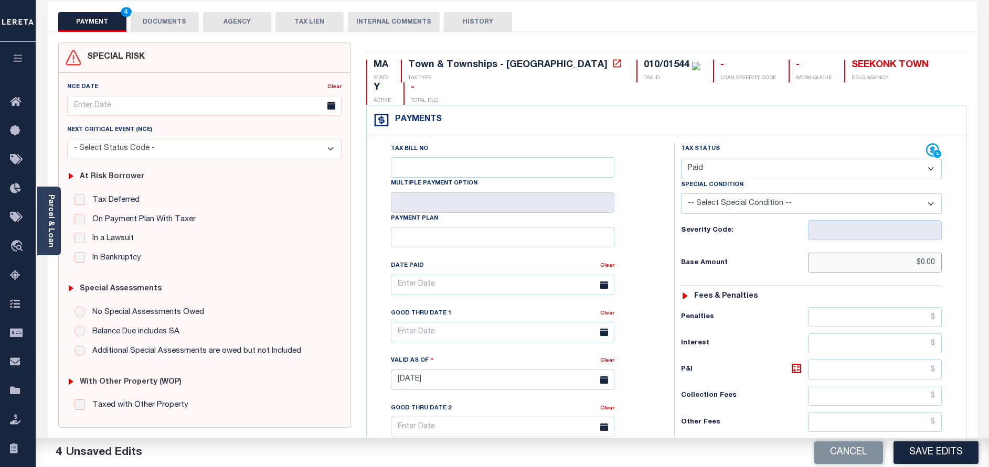
scroll to position [236, 0]
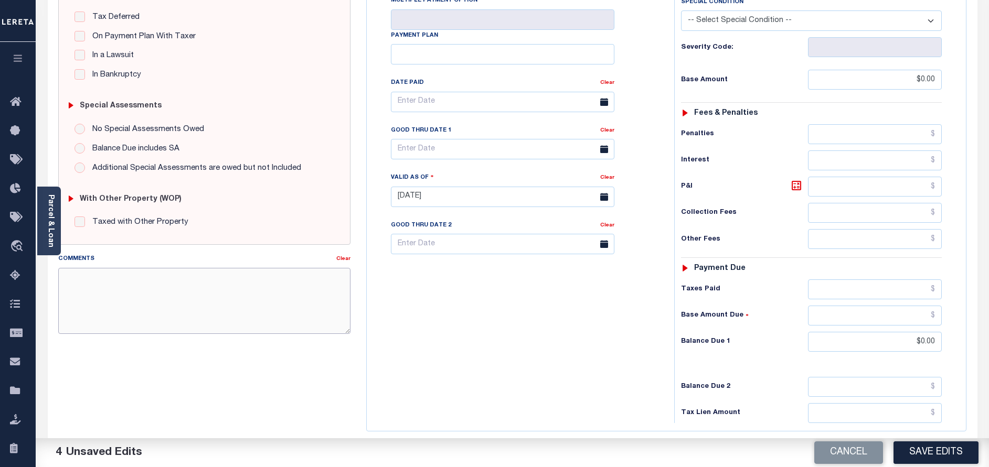
click at [179, 284] on textarea "Comments" at bounding box center [204, 301] width 292 height 66
paste textarea "8/19/2025 information taken verbally per tax collector carolyne the taxes are p…"
type textarea "8/19/2025 information taken verbally per tax collector carolyne the taxes are p…"
click at [966, 449] on button "Save Edits" at bounding box center [935, 453] width 85 height 23
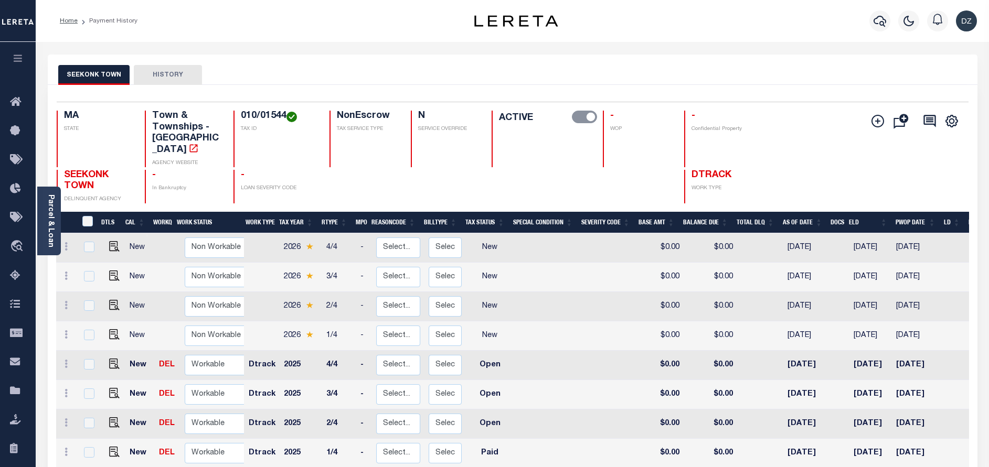
scroll to position [5, 0]
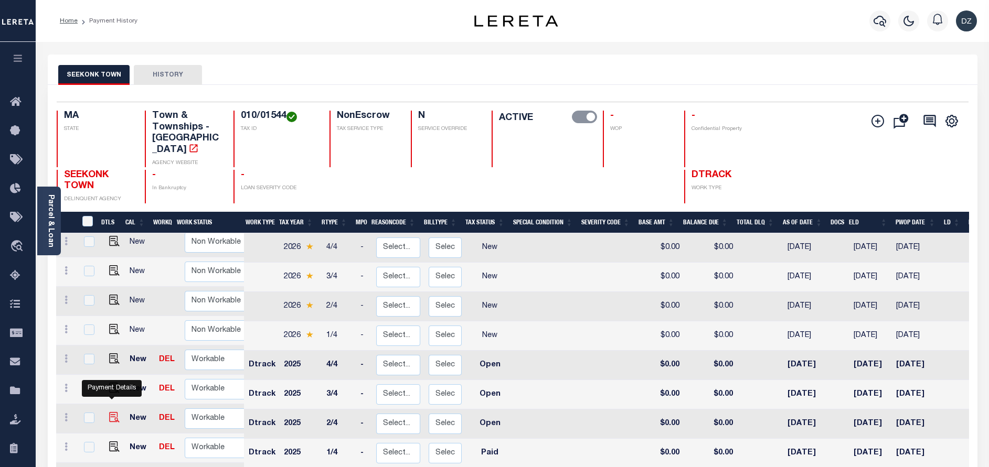
click at [111, 412] on img "" at bounding box center [114, 417] width 10 height 10
checkbox input "true"
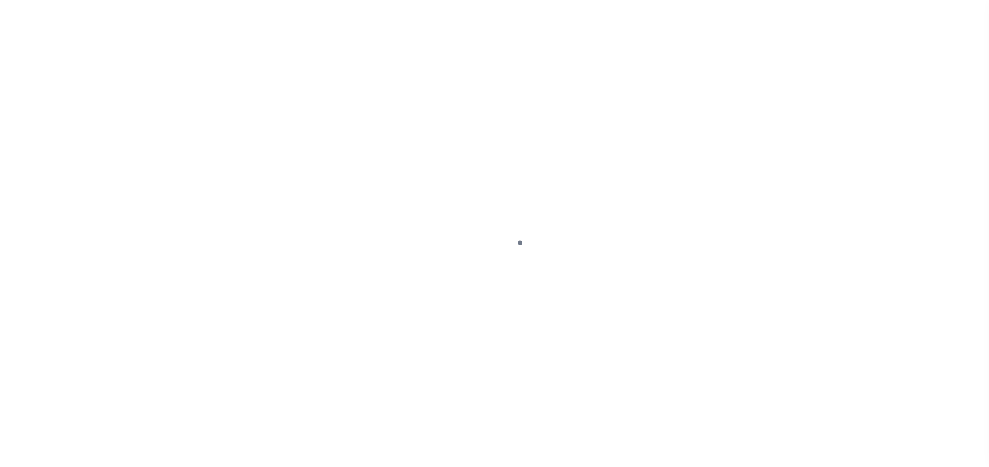
select select "OP2"
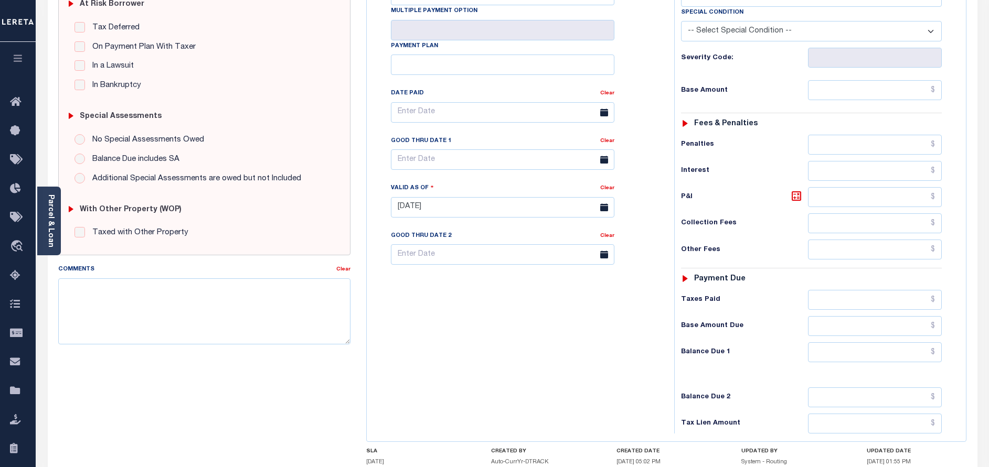
scroll to position [236, 0]
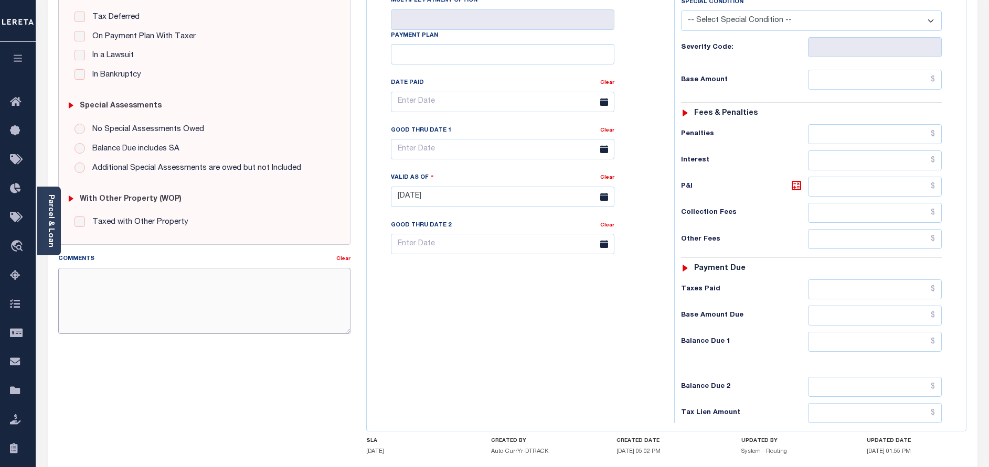
click at [157, 299] on textarea "Comments" at bounding box center [204, 301] width 292 height 66
paste textarea "[DATE] information taken verbally per tax collector [PERSON_NAME] the taxes are…"
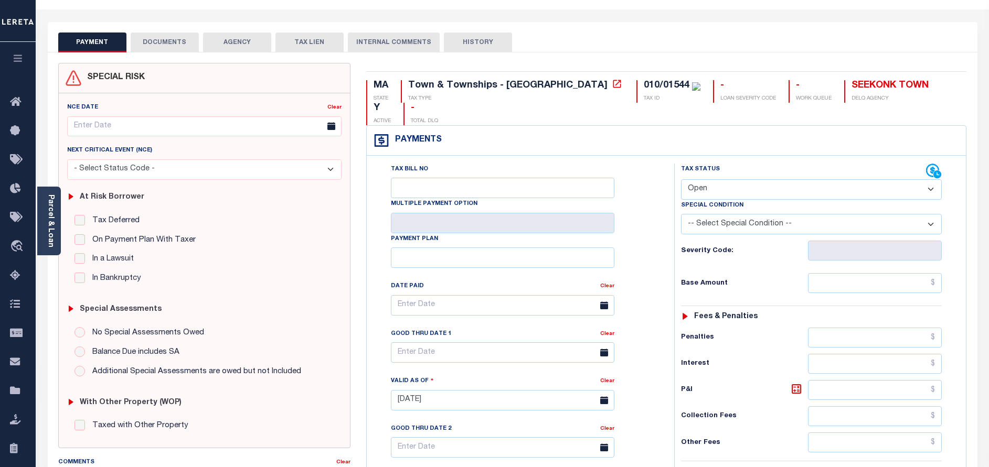
scroll to position [0, 0]
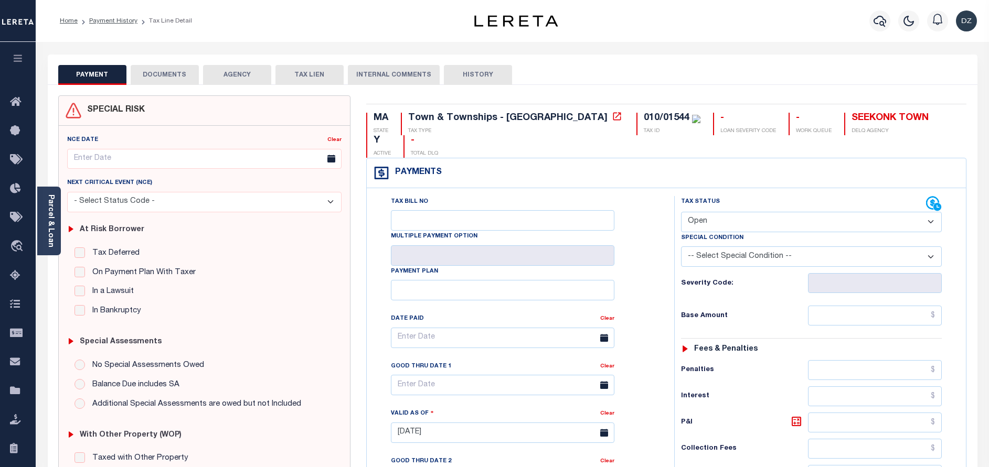
type textarea "8/19/2025 information taken verbally per tax collector carolyne the taxes are p…"
type input "[DATE]"
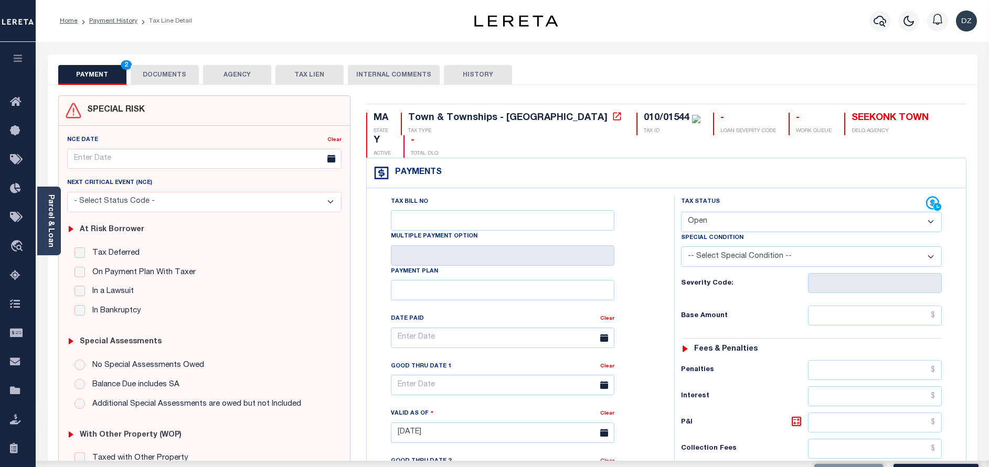
click at [758, 212] on select "- Select Status Code - Open Due/Unpaid Paid Incomplete No Tax Due Internal Refu…" at bounding box center [811, 222] width 261 height 20
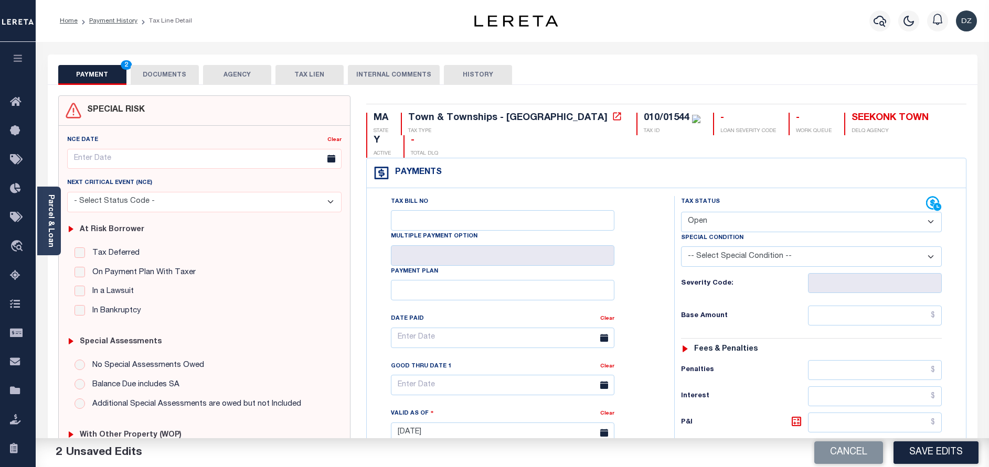
select select "PYD"
click at [681, 212] on select "- Select Status Code - Open Due/Unpaid Paid Incomplete No Tax Due Internal Refu…" at bounding box center [811, 222] width 261 height 20
click at [872, 306] on input "text" at bounding box center [875, 316] width 134 height 20
type input "$0.00"
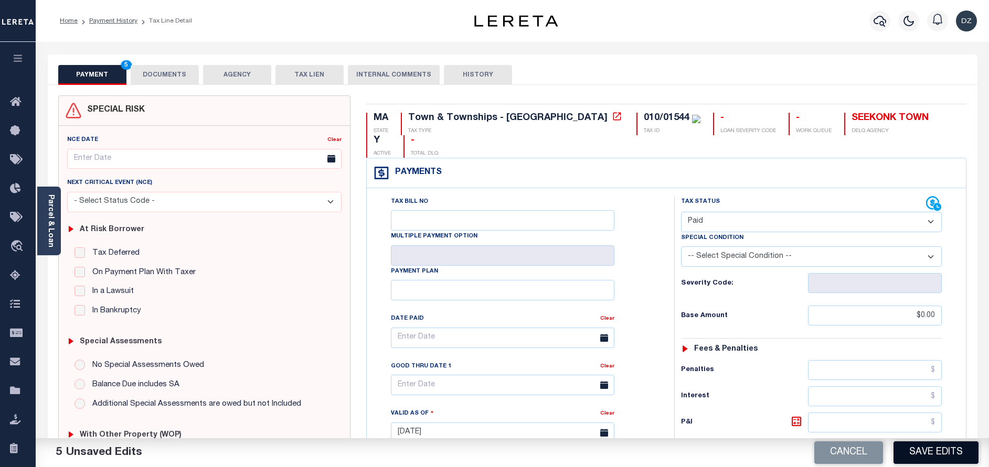
click at [919, 455] on button "Save Edits" at bounding box center [935, 453] width 85 height 23
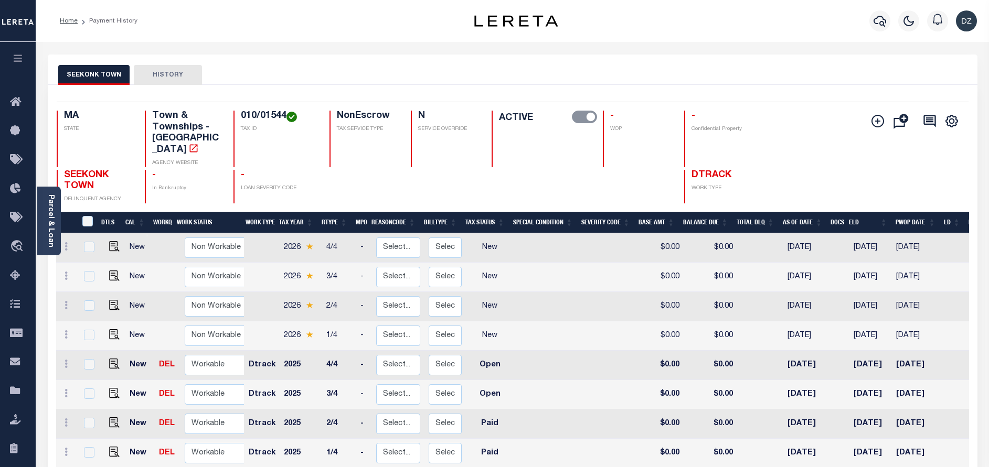
scroll to position [5, 0]
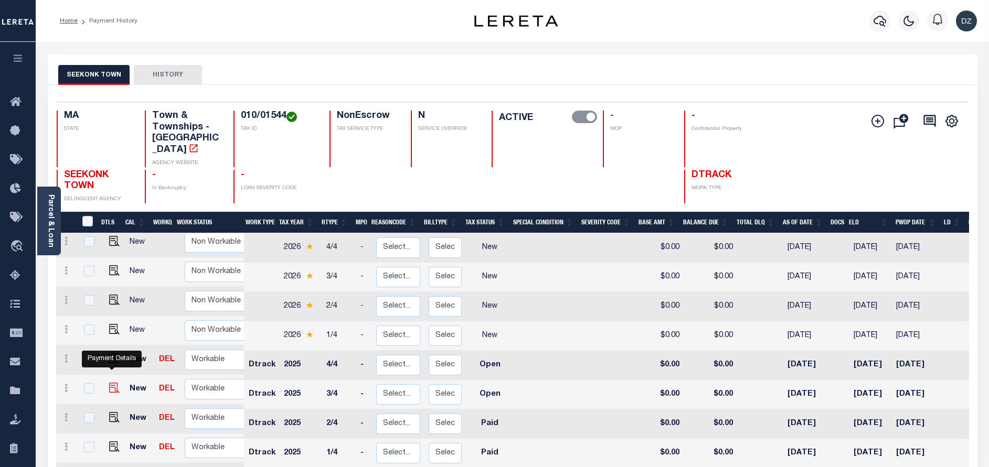
click at [110, 383] on img "" at bounding box center [114, 388] width 10 height 10
checkbox input "true"
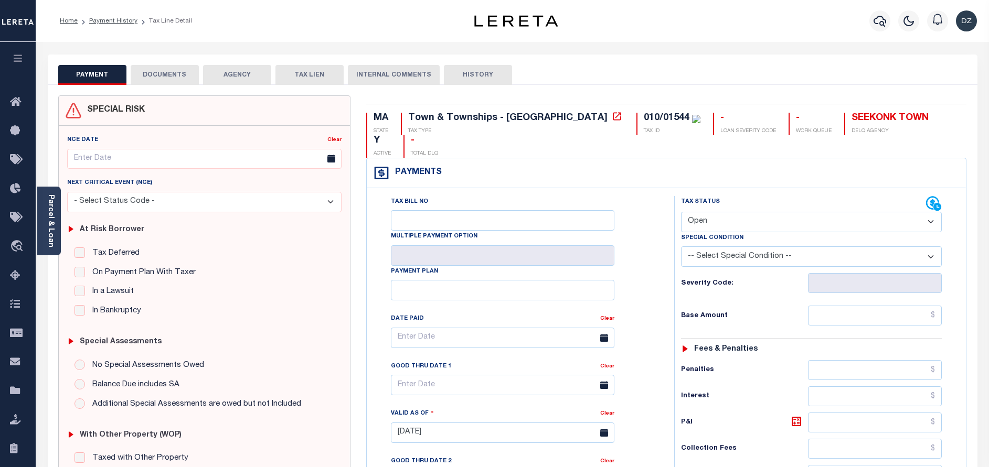
click at [700, 212] on select "- Select Status Code - Open Due/Unpaid Paid Incomplete No Tax Due Internal Refu…" at bounding box center [811, 222] width 261 height 20
select select "PYD"
click at [681, 212] on select "- Select Status Code - Open Due/Unpaid Paid Incomplete No Tax Due Internal Refu…" at bounding box center [811, 222] width 261 height 20
type input "[DATE]"
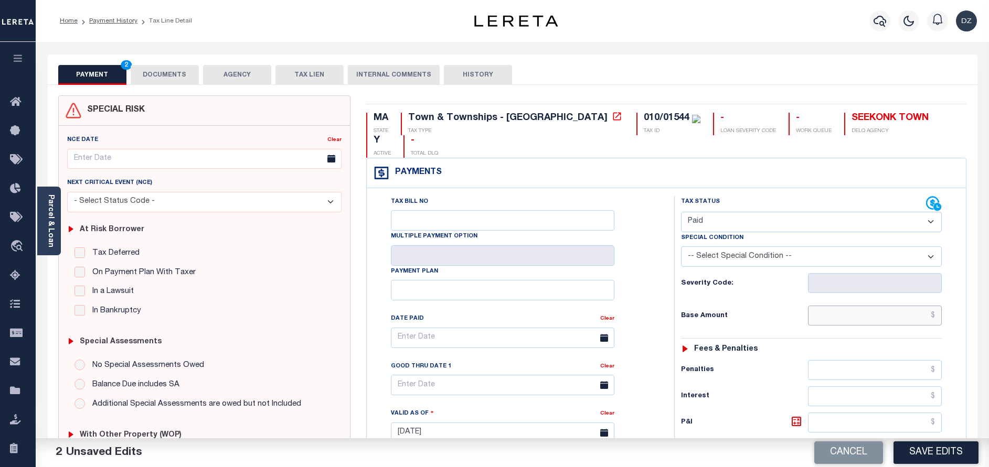
click at [900, 306] on input "text" at bounding box center [875, 316] width 134 height 20
type input "$0.00"
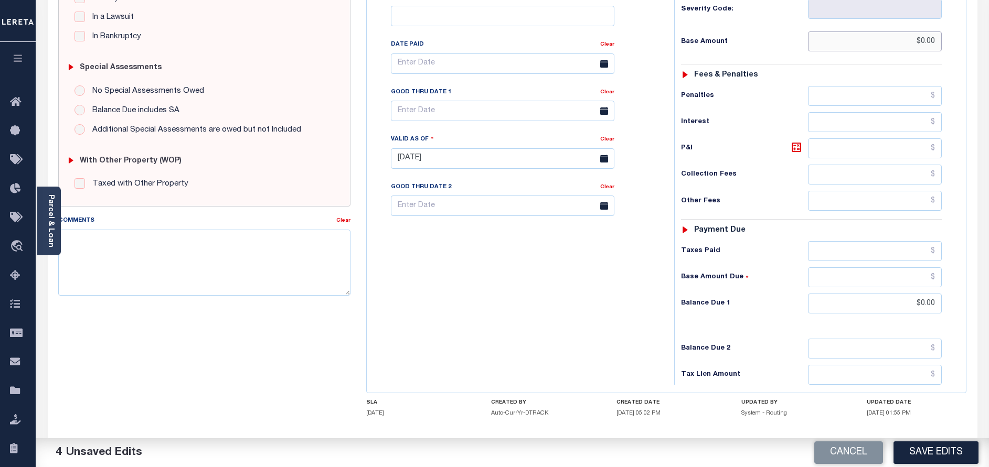
scroll to position [305, 0]
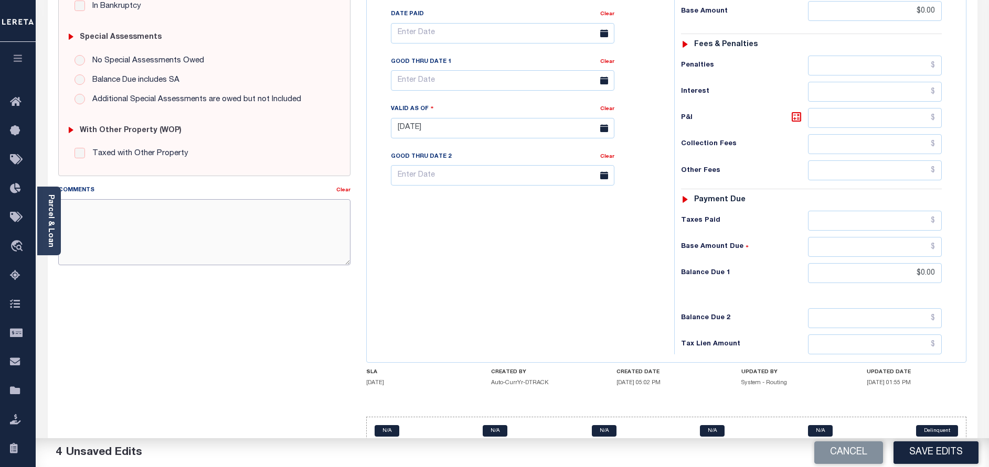
click at [183, 214] on textarea "Comments" at bounding box center [204, 232] width 292 height 66
paste textarea "8/19/2025 information taken verbally per tax collector carolyne the taxes are p…"
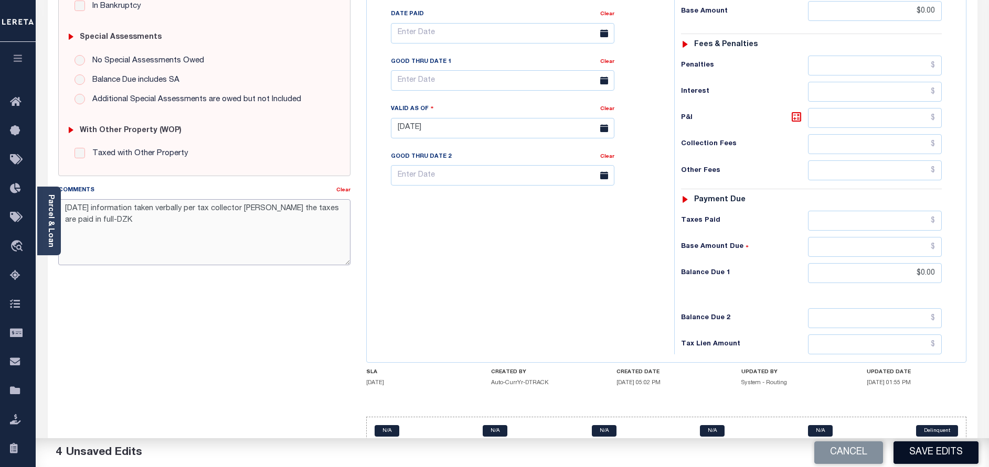
type textarea "8/19/2025 information taken verbally per tax collector carolyne the taxes are p…"
click at [926, 442] on button "Save Edits" at bounding box center [935, 453] width 85 height 23
checkbox input "false"
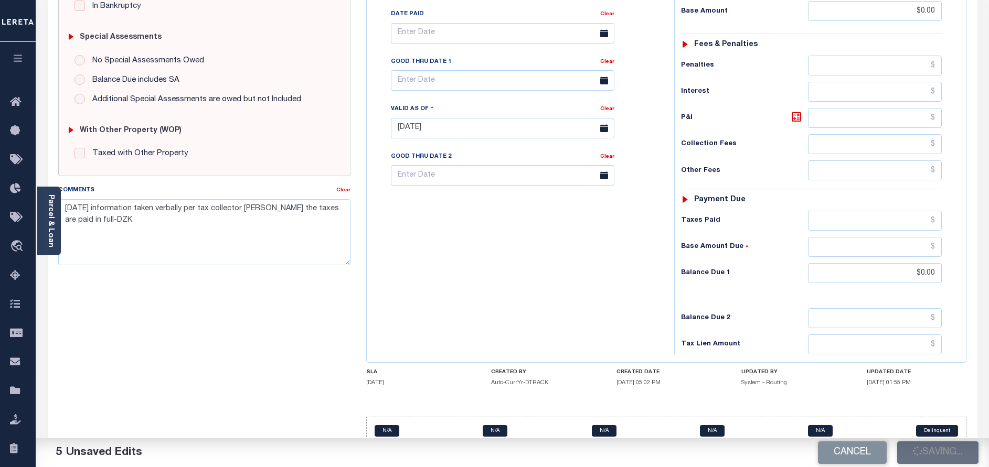
checkbox input "false"
type input "$0"
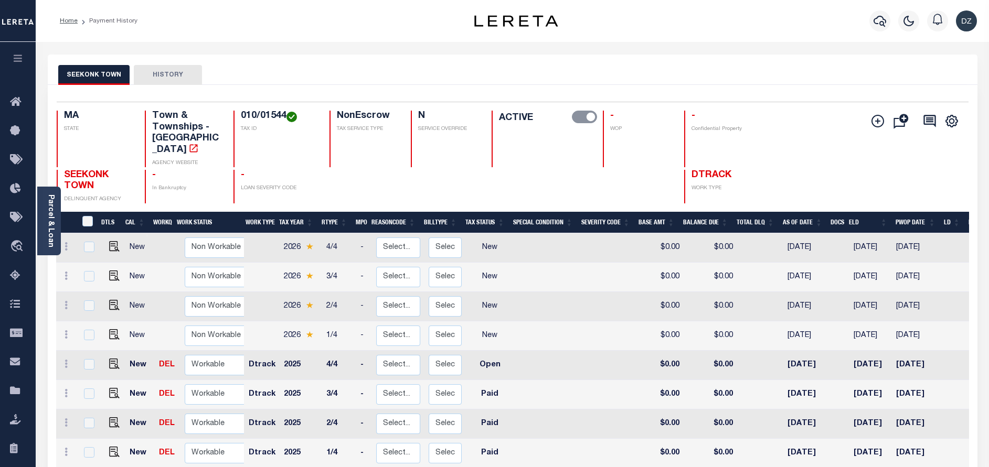
click at [106, 361] on link at bounding box center [112, 364] width 16 height 7
checkbox input "true"
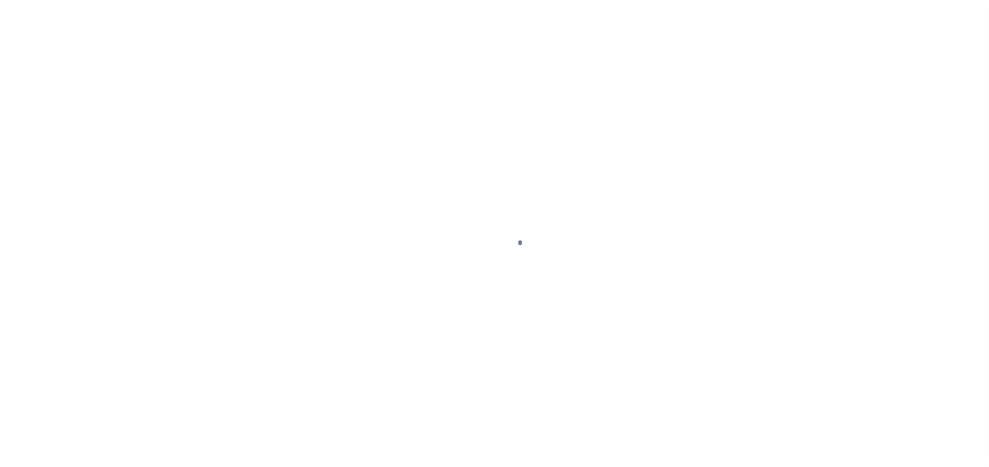
select select "OP2"
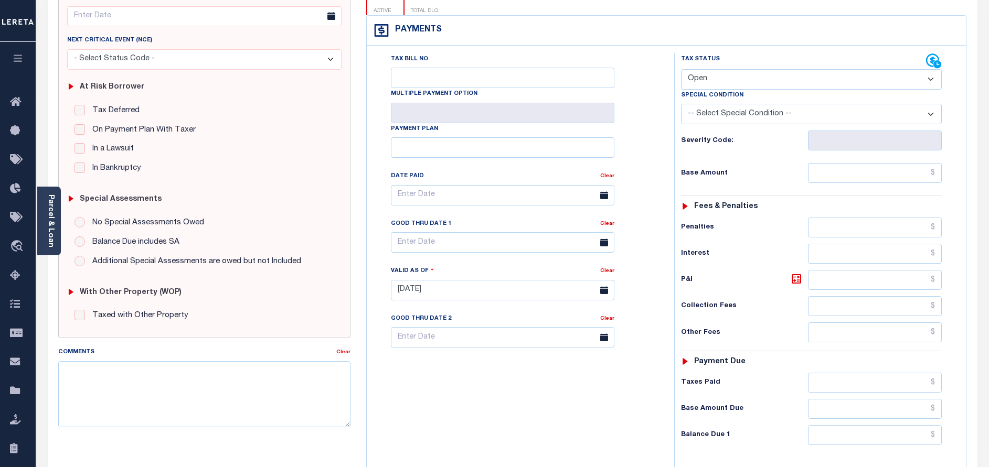
scroll to position [236, 0]
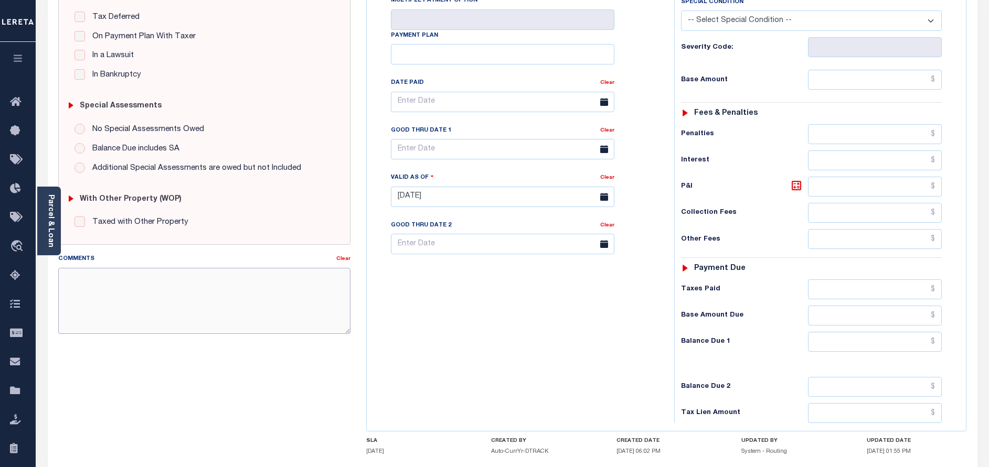
click at [122, 302] on textarea "Comments" at bounding box center [204, 301] width 292 height 66
paste textarea "[DATE] information taken verbally per tax collector [PERSON_NAME] the taxes are…"
type textarea "[DATE] information taken verbally per tax collector [PERSON_NAME] the taxes are…"
type input "[DATE]"
click at [843, 70] on input "text" at bounding box center [875, 80] width 134 height 20
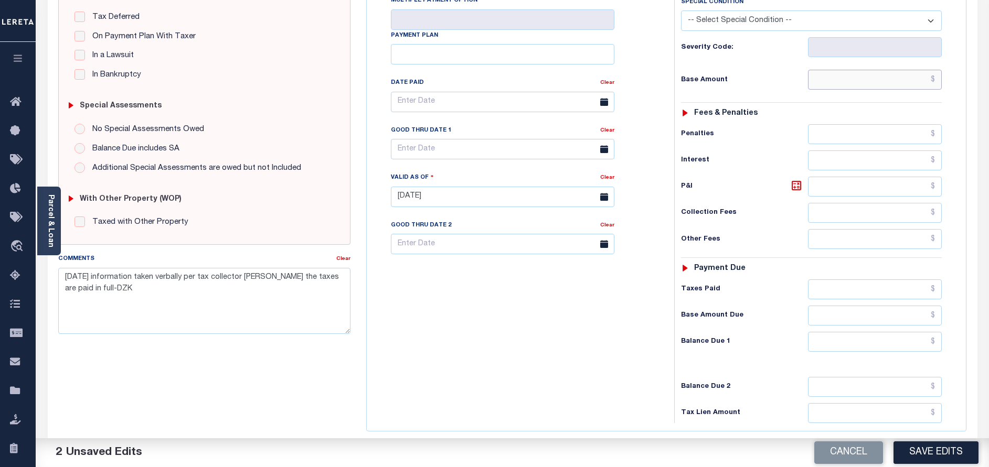
type input "$0.00"
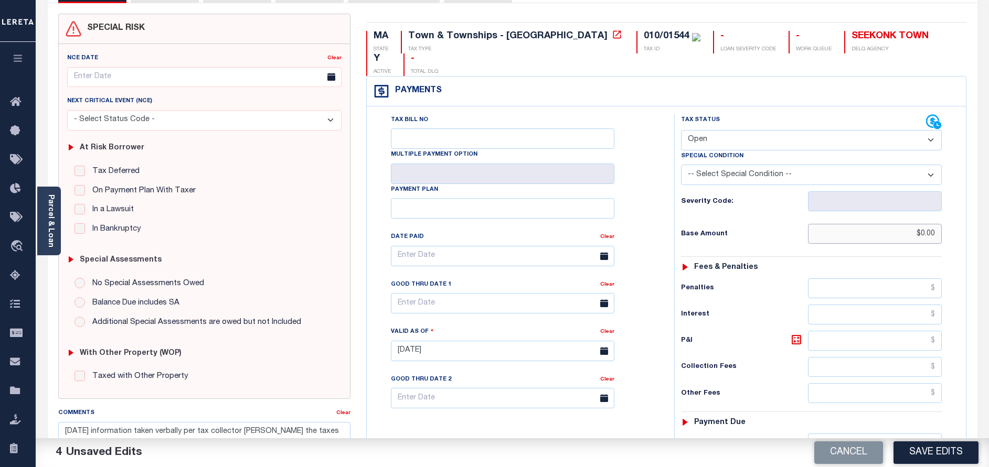
scroll to position [0, 0]
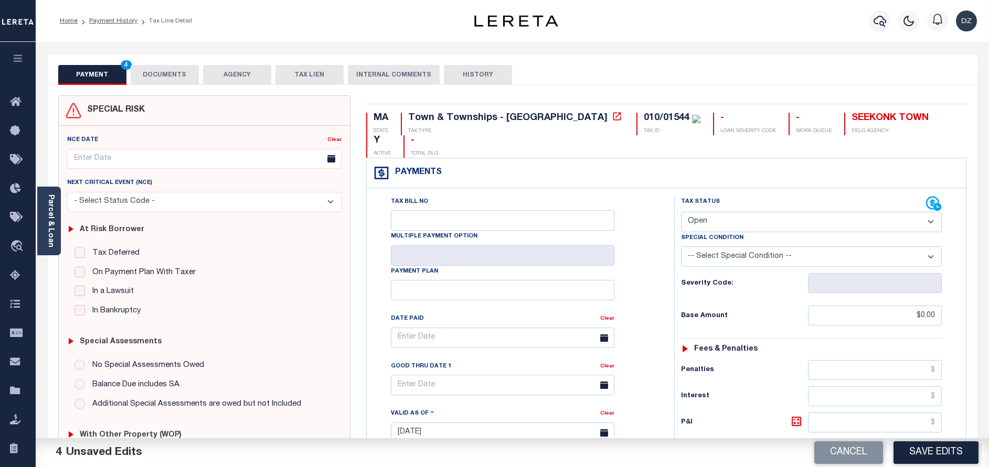
click at [707, 212] on select "- Select Status Code - Open Due/Unpaid Paid Incomplete No Tax Due Internal Refu…" at bounding box center [811, 222] width 261 height 20
select select "PYD"
click at [681, 212] on select "- Select Status Code - Open Due/Unpaid Paid Incomplete No Tax Due Internal Refu…" at bounding box center [811, 222] width 261 height 20
click at [932, 453] on button "Save Edits" at bounding box center [935, 453] width 85 height 23
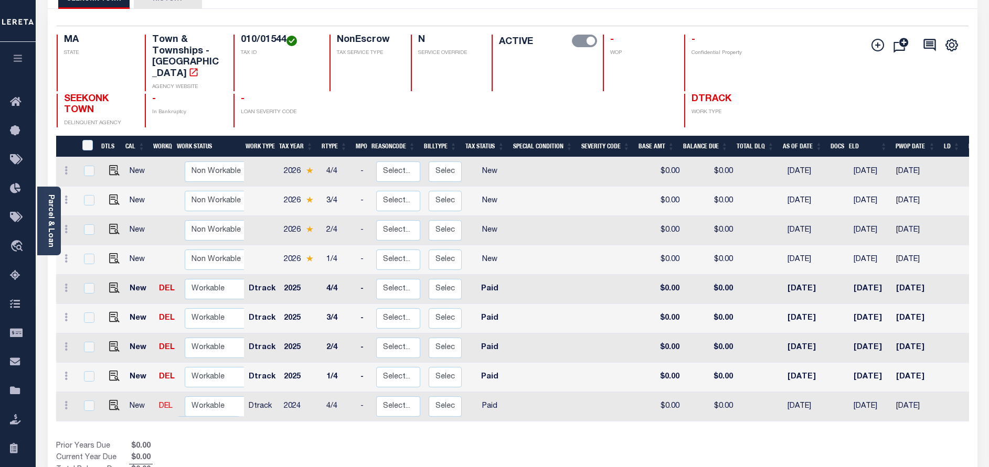
scroll to position [79, 0]
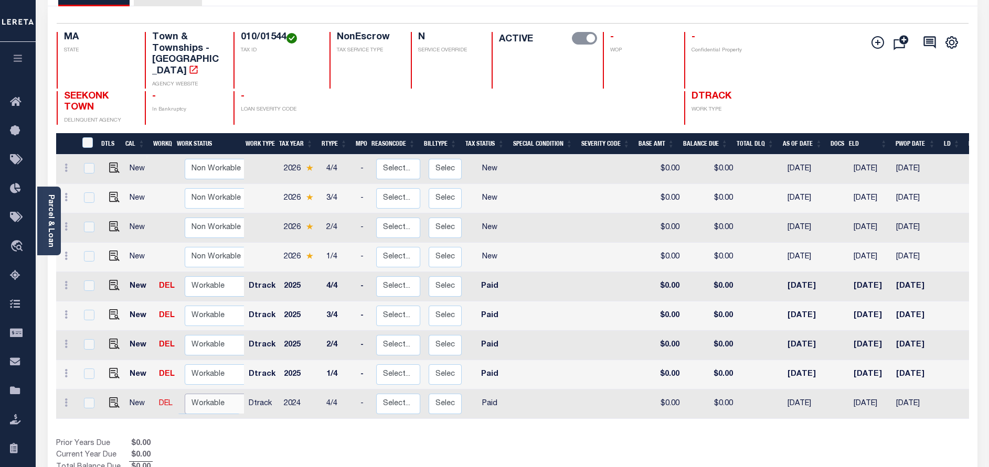
click at [196, 399] on select "Non Workable Workable" at bounding box center [216, 404] width 63 height 20
checkbox input "true"
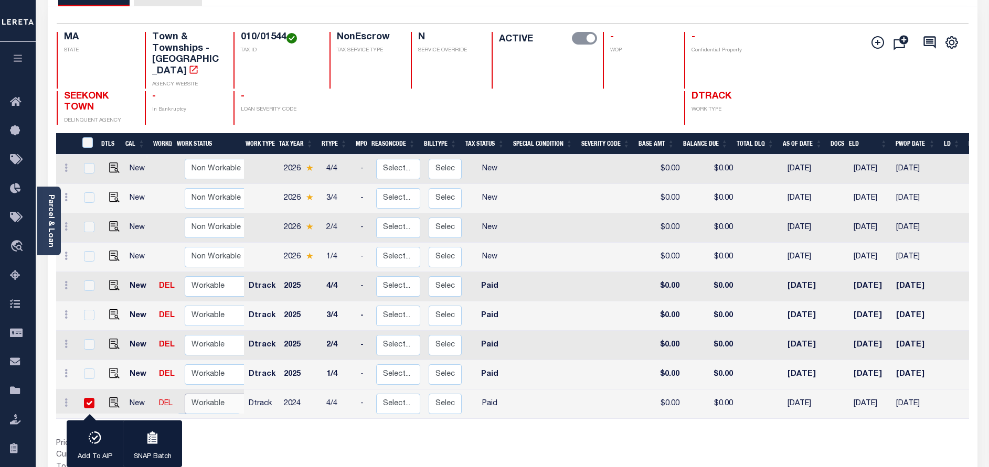
scroll to position [1, 0]
select select "true"
click at [185, 393] on select "Non Workable Workable" at bounding box center [216, 403] width 63 height 20
checkbox input "false"
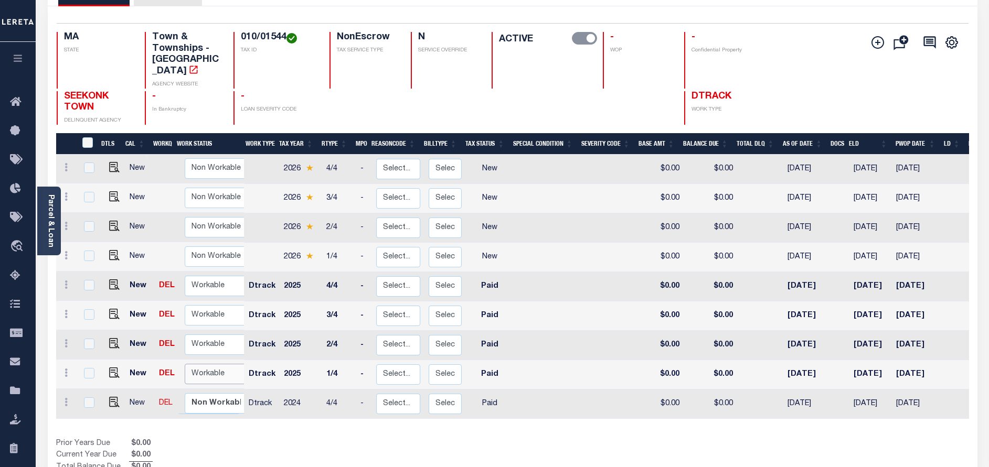
click at [205, 366] on select "Non Workable Workable" at bounding box center [216, 374] width 63 height 20
checkbox input "true"
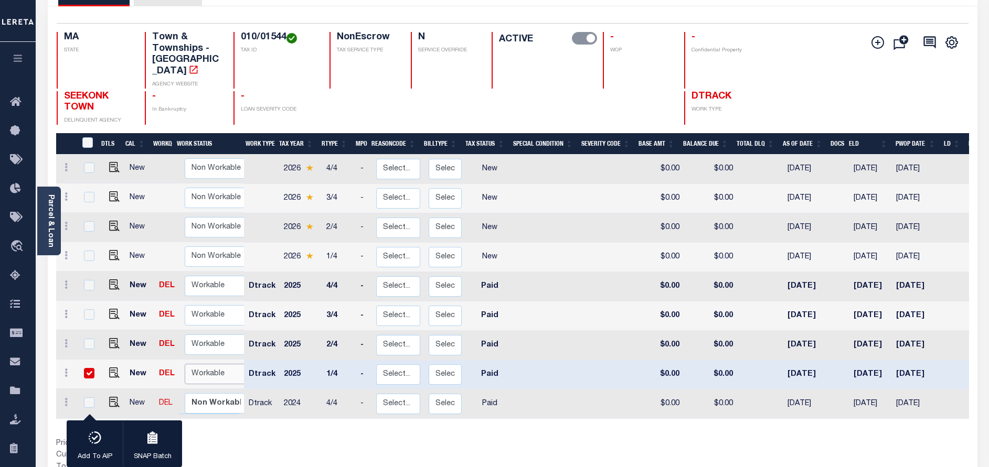
select select "true"
click at [185, 364] on select "Non Workable Workable" at bounding box center [216, 374] width 63 height 20
checkbox input "false"
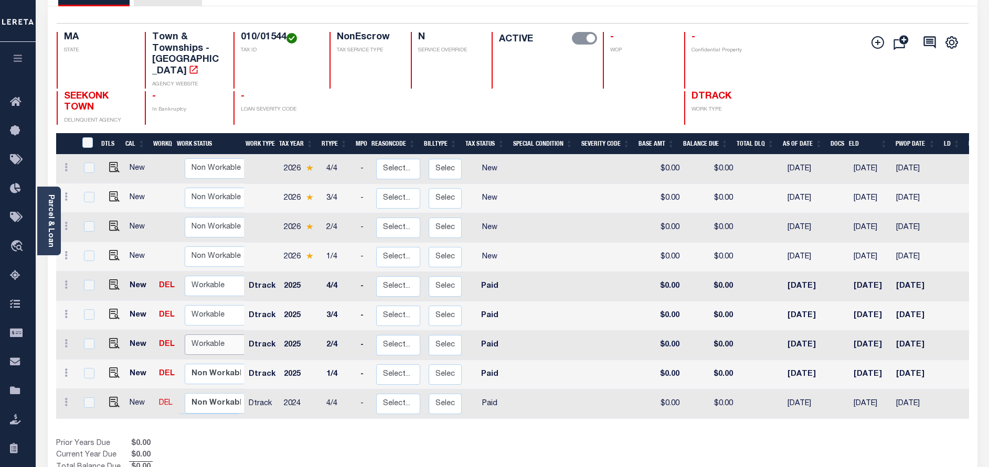
click at [210, 335] on select "Non Workable Workable" at bounding box center [216, 345] width 63 height 20
checkbox input "true"
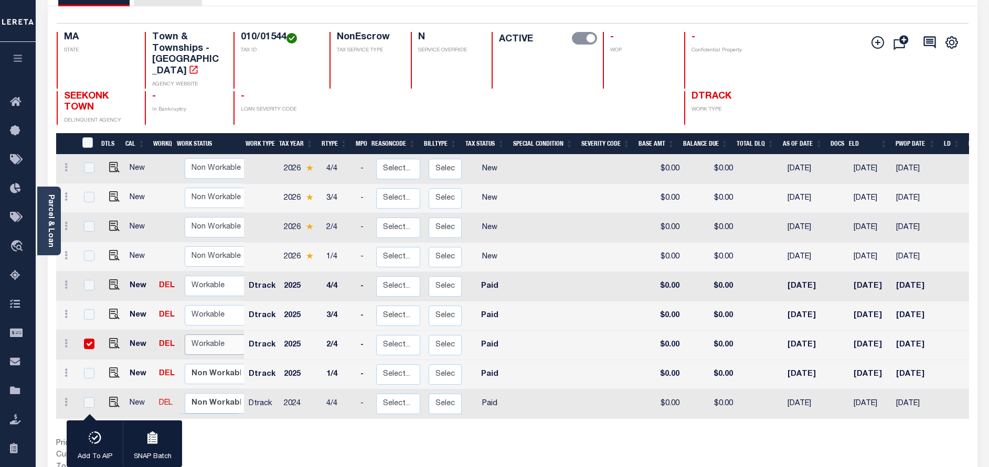
select select "true"
click at [185, 335] on select "Non Workable Workable" at bounding box center [216, 345] width 63 height 20
checkbox input "false"
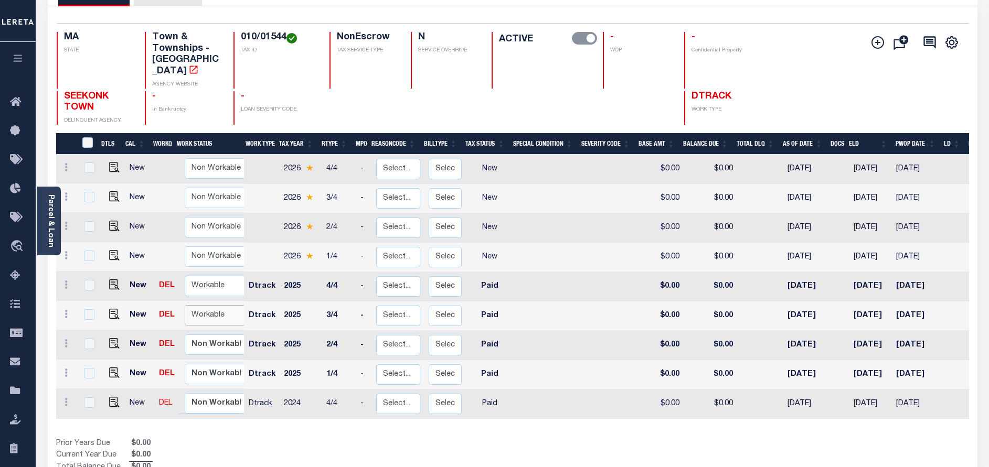
click at [223, 305] on select "Non Workable Workable" at bounding box center [216, 315] width 63 height 20
checkbox input "true"
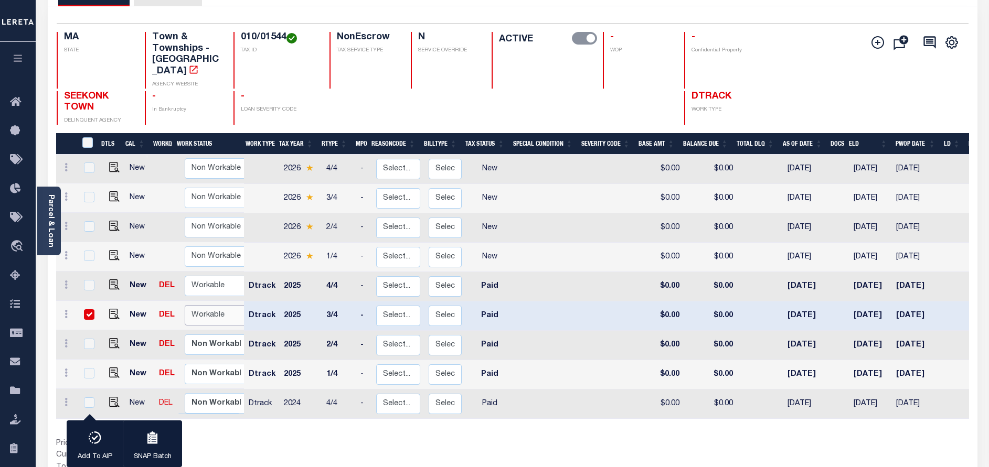
select select "true"
click at [185, 305] on select "Non Workable Workable" at bounding box center [216, 315] width 63 height 20
checkbox input "false"
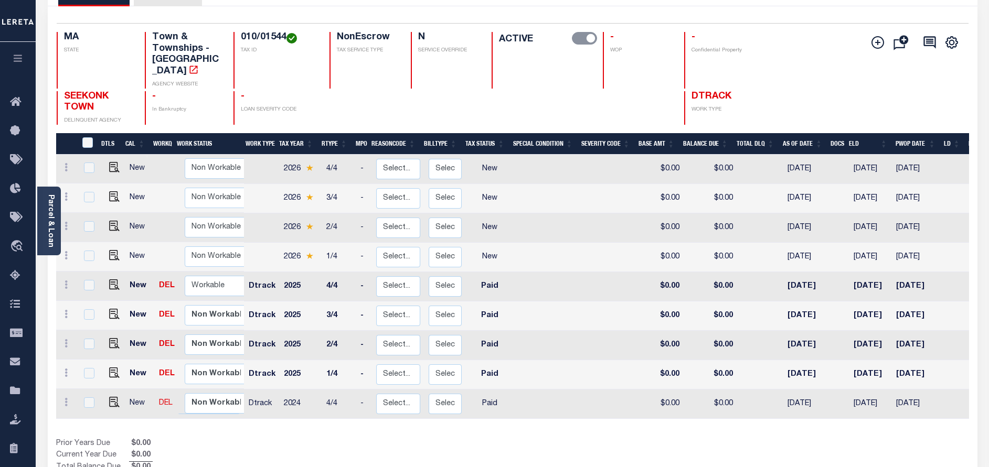
click at [197, 272] on td "Non Workable Workable" at bounding box center [218, 286] width 76 height 29
checkbox input "true"
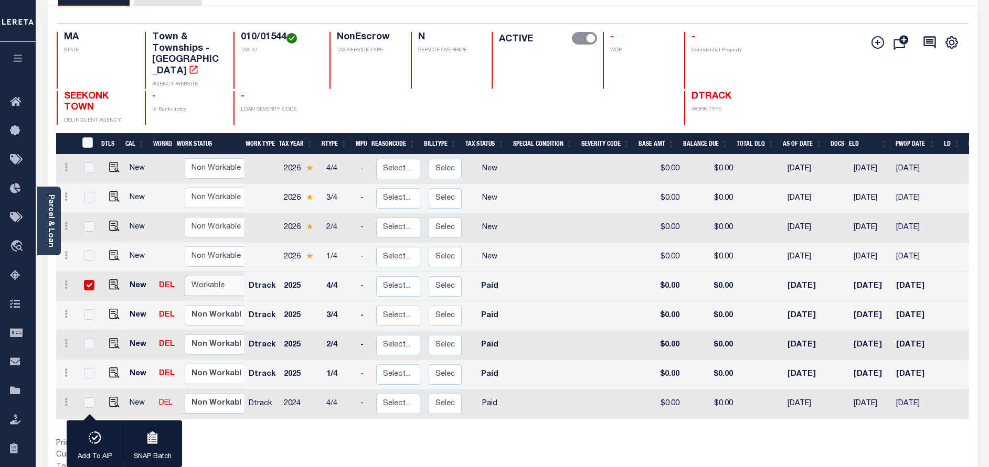
click at [199, 276] on select "Non Workable Workable" at bounding box center [216, 286] width 63 height 20
checkbox input "false"
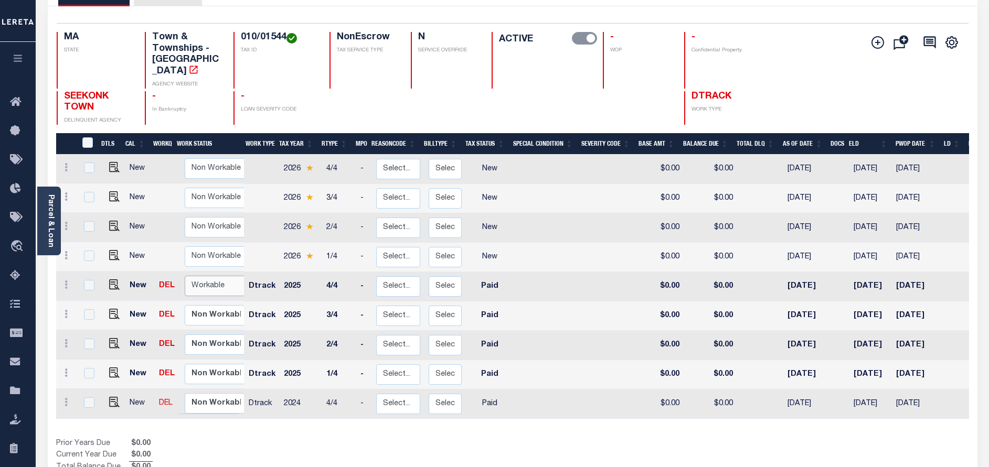
select select "true"
click at [185, 276] on select "Non Workable Workable" at bounding box center [216, 286] width 63 height 20
checkbox input "true"
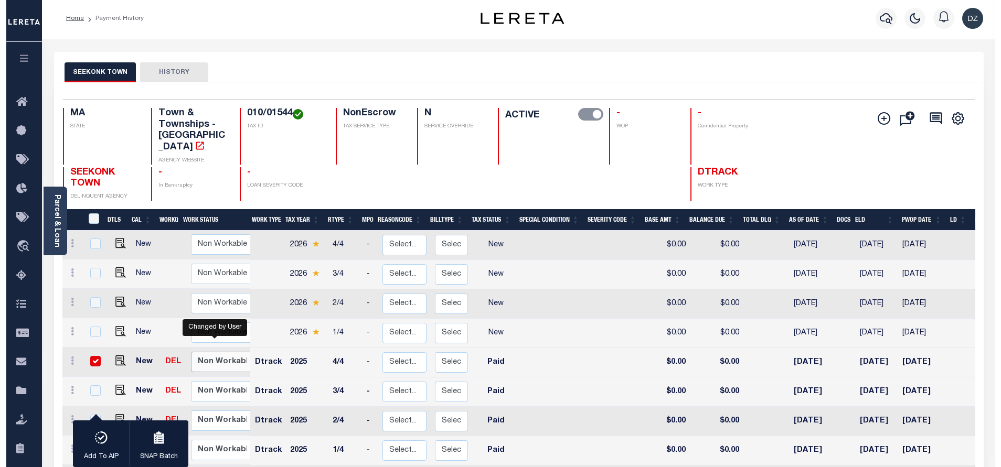
scroll to position [0, 0]
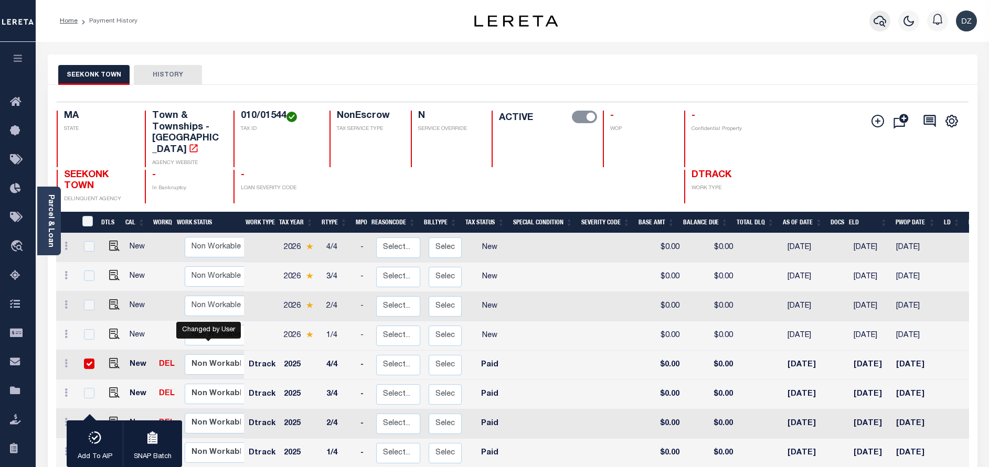
click at [874, 23] on icon "button" at bounding box center [879, 21] width 13 height 13
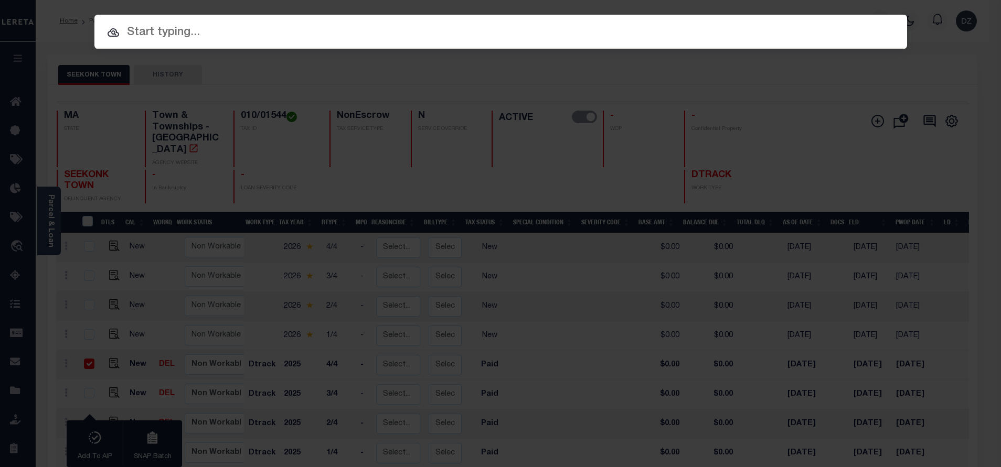
paste input "010/02600"
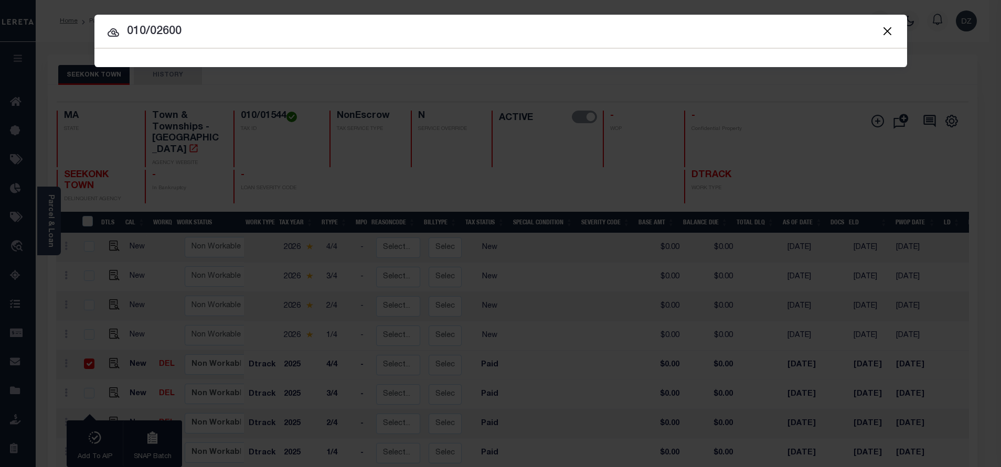
type input "010/02600"
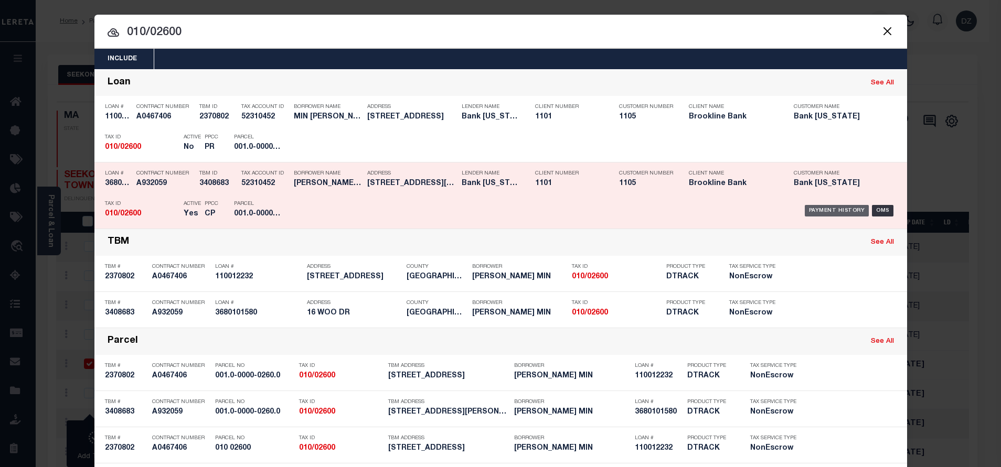
click at [842, 207] on div "Payment History" at bounding box center [836, 211] width 65 height 12
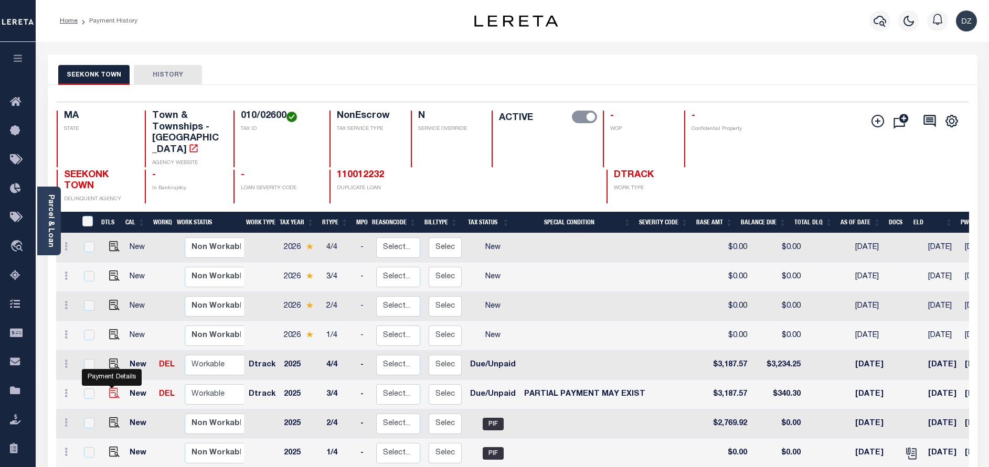
click at [112, 388] on img "" at bounding box center [114, 393] width 10 height 10
checkbox input "true"
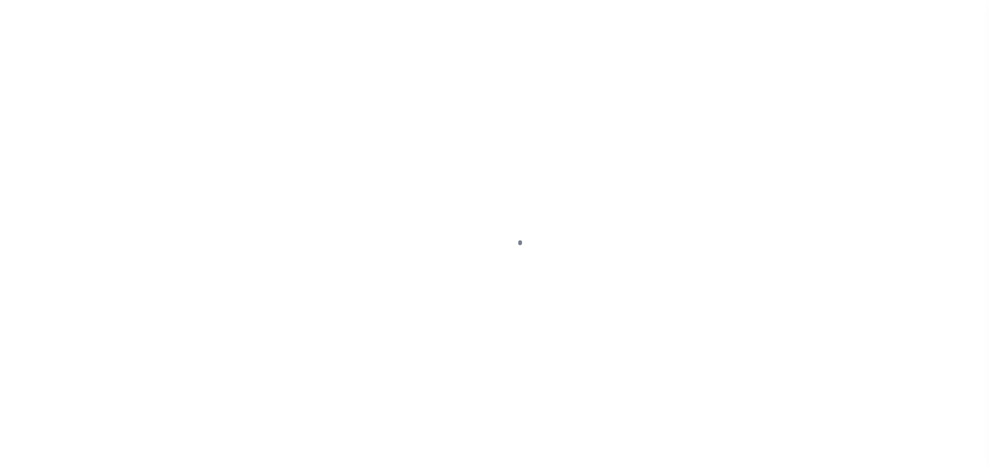
select select "DUE"
select select "15"
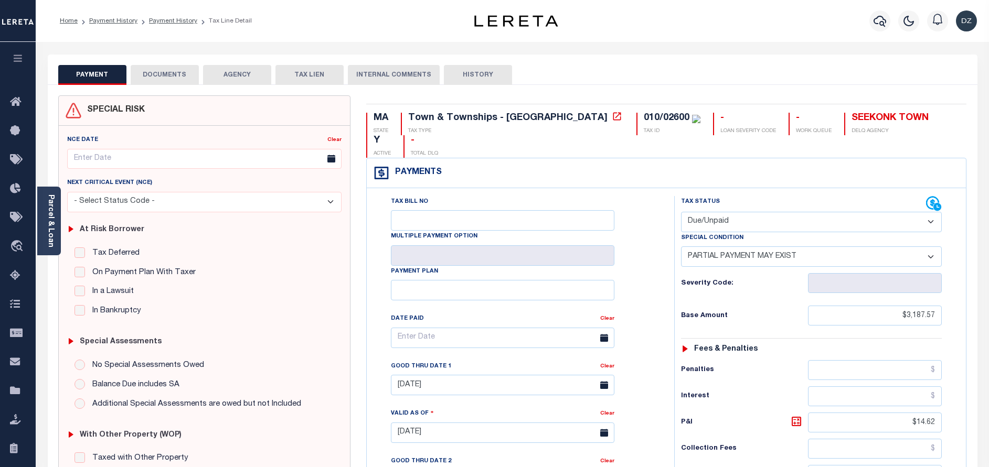
click at [777, 212] on select "- Select Status Code - Open Due/Unpaid Paid Incomplete No Tax Due Internal Refu…" at bounding box center [811, 222] width 261 height 20
select select "PYD"
click select "- Select Status Code - Open Due/Unpaid Paid Incomplete No Tax Due Internal Refu…"
select select "0"
type input "[DATE]"
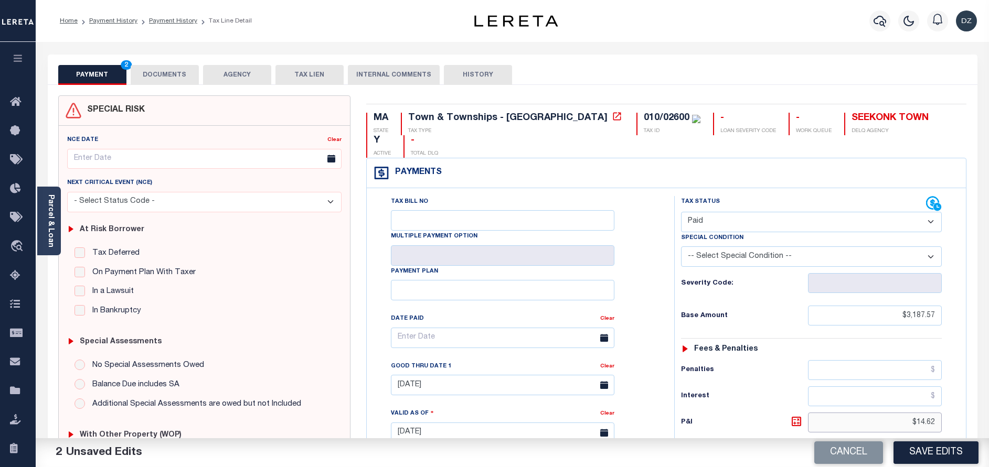
drag, startPoint x: 937, startPoint y: 396, endPoint x: 910, endPoint y: 396, distance: 26.7
click input "$14.62"
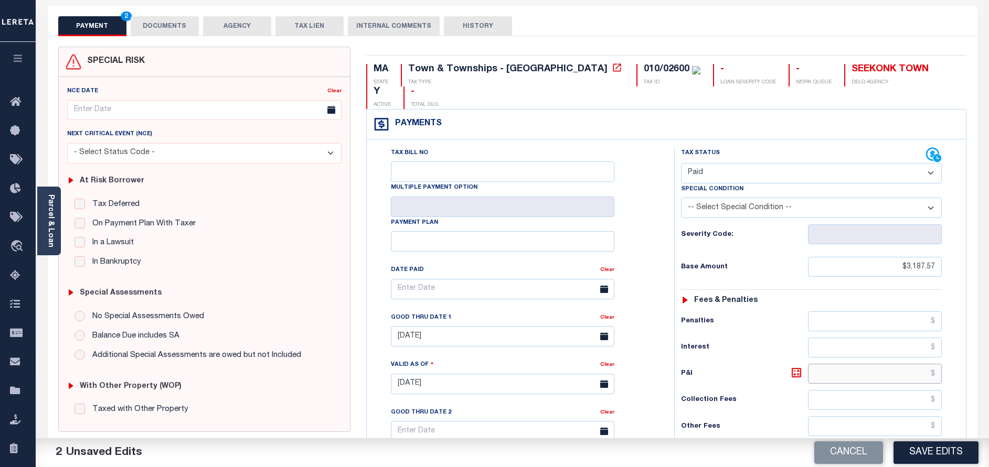
scroll to position [157, 0]
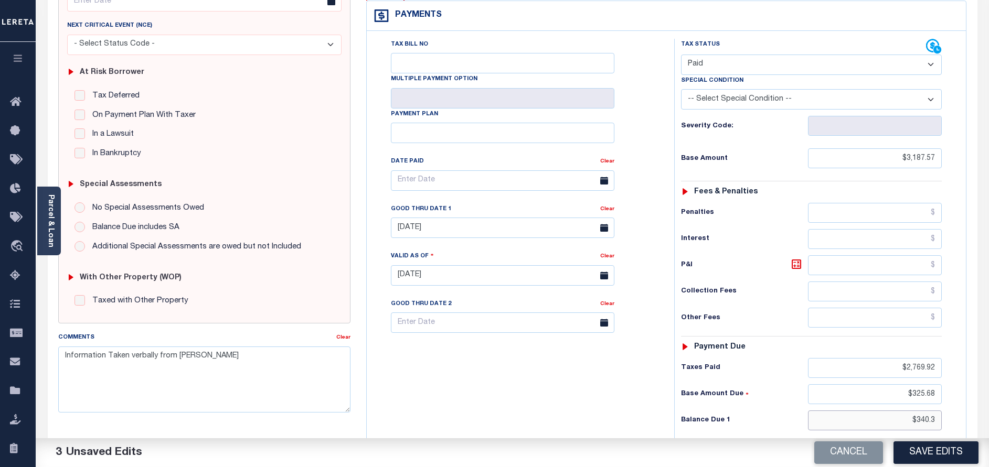
drag, startPoint x: 936, startPoint y: 402, endPoint x: 891, endPoint y: 397, distance: 44.8
click input "$340.3"
type input "$0.00"
drag, startPoint x: 942, startPoint y: 368, endPoint x: 838, endPoint y: 368, distance: 104.4
click div "Tax Status Status - Select Status Code -"
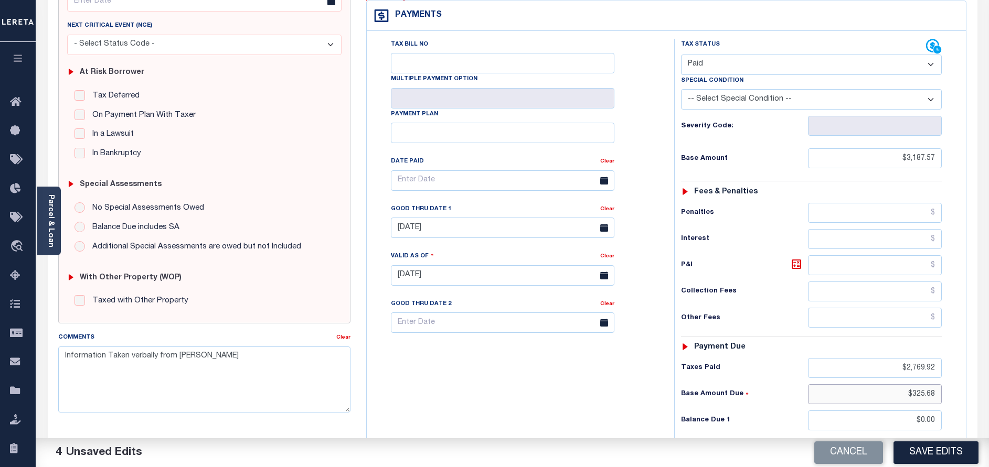
click input "$325.68"
drag, startPoint x: 936, startPoint y: 373, endPoint x: 912, endPoint y: 370, distance: 24.3
click input "$325.68"
type input "$"
drag, startPoint x: 934, startPoint y: 350, endPoint x: 881, endPoint y: 349, distance: 53.5
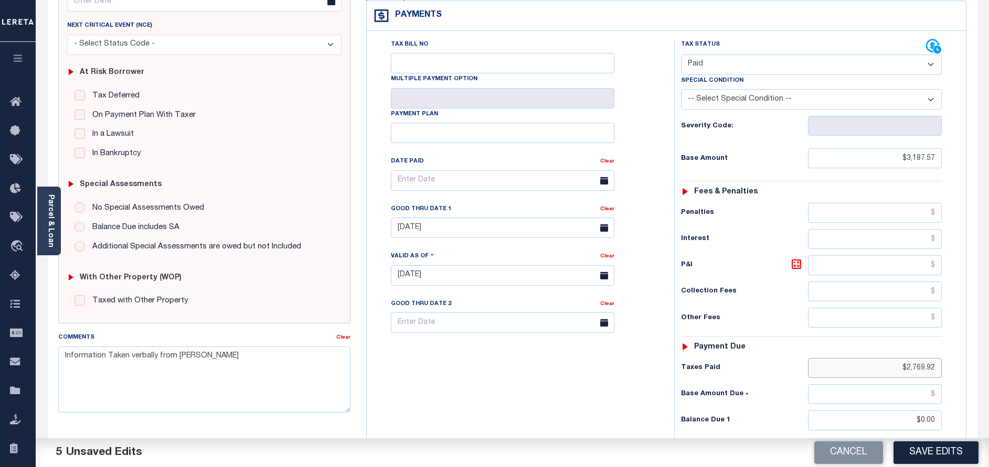
click input "$2,769.92"
drag, startPoint x: 206, startPoint y: 357, endPoint x: 58, endPoint y: 357, distance: 147.9
click textarea "Information Taken verbally from Pattie"
drag, startPoint x: 213, startPoint y: 355, endPoint x: 75, endPoint y: 345, distance: 138.3
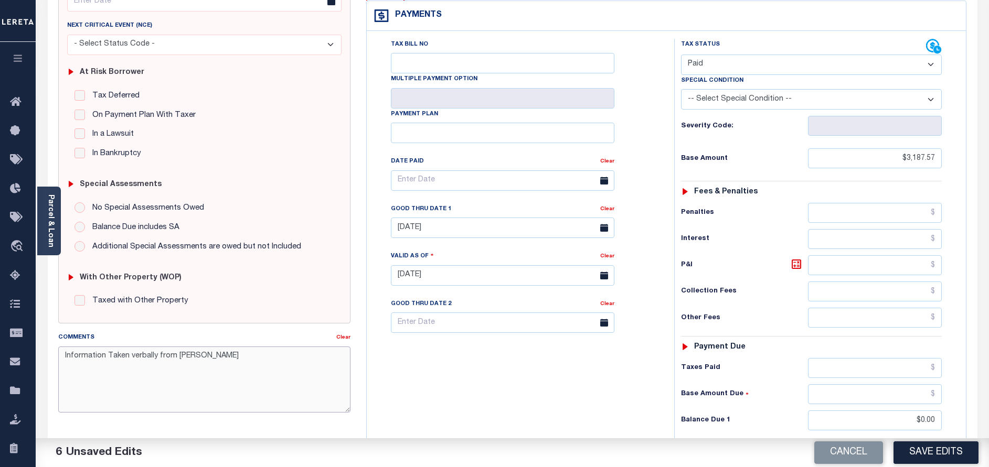
click div "Comments Clear Information Taken verbally from Pattie"
drag, startPoint x: 188, startPoint y: 360, endPoint x: 231, endPoint y: 365, distance: 43.3
click textarea "Information Taken verbally from Pattie"
drag, startPoint x: 203, startPoint y: 361, endPoint x: 58, endPoint y: 360, distance: 145.3
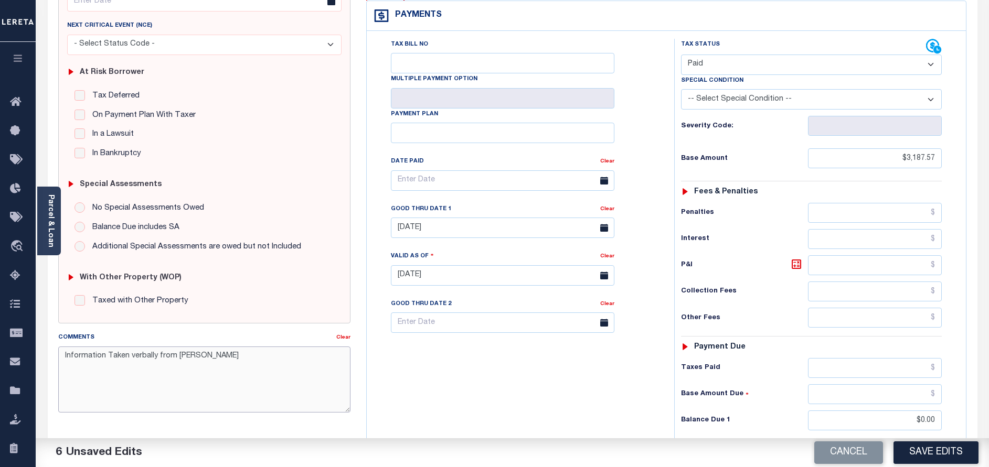
click textarea "Information Taken verbally from Pattie"
paste textarea "8/19/2025 information taken verbally per tax collector carolyne the taxes are p…"
type textarea "8/19/2025 information taken verbally per tax collector carolyne the taxes are p…"
click div "Cancel Save Edits"
click button "Save Edits"
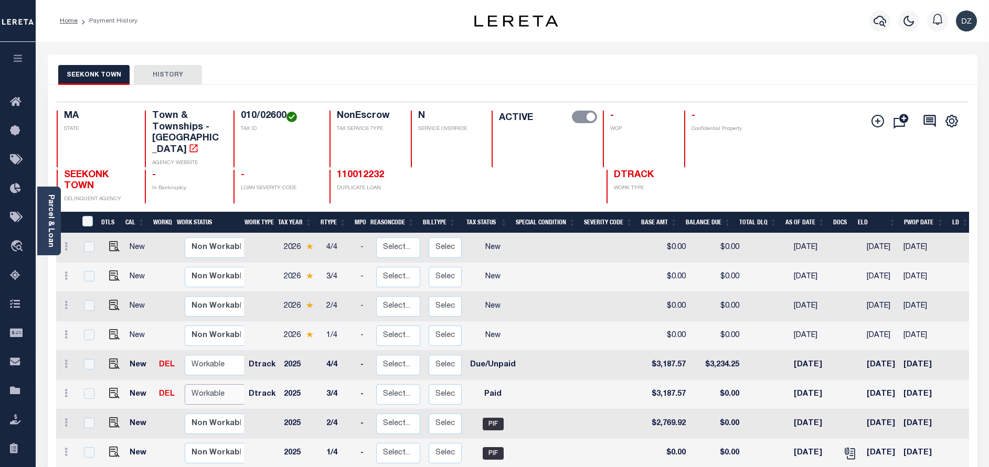
click at [205, 384] on select "Non Workable Workable" at bounding box center [216, 394] width 63 height 20
checkbox input "true"
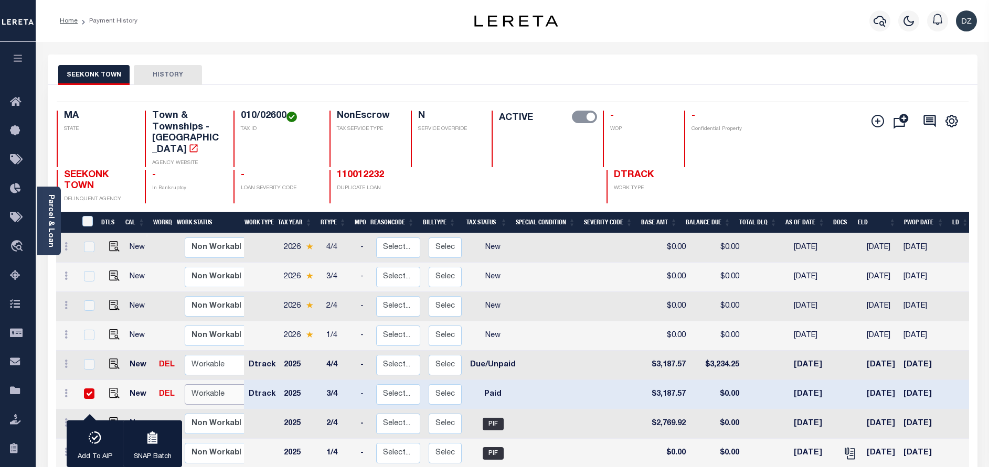
select select "true"
click at [185, 384] on select "Non Workable Workable" at bounding box center [216, 394] width 63 height 20
checkbox input "false"
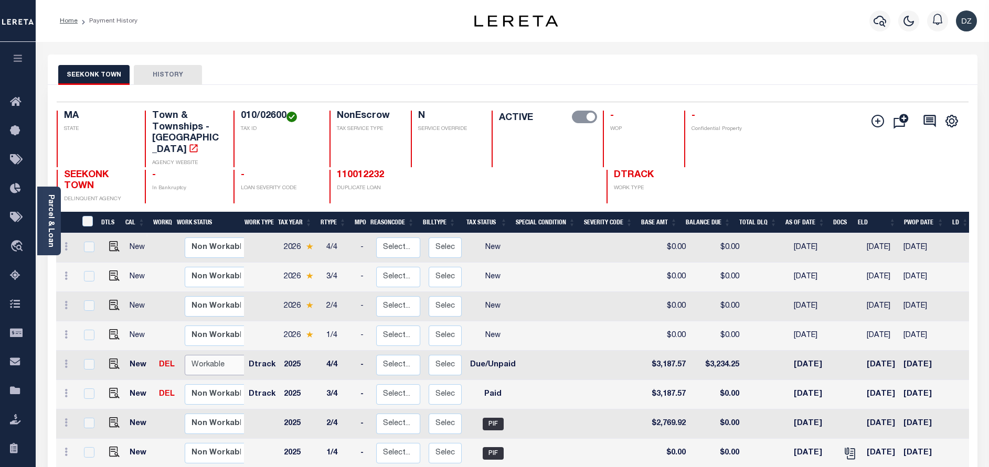
click at [200, 358] on select "Non Workable Workable" at bounding box center [216, 365] width 63 height 20
checkbox input "true"
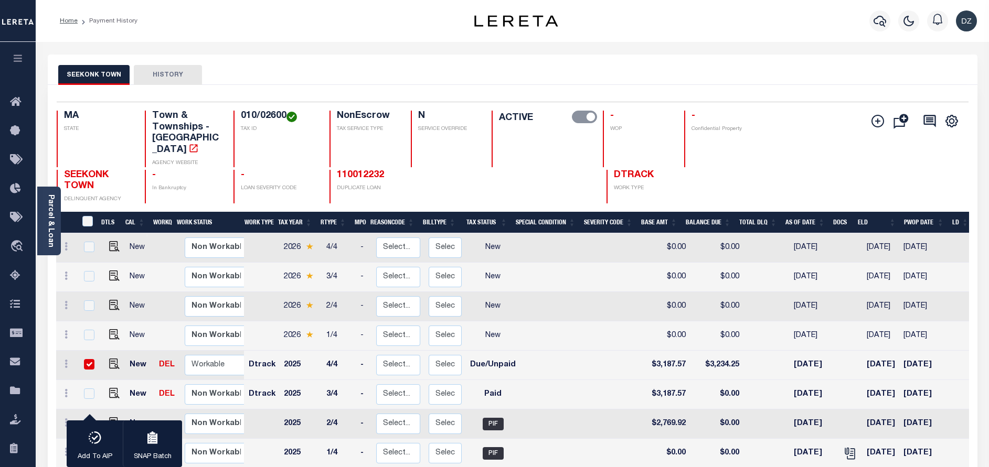
click at [105, 361] on link at bounding box center [112, 364] width 16 height 7
checkbox input "false"
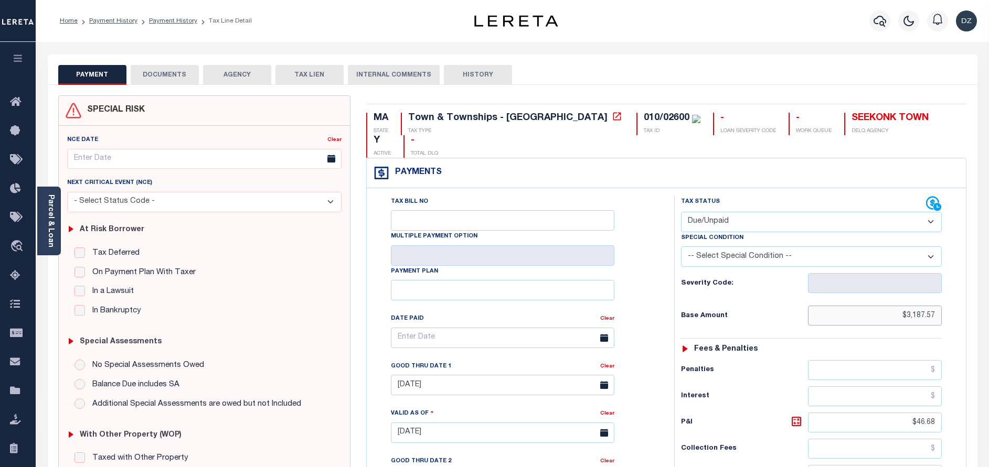
click at [850, 306] on input "$3,187.57" at bounding box center [875, 316] width 134 height 20
drag, startPoint x: 759, startPoint y: 199, endPoint x: 759, endPoint y: 210, distance: 10.5
click at [759, 212] on select "- Select Status Code - Open Due/Unpaid Paid Incomplete No Tax Due Internal Refu…" at bounding box center [811, 222] width 261 height 20
select select "PYD"
click at [681, 212] on select "- Select Status Code - Open Due/Unpaid Paid Incomplete No Tax Due Internal Refu…" at bounding box center [811, 222] width 261 height 20
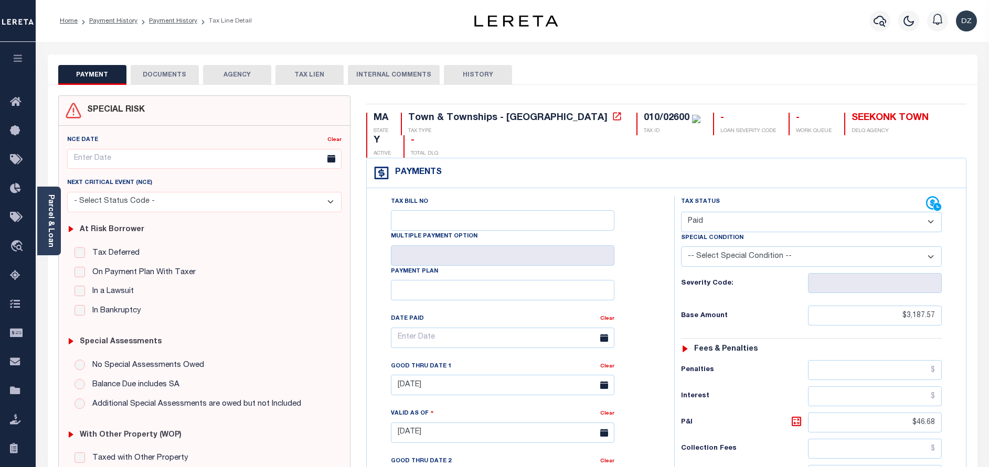
type input "[DATE]"
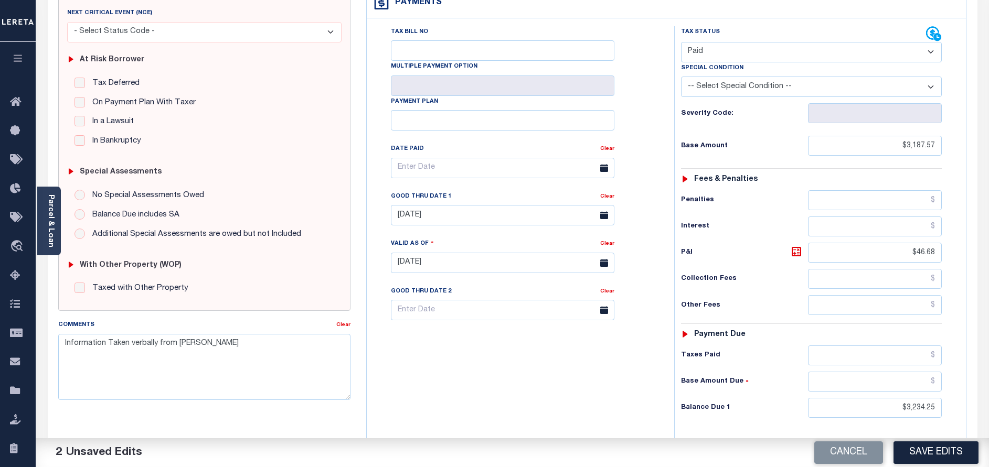
scroll to position [236, 0]
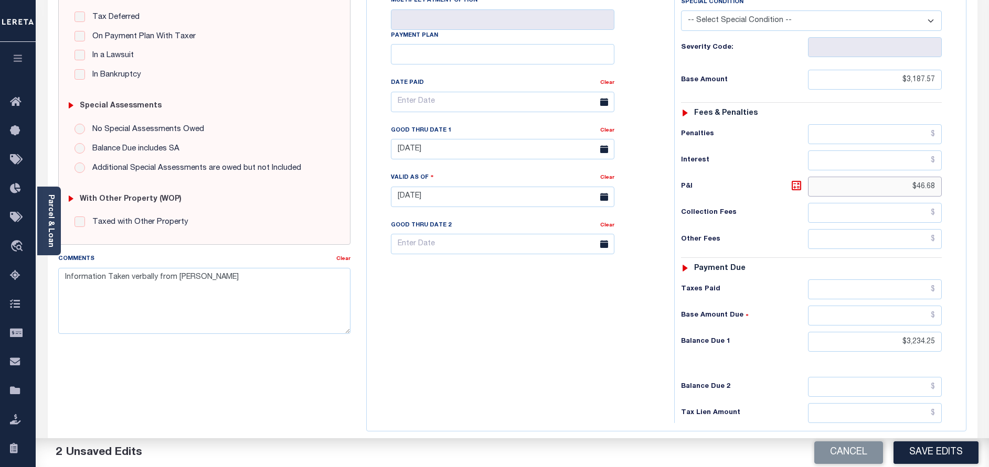
drag, startPoint x: 936, startPoint y: 164, endPoint x: 865, endPoint y: 163, distance: 70.3
click at [865, 177] on input "$46.68" at bounding box center [875, 187] width 134 height 20
drag, startPoint x: 928, startPoint y: 322, endPoint x: 862, endPoint y: 324, distance: 65.6
click at [862, 332] on input "$3,234.25" at bounding box center [875, 342] width 134 height 20
type input "$0.00"
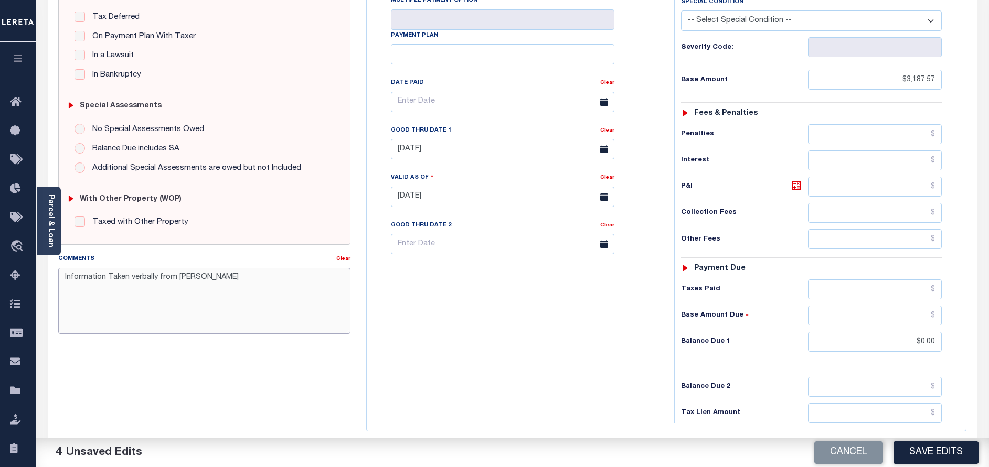
drag, startPoint x: 254, startPoint y: 282, endPoint x: 48, endPoint y: 277, distance: 205.6
click at [48, 277] on div "SPECIAL RISK NCE Date Clear" at bounding box center [512, 196] width 929 height 694
paste textarea "8/19/2025 information taken verbally per tax collector carolyne the taxes are p…"
type textarea "8/19/2025 information taken verbally per tax collector carolyne the taxes are p…"
click at [926, 452] on button "Save Edits" at bounding box center [935, 453] width 85 height 23
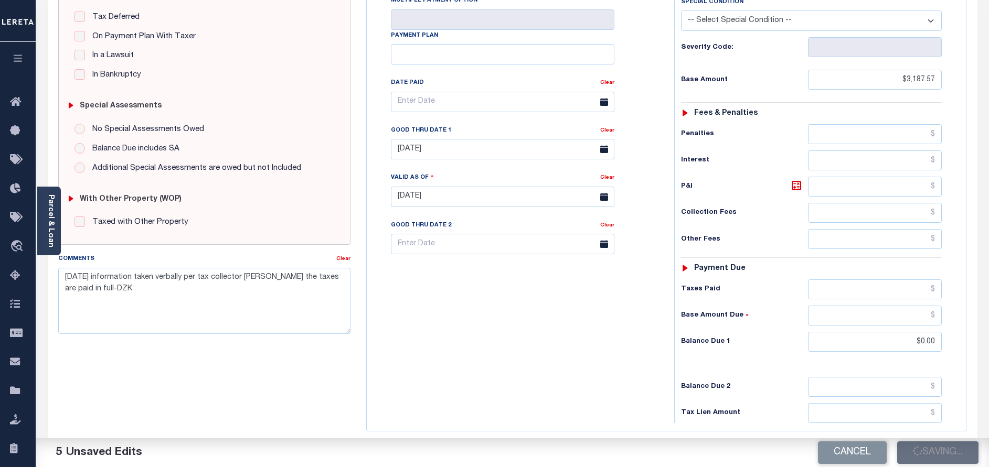
checkbox input "false"
type input "$3,187.57"
type input "$0"
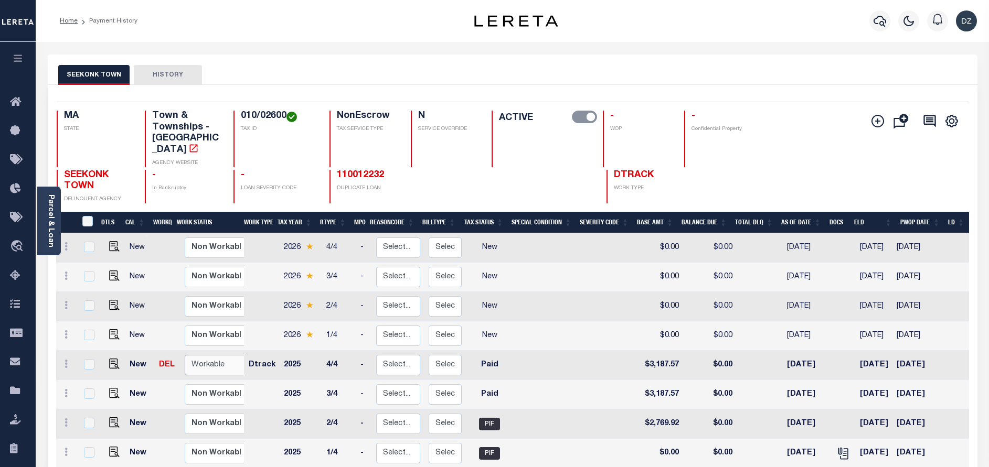
drag, startPoint x: 226, startPoint y: 348, endPoint x: 220, endPoint y: 358, distance: 12.0
click at [226, 355] on select "Non Workable Workable" at bounding box center [216, 365] width 63 height 20
checkbox input "true"
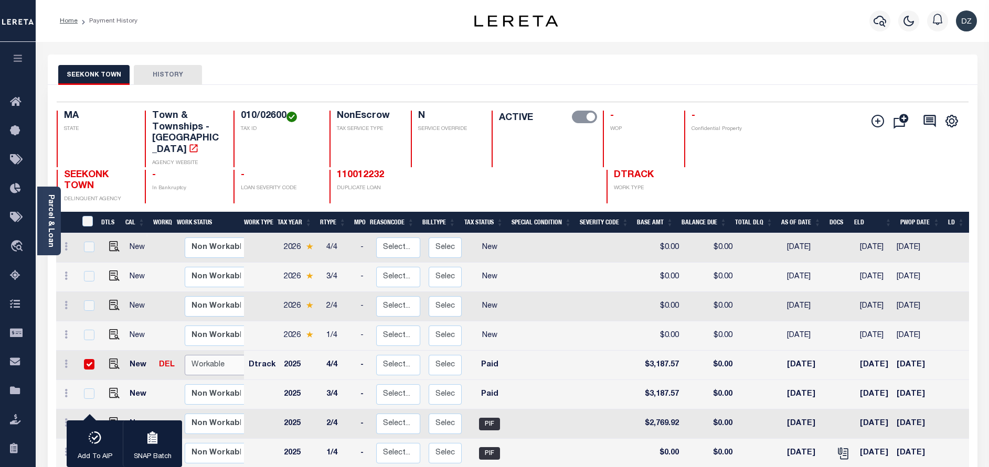
select select "true"
click at [185, 355] on select "Non Workable Workable" at bounding box center [216, 365] width 63 height 20
checkbox input "false"
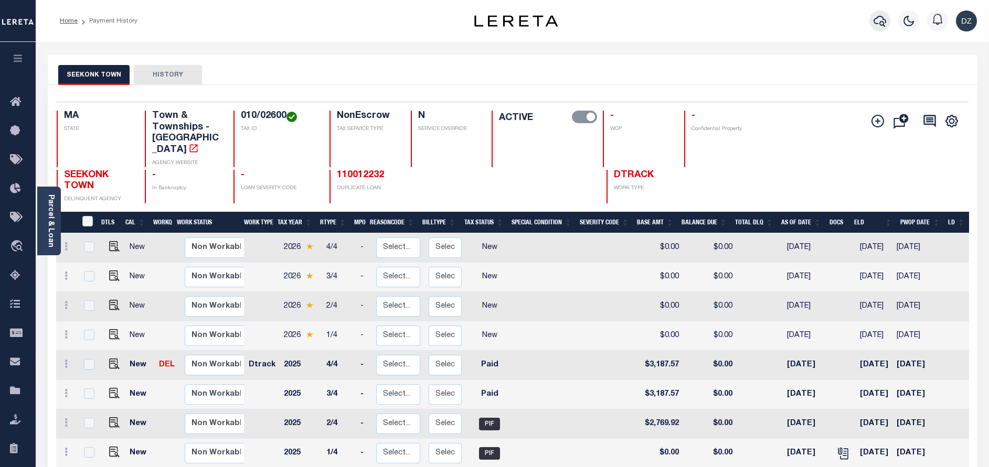
click at [875, 24] on icon "button" at bounding box center [879, 21] width 13 height 11
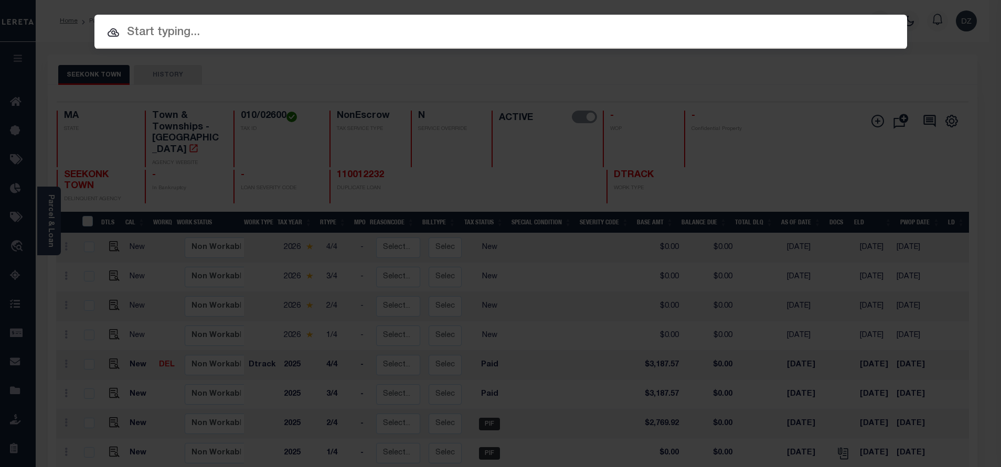
paste input "18965"
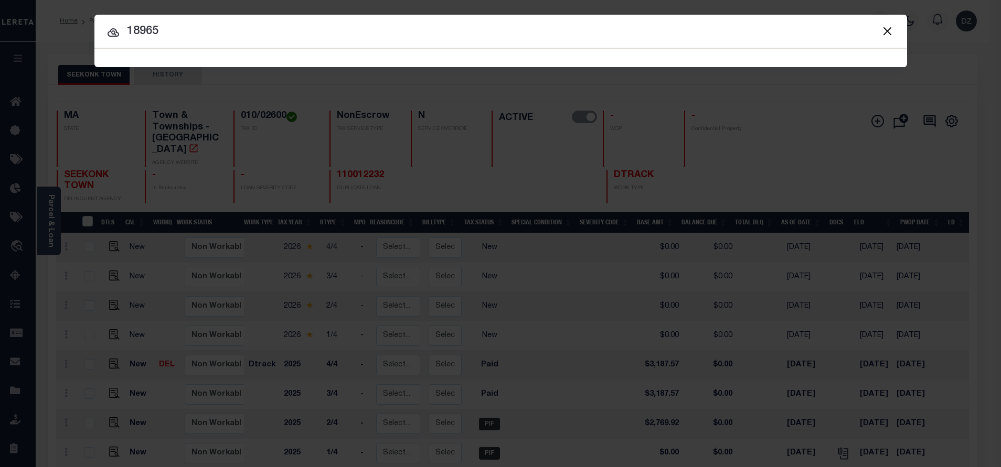
type input "18965"
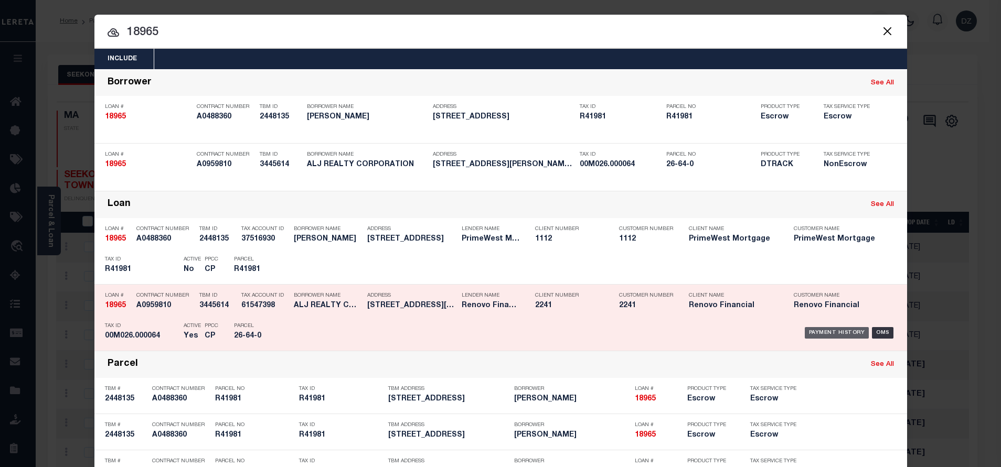
click at [834, 330] on div "Payment History" at bounding box center [836, 333] width 65 height 12
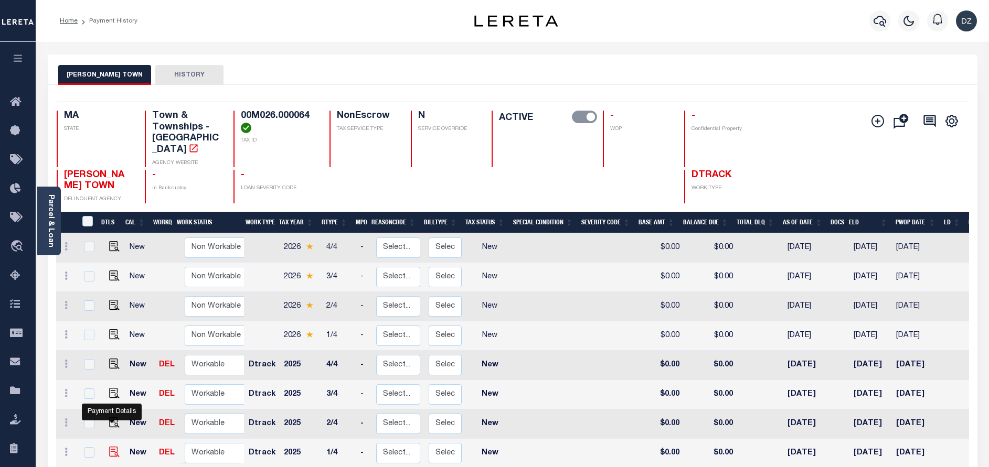
click at [113, 447] on img "" at bounding box center [114, 452] width 10 height 10
checkbox input "true"
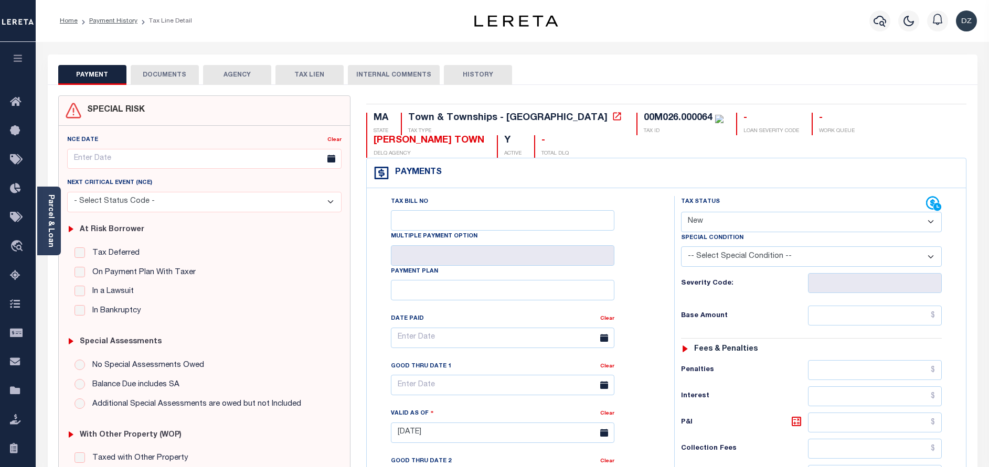
click at [726, 212] on select "- Select Status Code - Open Due/Unpaid Paid Incomplete No Tax Due Internal Refu…" at bounding box center [811, 222] width 261 height 20
select select "PYD"
click at [681, 212] on select "- Select Status Code - Open Due/Unpaid Paid Incomplete No Tax Due Internal Refu…" at bounding box center [811, 222] width 261 height 20
type input "[DATE]"
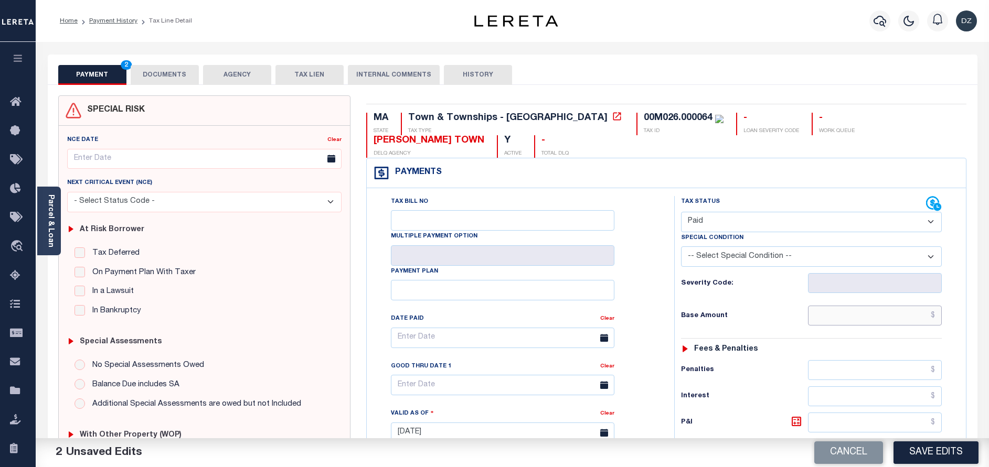
click at [871, 306] on input "text" at bounding box center [875, 316] width 134 height 20
type input "$0.00"
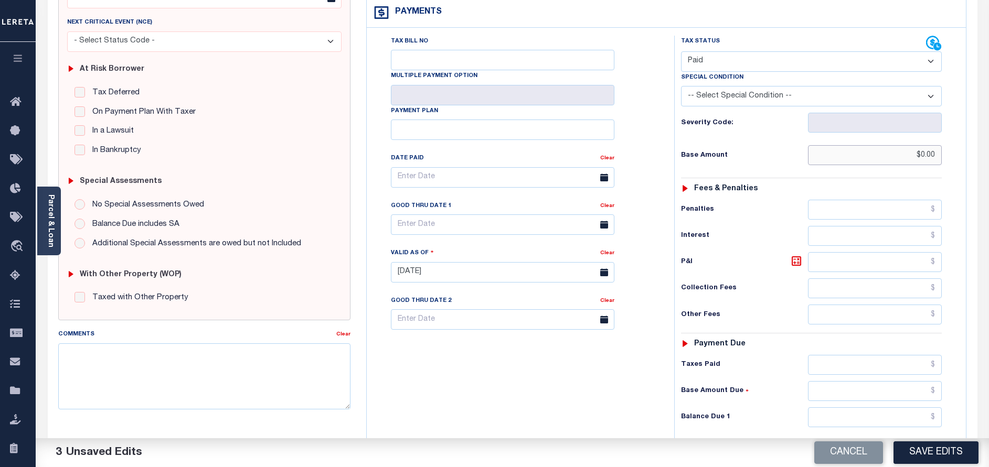
scroll to position [236, 0]
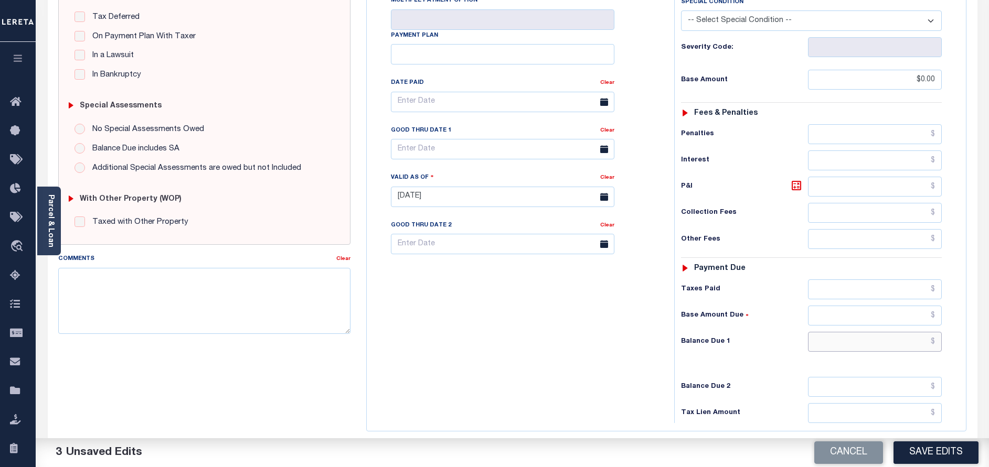
click at [872, 332] on input "text" at bounding box center [875, 342] width 134 height 20
type input "$0.00"
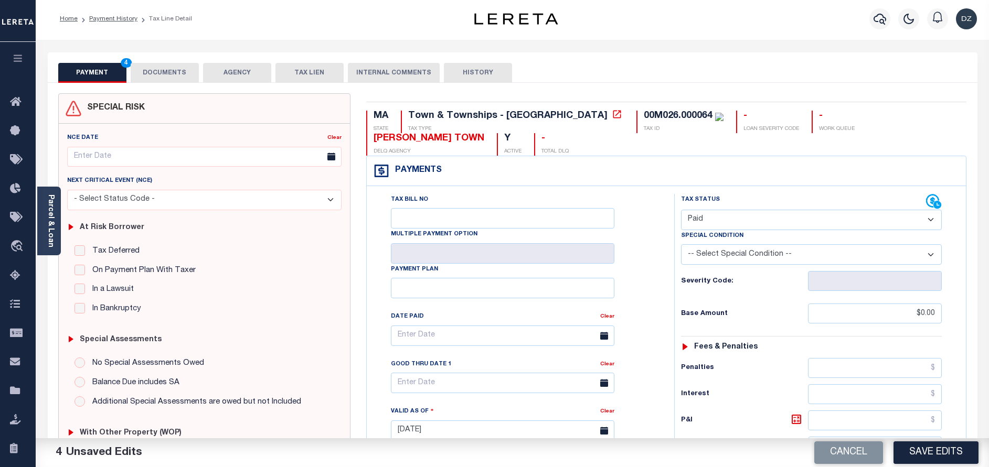
scroll to position [0, 0]
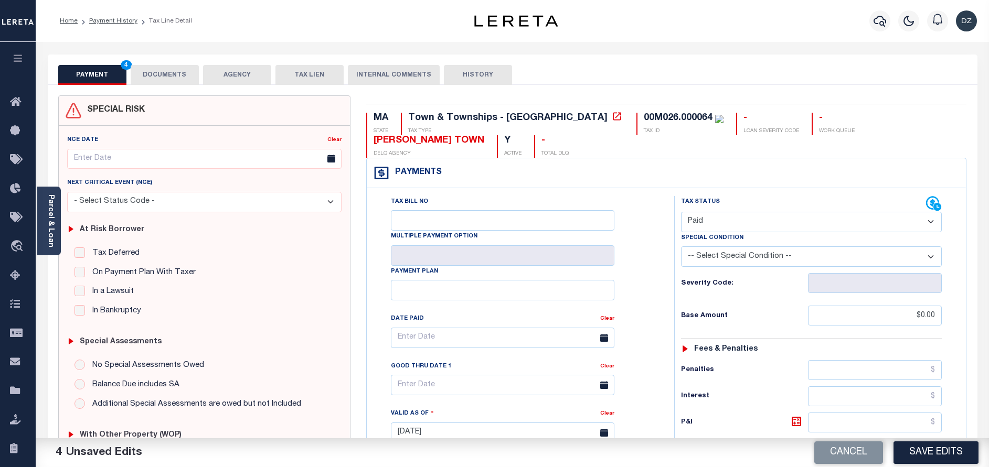
click at [155, 65] on button "DOCUMENTS" at bounding box center [165, 75] width 68 height 20
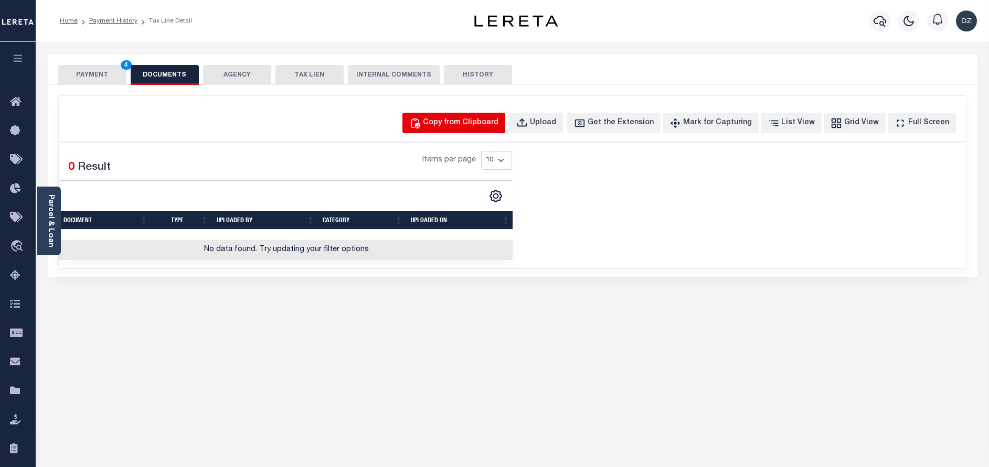
click at [467, 124] on div "Copy from Clipboard" at bounding box center [461, 123] width 76 height 12
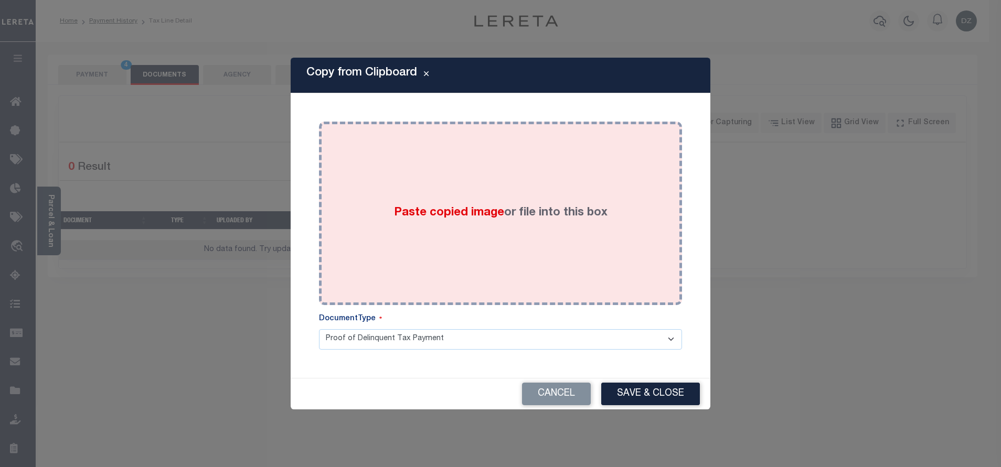
click at [477, 171] on div "Paste copied image or file into this box" at bounding box center [500, 214] width 347 height 168
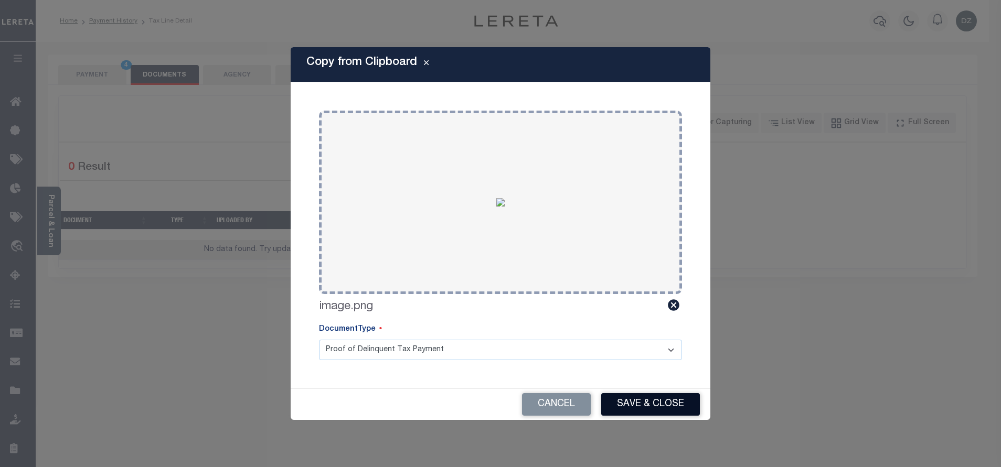
click at [647, 399] on button "Save & Close" at bounding box center [650, 404] width 99 height 23
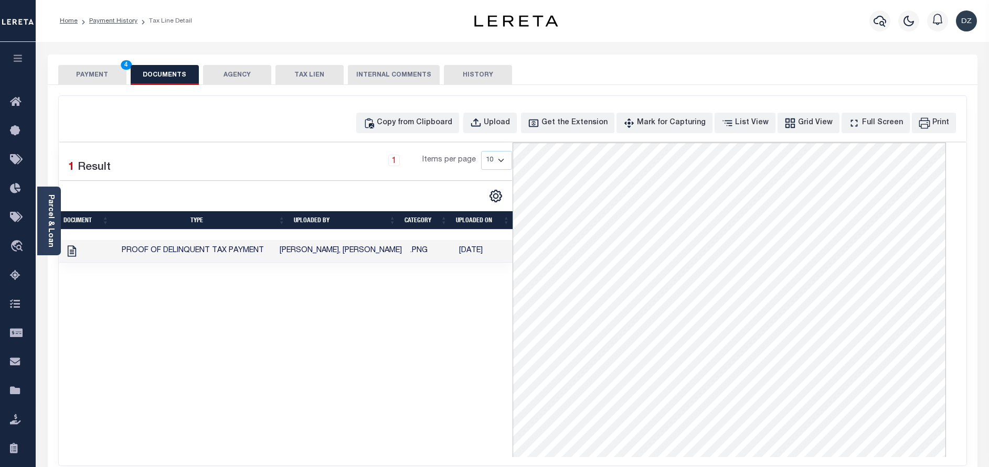
click at [109, 78] on button "PAYMENT 4" at bounding box center [92, 75] width 68 height 20
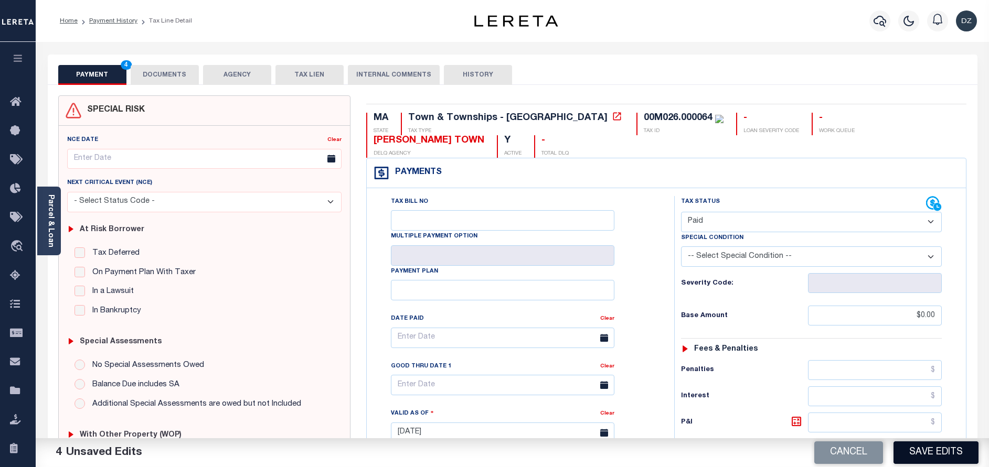
click at [962, 452] on button "Save Edits" at bounding box center [935, 453] width 85 height 23
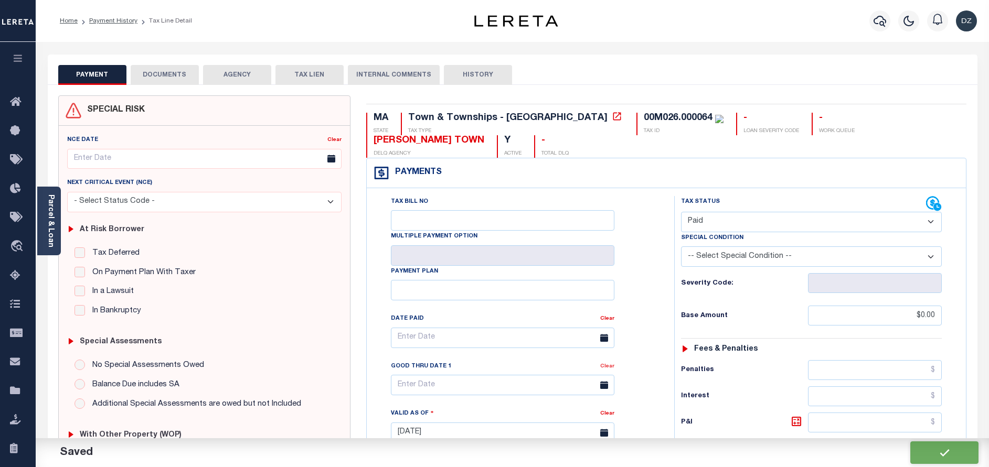
checkbox input "false"
type input "$0"
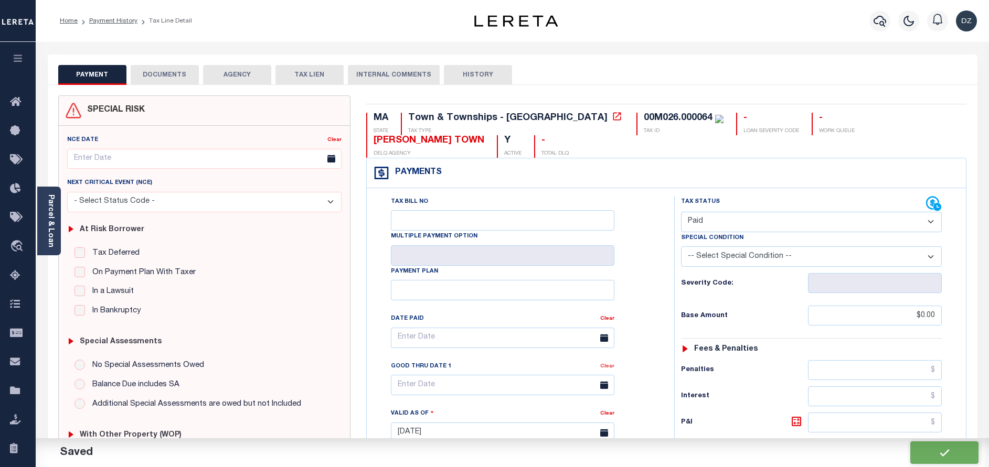
type input "$0"
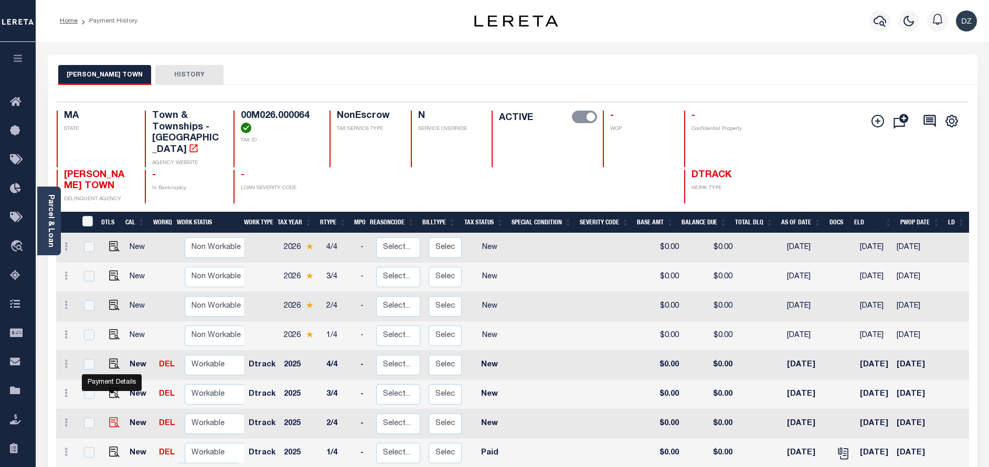
click at [113, 417] on img "" at bounding box center [114, 422] width 10 height 10
checkbox input "true"
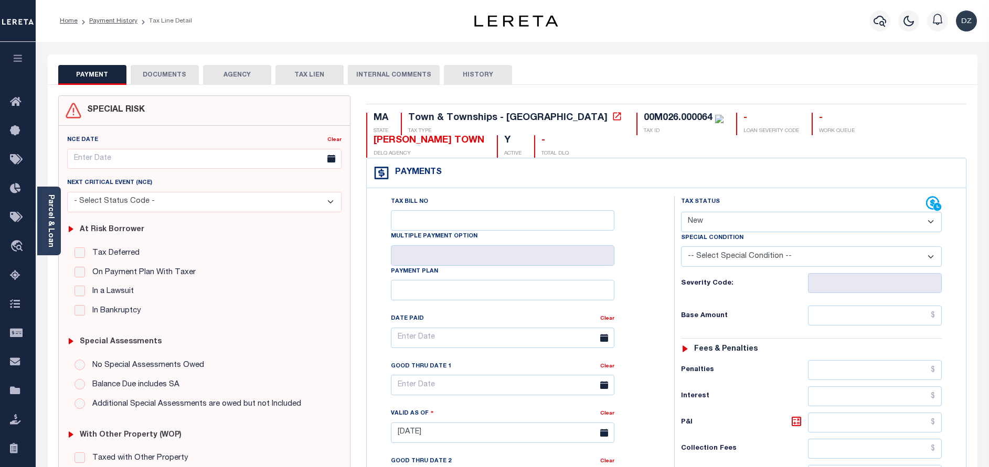
click at [155, 81] on button "DOCUMENTS" at bounding box center [165, 75] width 68 height 20
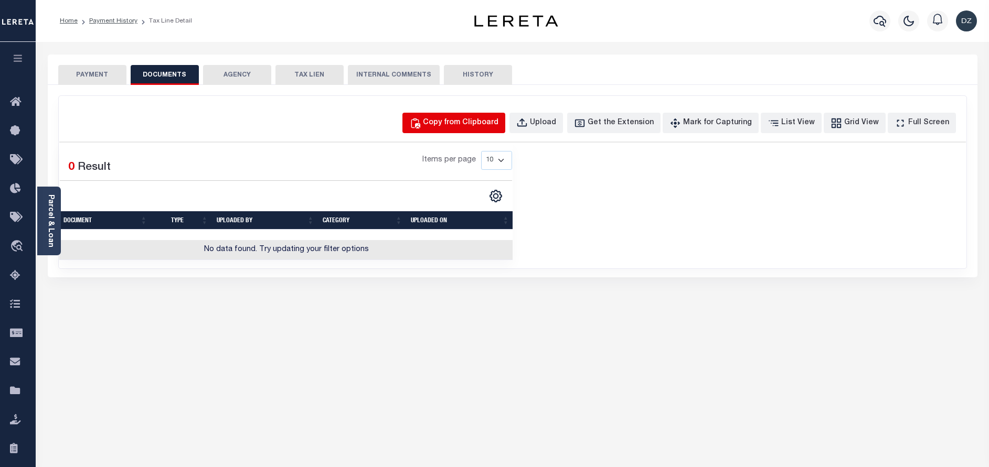
click at [482, 121] on div "Copy from Clipboard" at bounding box center [461, 123] width 76 height 12
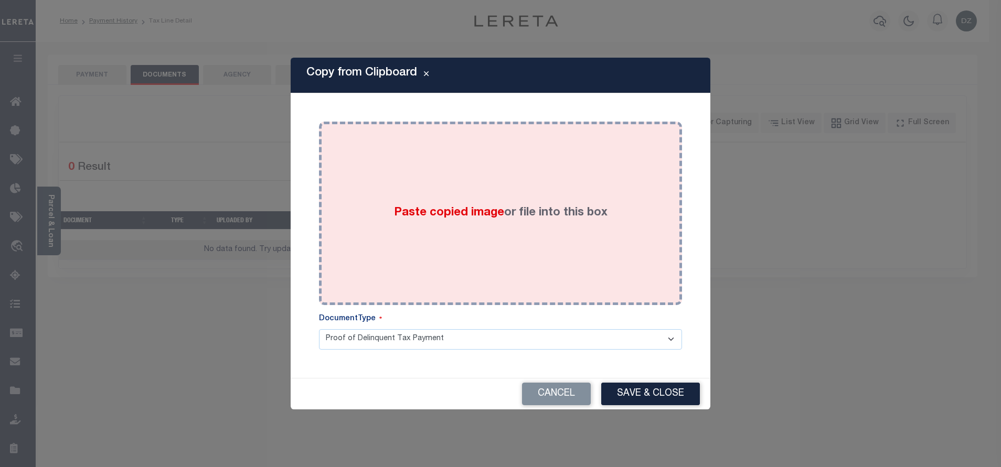
click at [478, 190] on div "Paste copied image or file into this box" at bounding box center [500, 214] width 347 height 168
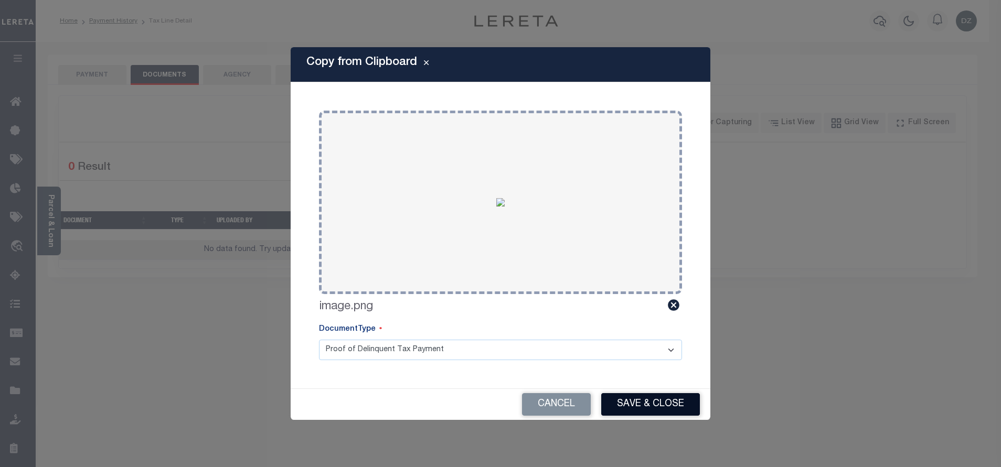
click at [632, 401] on button "Save & Close" at bounding box center [650, 404] width 99 height 23
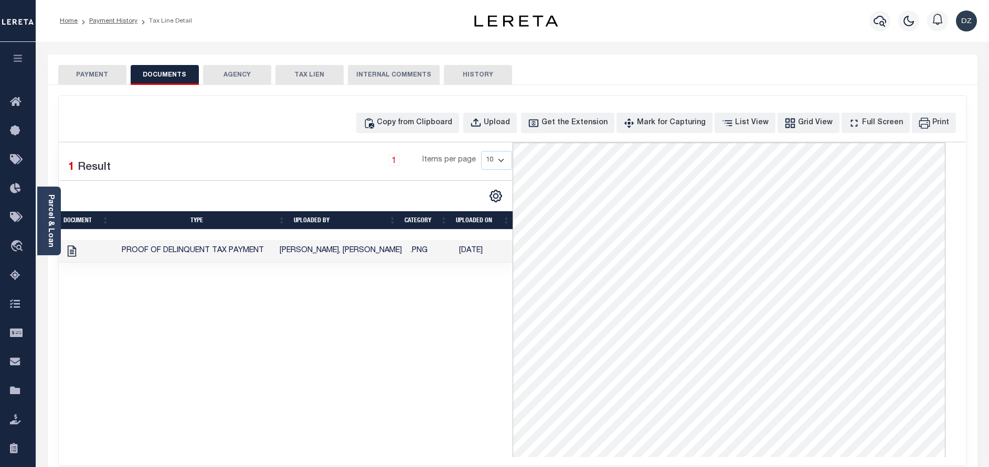
click at [82, 78] on button "PAYMENT" at bounding box center [92, 75] width 68 height 20
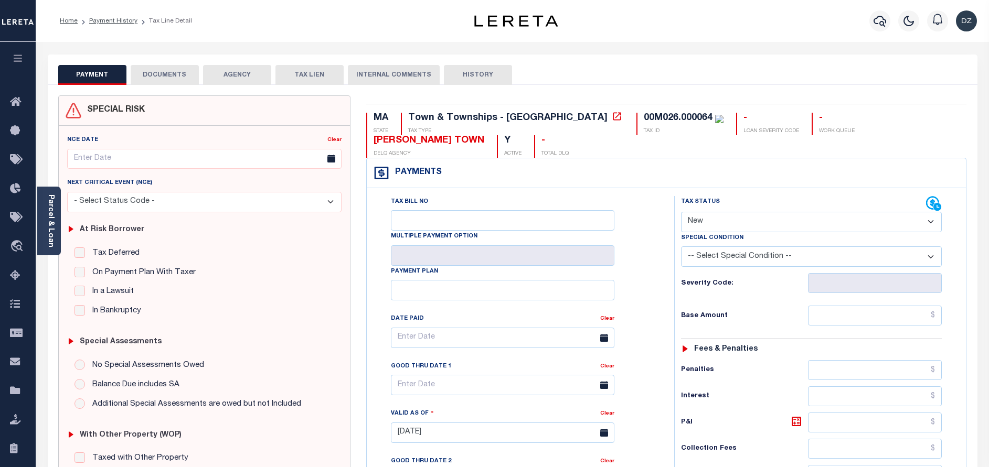
click at [735, 212] on select "- Select Status Code - Open Due/Unpaid Paid Incomplete No Tax Due Internal Refu…" at bounding box center [811, 222] width 261 height 20
select select "PYD"
click at [681, 212] on select "- Select Status Code - Open Due/Unpaid Paid Incomplete No Tax Due Internal Refu…" at bounding box center [811, 222] width 261 height 20
type input "[DATE]"
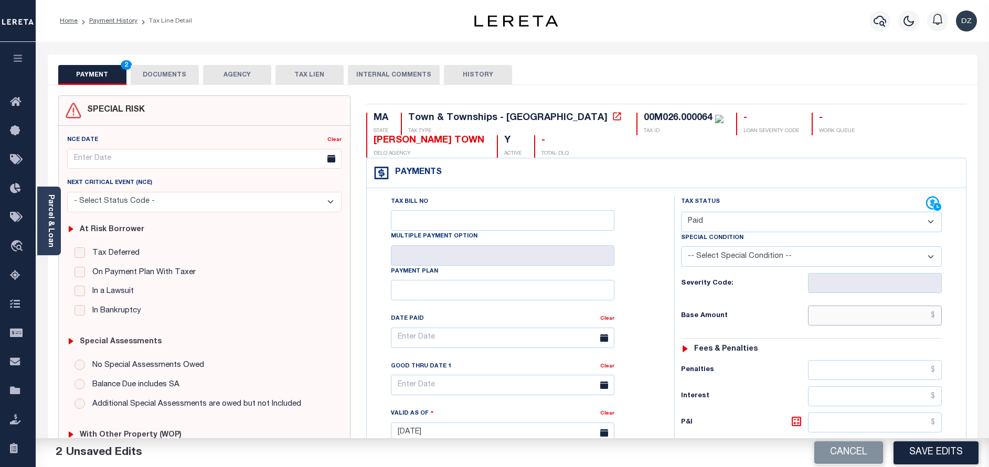
click at [884, 306] on input "text" at bounding box center [875, 316] width 134 height 20
type input "$0.00"
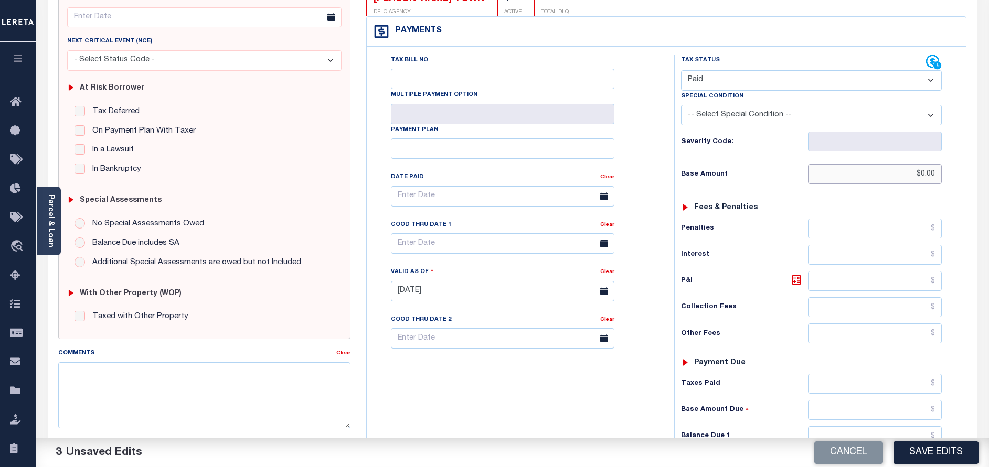
scroll to position [157, 0]
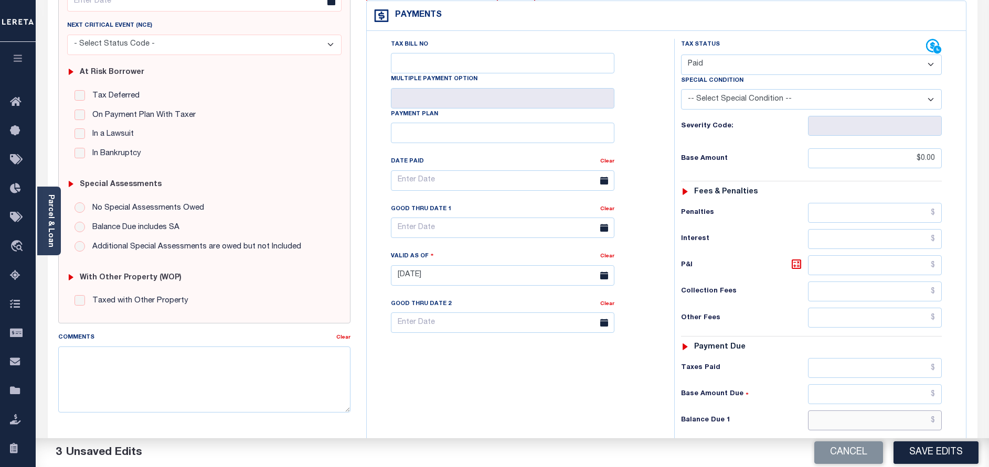
click at [893, 411] on input "text" at bounding box center [875, 421] width 134 height 20
type input "$0.00"
drag, startPoint x: 951, startPoint y: 446, endPoint x: 849, endPoint y: 505, distance: 118.1
click at [849, 467] on html "Home Payment History Tax Line Detail" at bounding box center [494, 238] width 989 height 790
click at [920, 457] on button "Save Edits" at bounding box center [935, 453] width 85 height 23
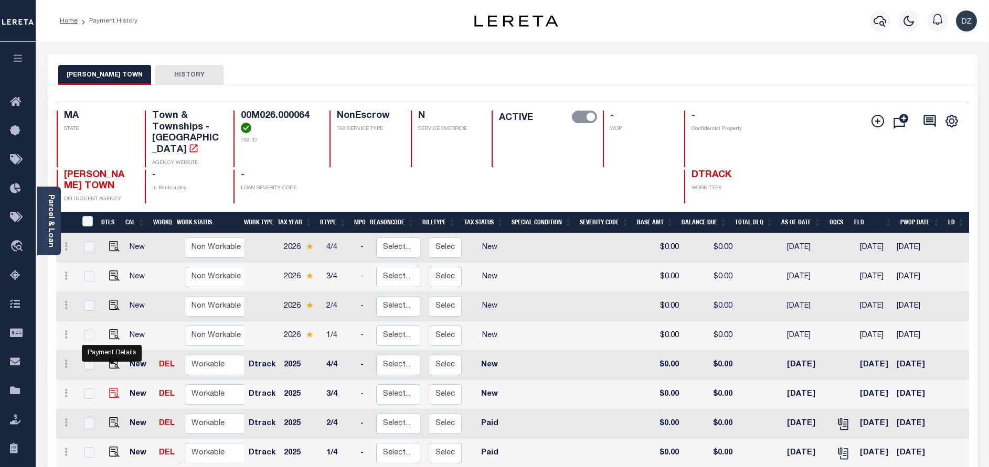
click at [113, 388] on img "" at bounding box center [114, 393] width 10 height 10
checkbox input "true"
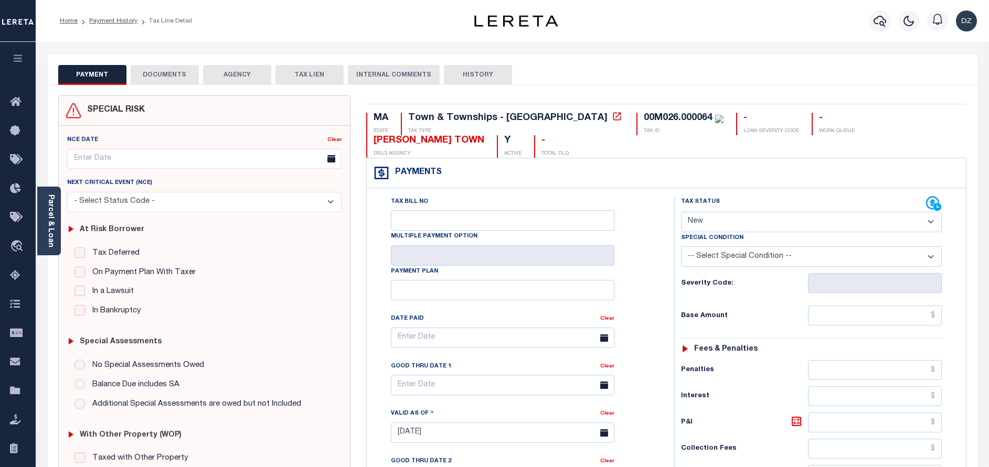
click at [728, 212] on select "- Select Status Code - Open Due/Unpaid Paid Incomplete No Tax Due Internal Refu…" at bounding box center [811, 222] width 261 height 20
select select "PYD"
click at [681, 212] on select "- Select Status Code - Open Due/Unpaid Paid Incomplete No Tax Due Internal Refu…" at bounding box center [811, 222] width 261 height 20
type input "[DATE]"
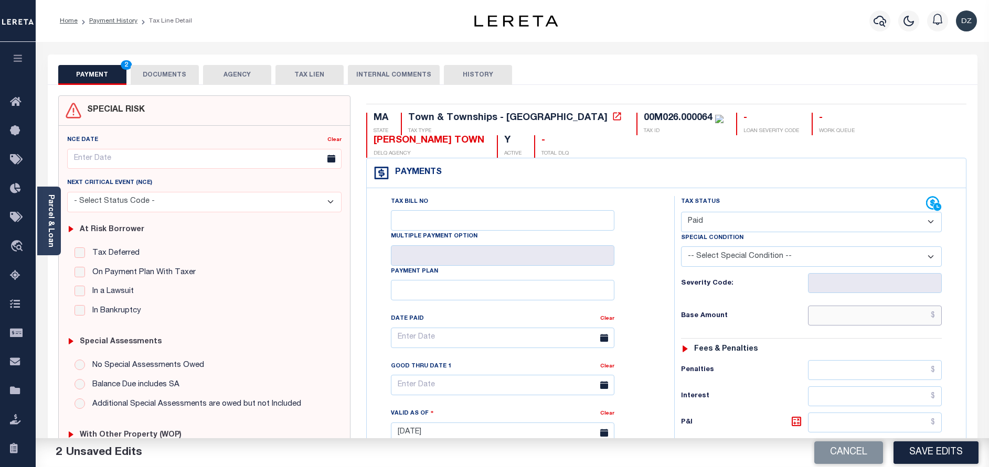
click at [870, 306] on input "text" at bounding box center [875, 316] width 134 height 20
type input "$0.00"
click at [162, 75] on button "DOCUMENTS" at bounding box center [165, 75] width 68 height 20
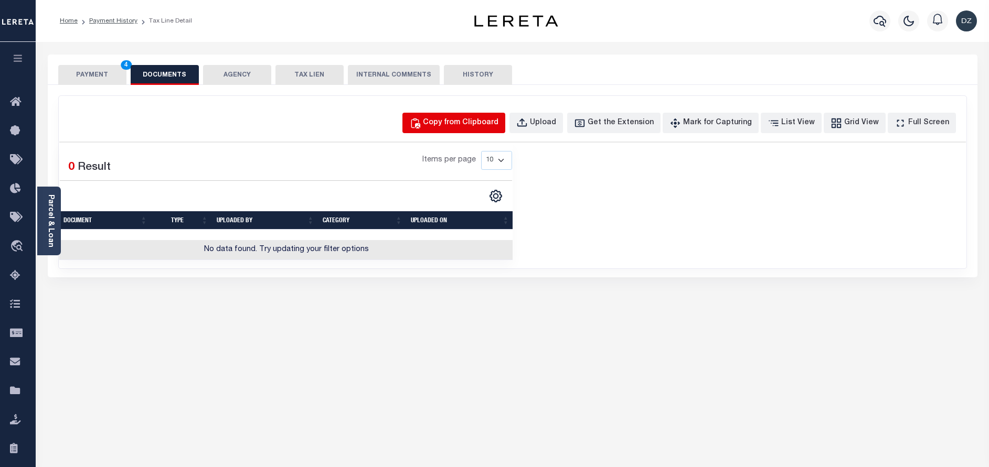
click at [476, 121] on div "Copy from Clipboard" at bounding box center [461, 123] width 76 height 12
select select "POP"
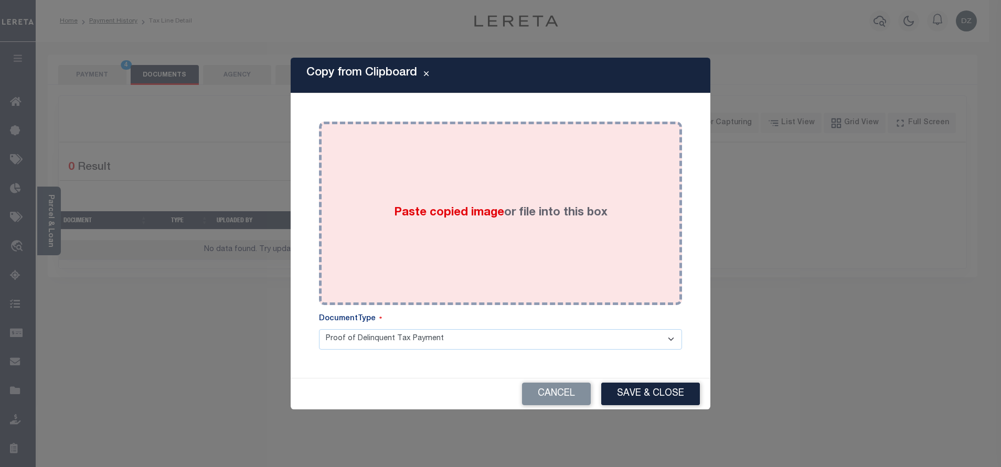
click at [492, 194] on div "Paste copied image or file into this box" at bounding box center [500, 214] width 347 height 168
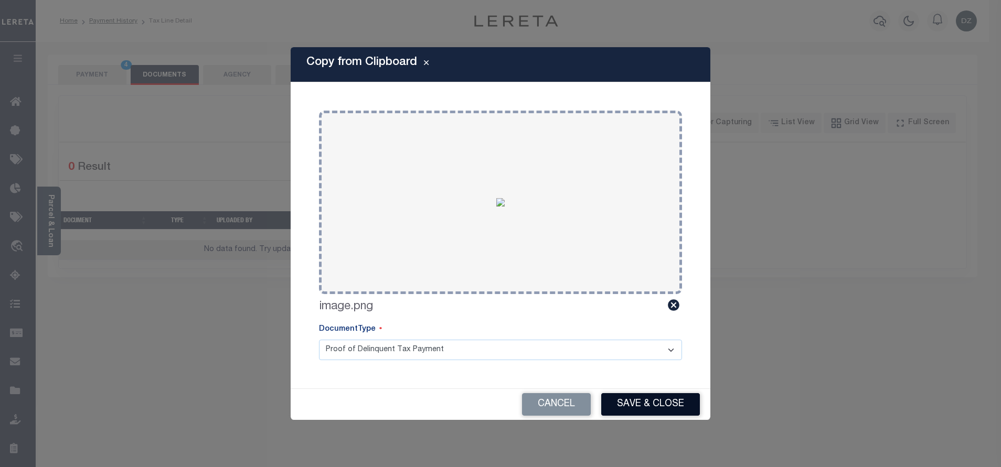
click at [646, 401] on button "Save & Close" at bounding box center [650, 404] width 99 height 23
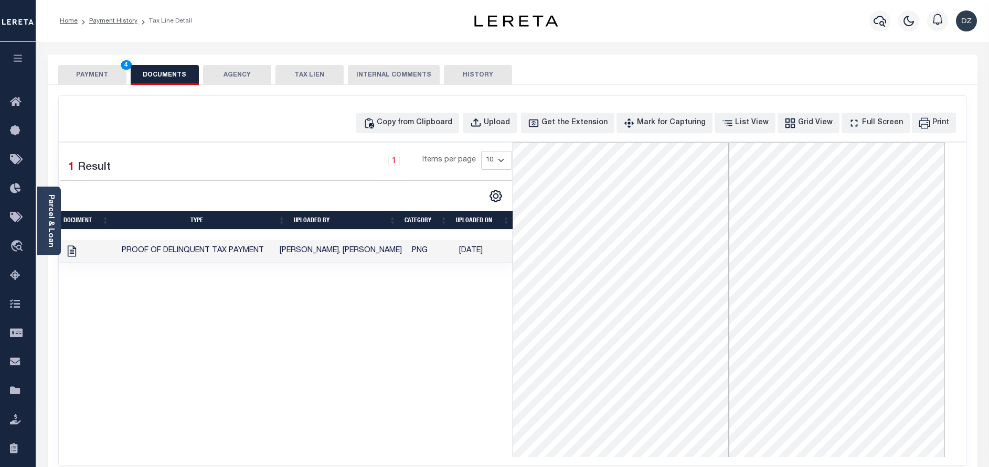
click at [108, 71] on button "PAYMENT 4" at bounding box center [92, 75] width 68 height 20
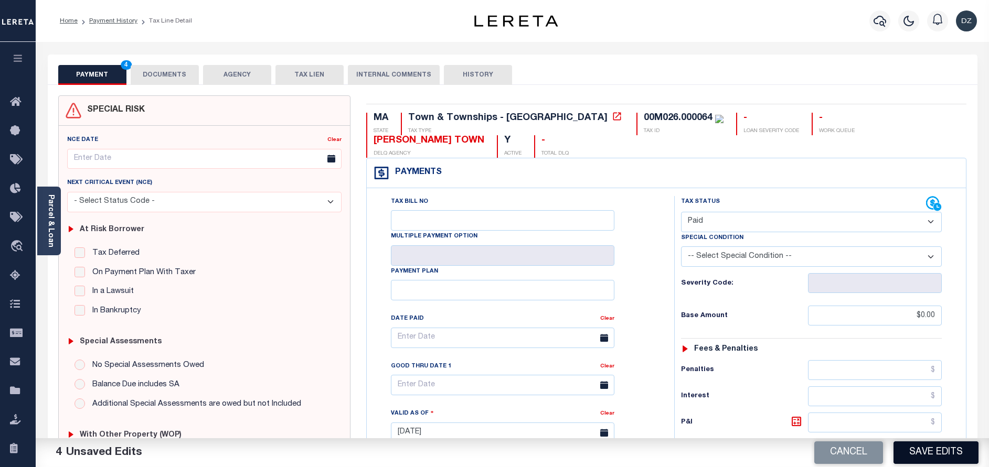
click at [932, 448] on button "Save Edits" at bounding box center [935, 453] width 85 height 23
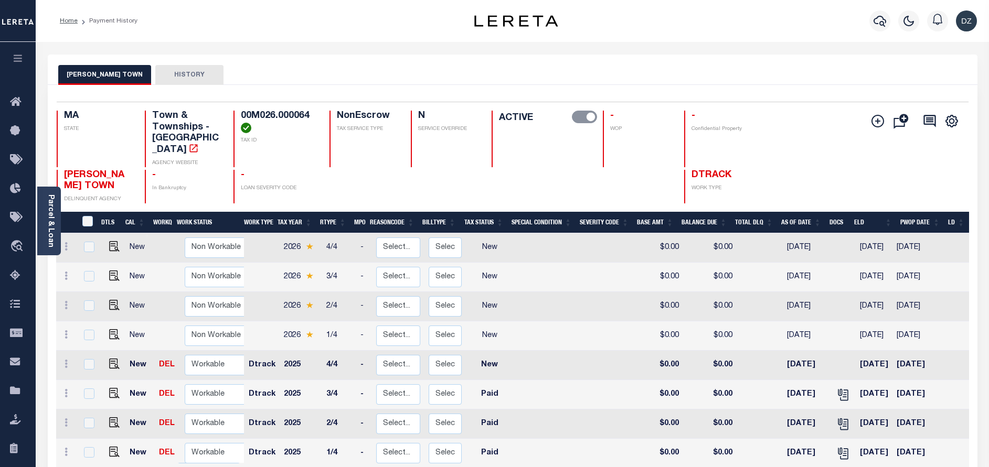
click at [663, 20] on div "Profile Sign out" at bounding box center [787, 21] width 387 height 37
click at [109, 359] on img "" at bounding box center [114, 364] width 10 height 10
checkbox input "true"
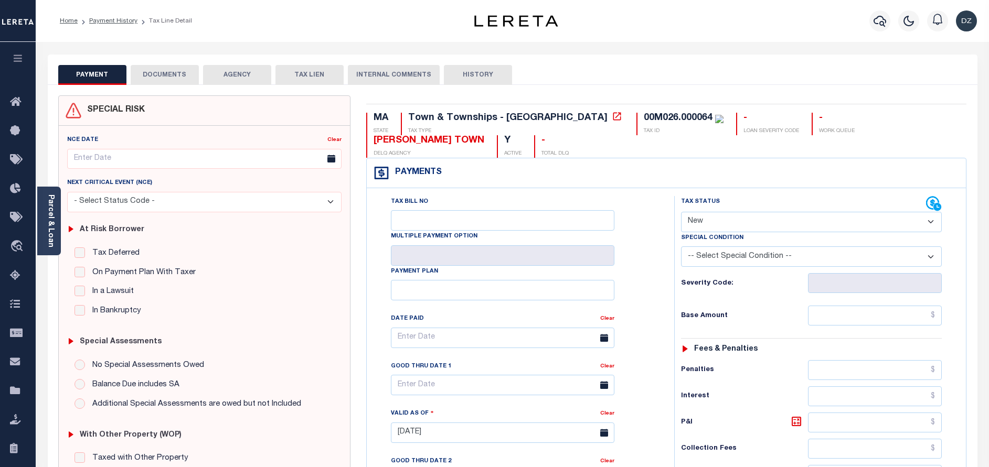
click at [181, 69] on button "DOCUMENTS" at bounding box center [165, 75] width 68 height 20
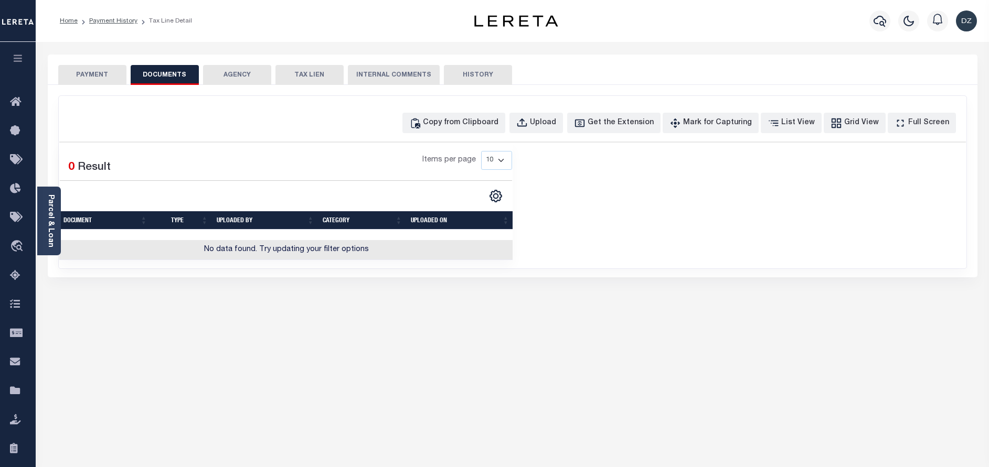
click at [164, 72] on button "DOCUMENTS" at bounding box center [165, 75] width 68 height 20
click at [476, 123] on div "Copy from Clipboard" at bounding box center [461, 123] width 76 height 12
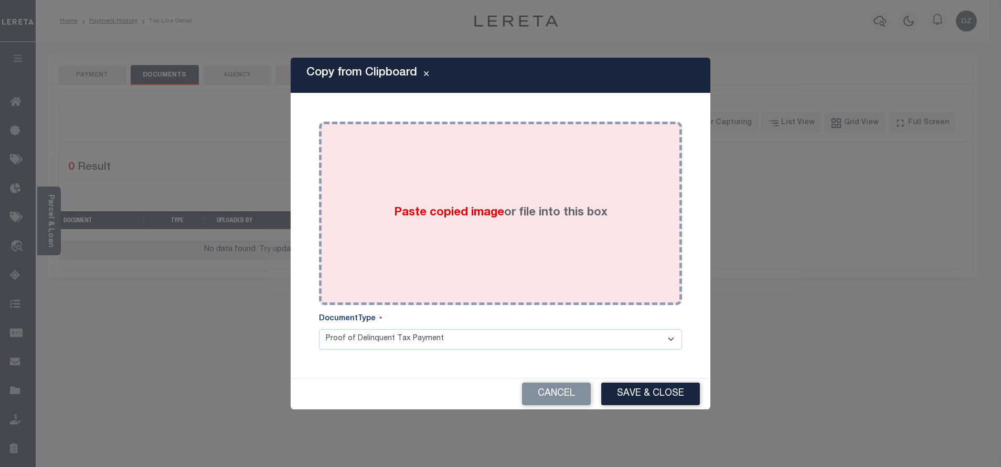
click at [467, 186] on div "Paste copied image or file into this box" at bounding box center [500, 214] width 347 height 168
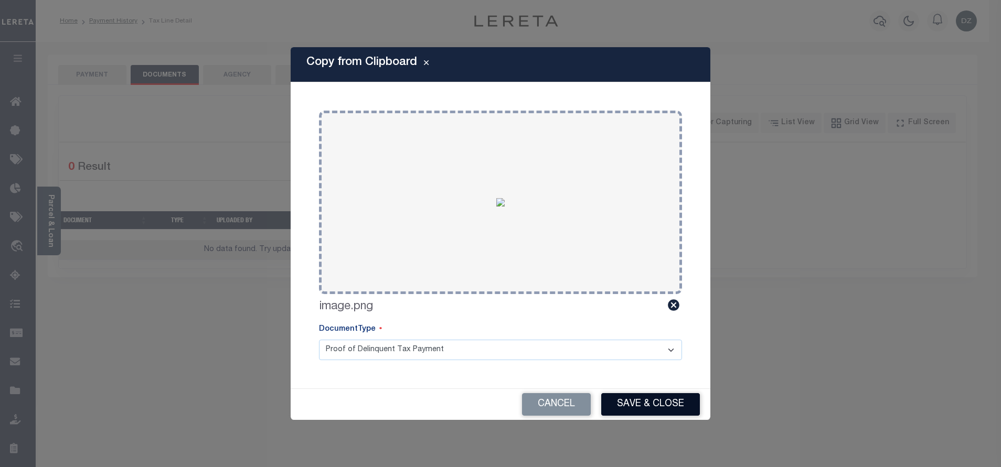
click at [645, 396] on button "Save & Close" at bounding box center [650, 404] width 99 height 23
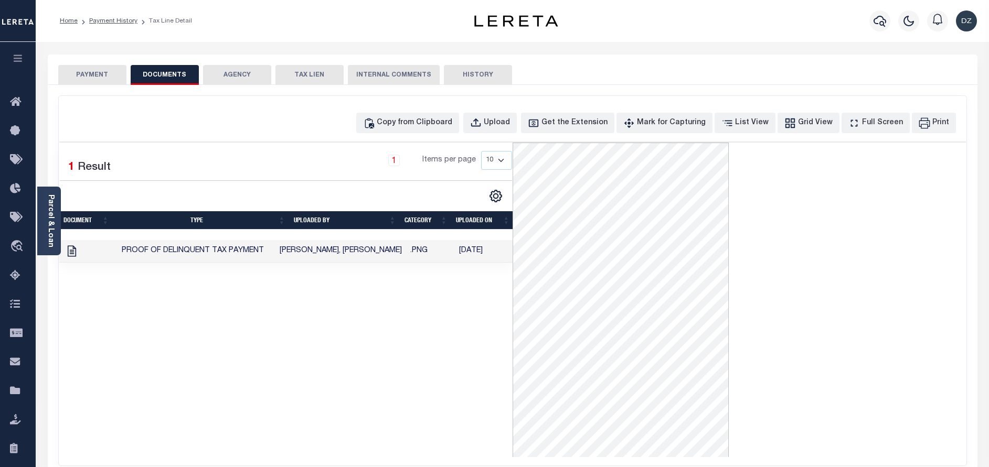
click at [91, 82] on button "PAYMENT" at bounding box center [92, 75] width 68 height 20
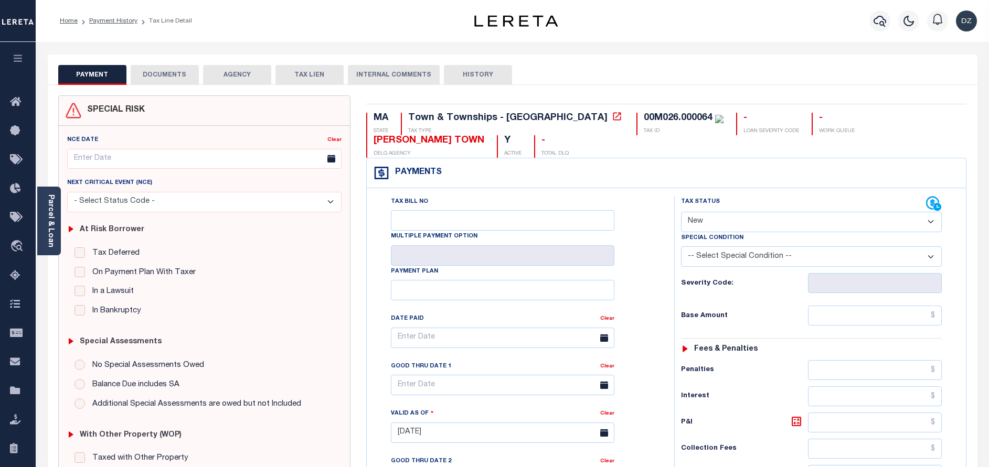
click at [746, 212] on select "- Select Status Code - Open Due/Unpaid Paid Incomplete No Tax Due Internal Refu…" at bounding box center [811, 222] width 261 height 20
select select "PYD"
click at [681, 212] on select "- Select Status Code - Open Due/Unpaid Paid Incomplete No Tax Due Internal Refu…" at bounding box center [811, 222] width 261 height 20
type input "[DATE]"
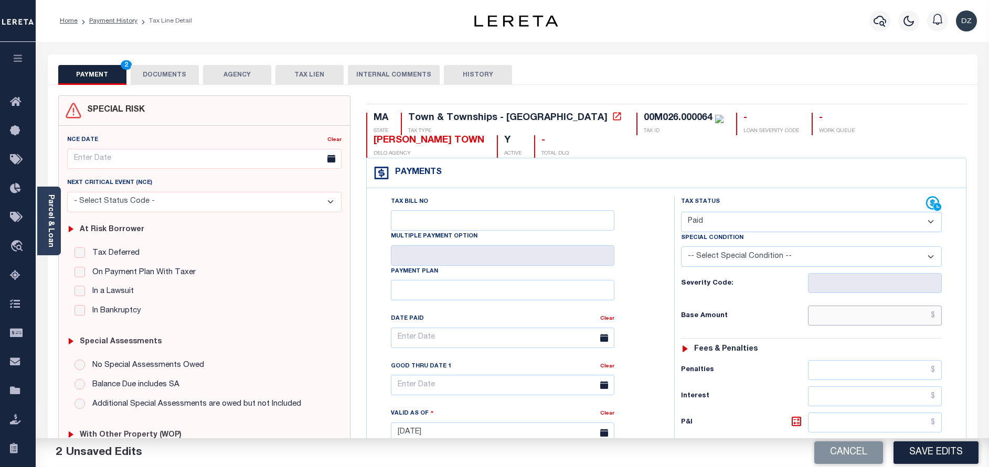
click at [871, 306] on input "text" at bounding box center [875, 316] width 134 height 20
type input "$0.00"
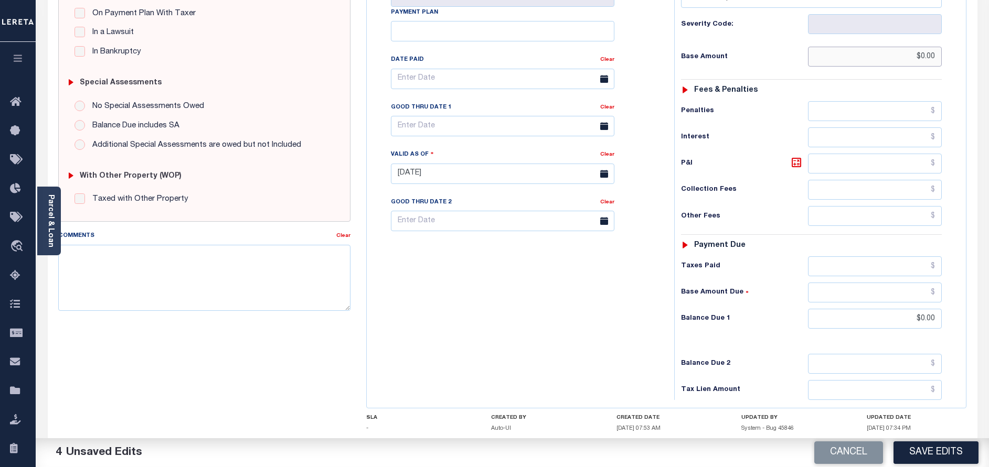
scroll to position [302, 0]
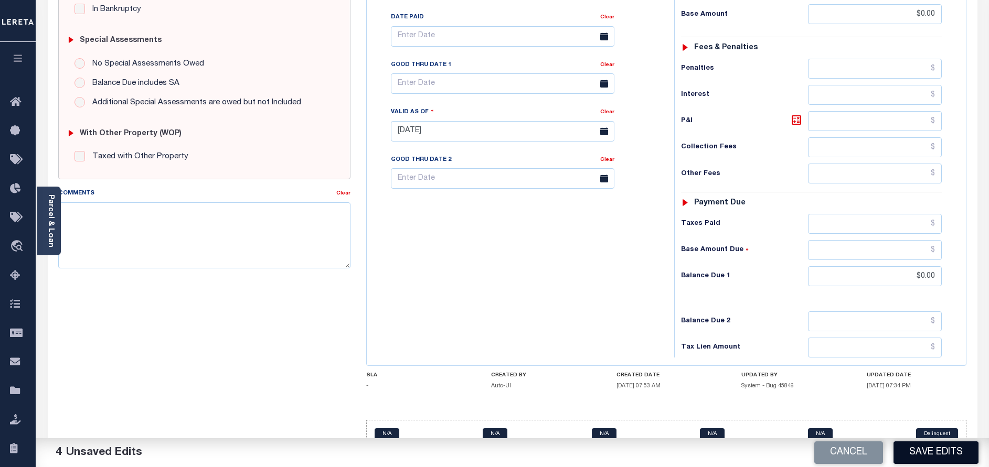
click at [919, 445] on button "Save Edits" at bounding box center [935, 453] width 85 height 23
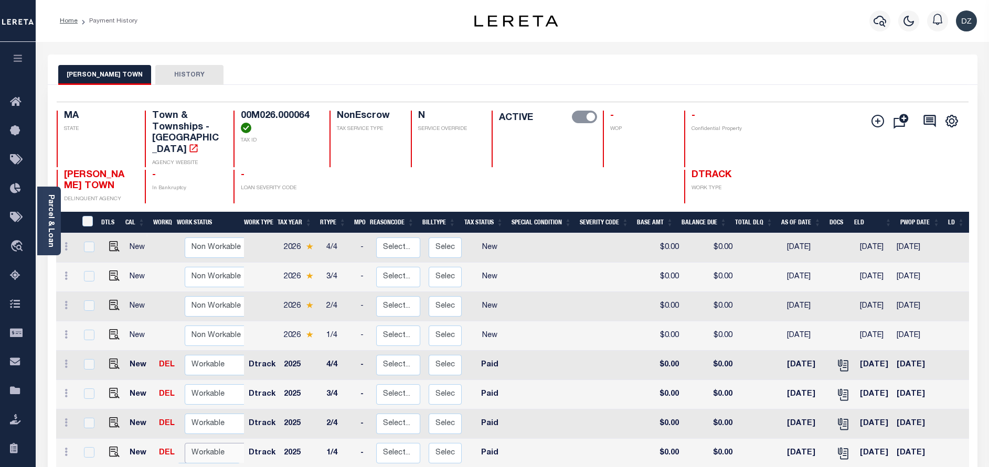
click at [197, 443] on select "Non Workable Workable" at bounding box center [216, 453] width 63 height 20
checkbox input "true"
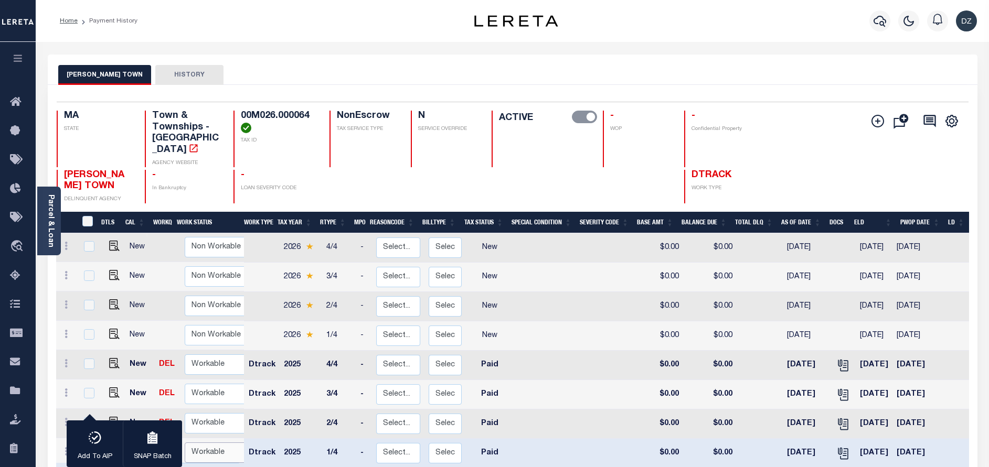
select select "true"
click at [185, 443] on select "Non Workable Workable" at bounding box center [216, 453] width 63 height 20
checkbox input "false"
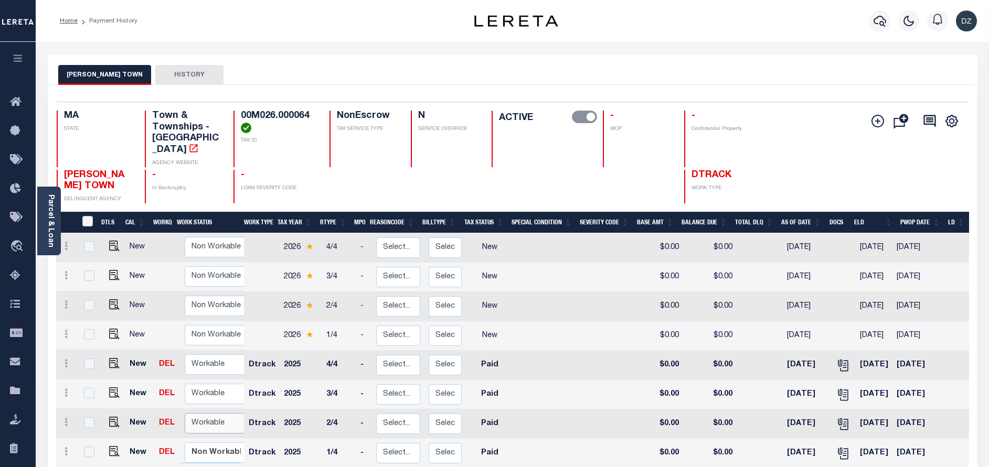
click at [202, 413] on select "Non Workable Workable" at bounding box center [216, 423] width 63 height 20
checkbox input "true"
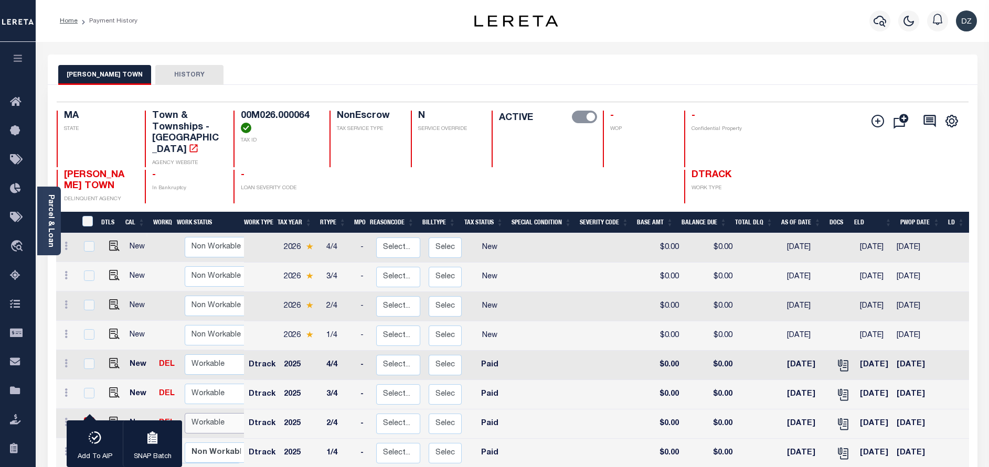
select select "true"
click at [185, 413] on select "Non Workable Workable" at bounding box center [216, 423] width 63 height 20
checkbox input "false"
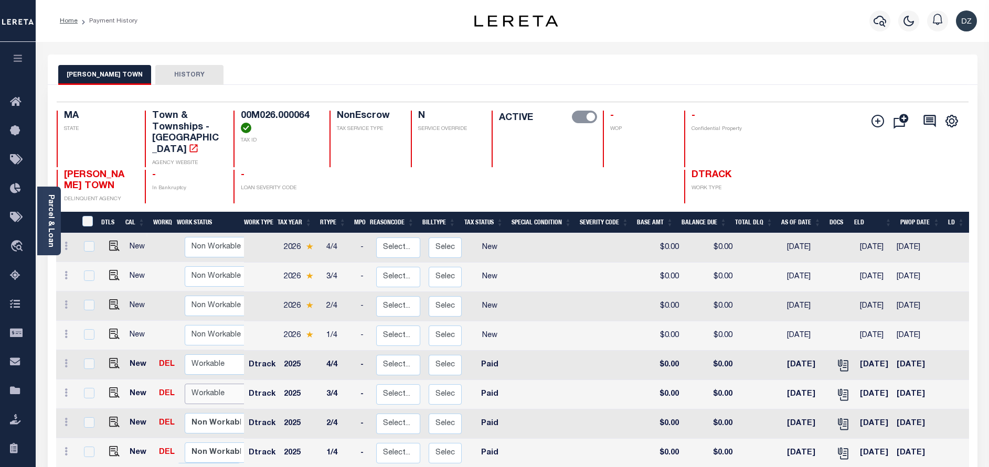
click at [212, 384] on select "Non Workable Workable" at bounding box center [216, 394] width 63 height 20
checkbox input "true"
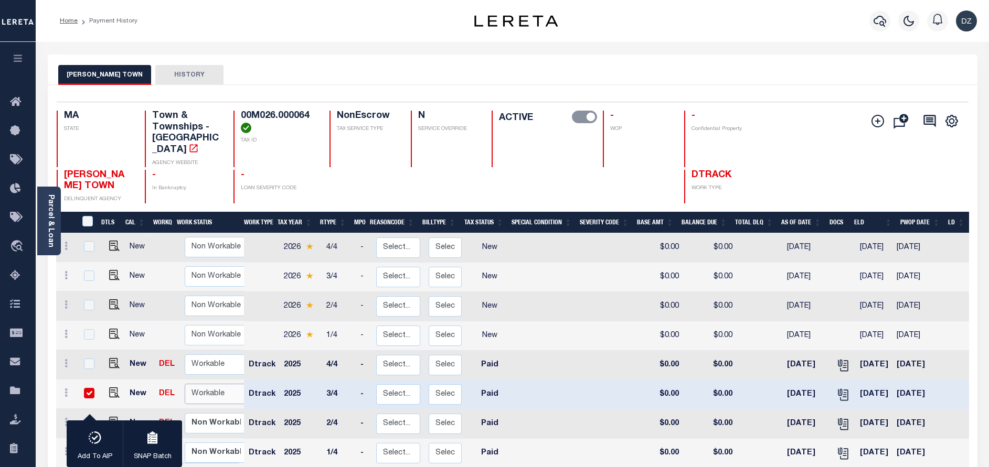
select select "true"
click at [185, 384] on select "Non Workable Workable" at bounding box center [216, 394] width 63 height 20
checkbox input "false"
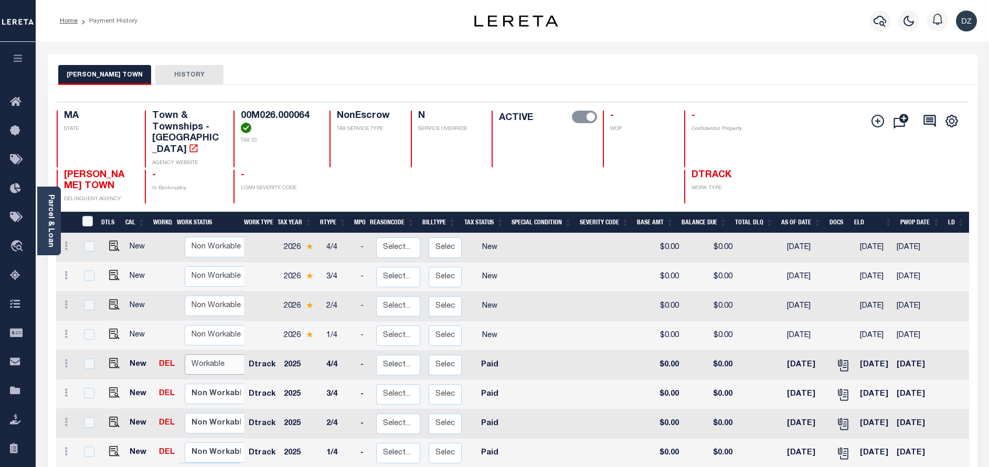
drag, startPoint x: 207, startPoint y: 345, endPoint x: 203, endPoint y: 352, distance: 8.5
click at [207, 355] on select "Non Workable Workable" at bounding box center [216, 365] width 63 height 20
checkbox input "true"
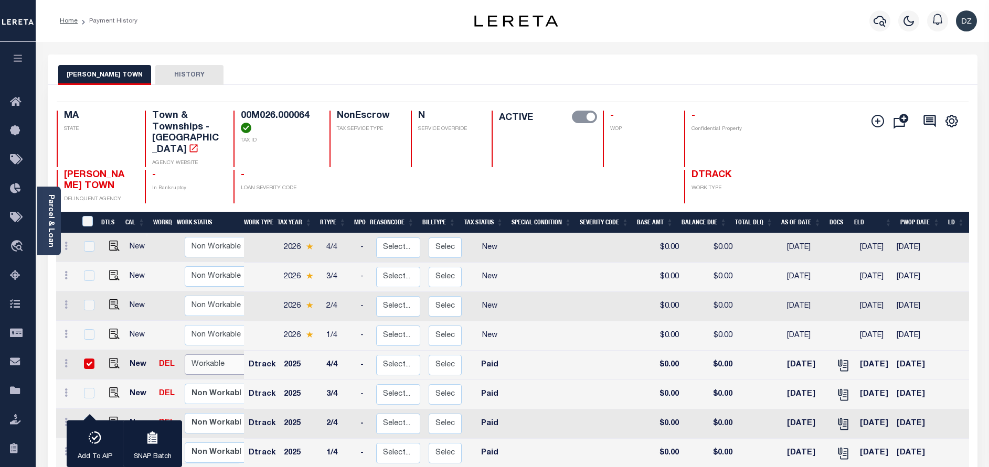
select select "true"
click at [185, 355] on select "Non Workable Workable" at bounding box center [216, 365] width 63 height 20
checkbox input "false"
